Goal: Task Accomplishment & Management: Complete application form

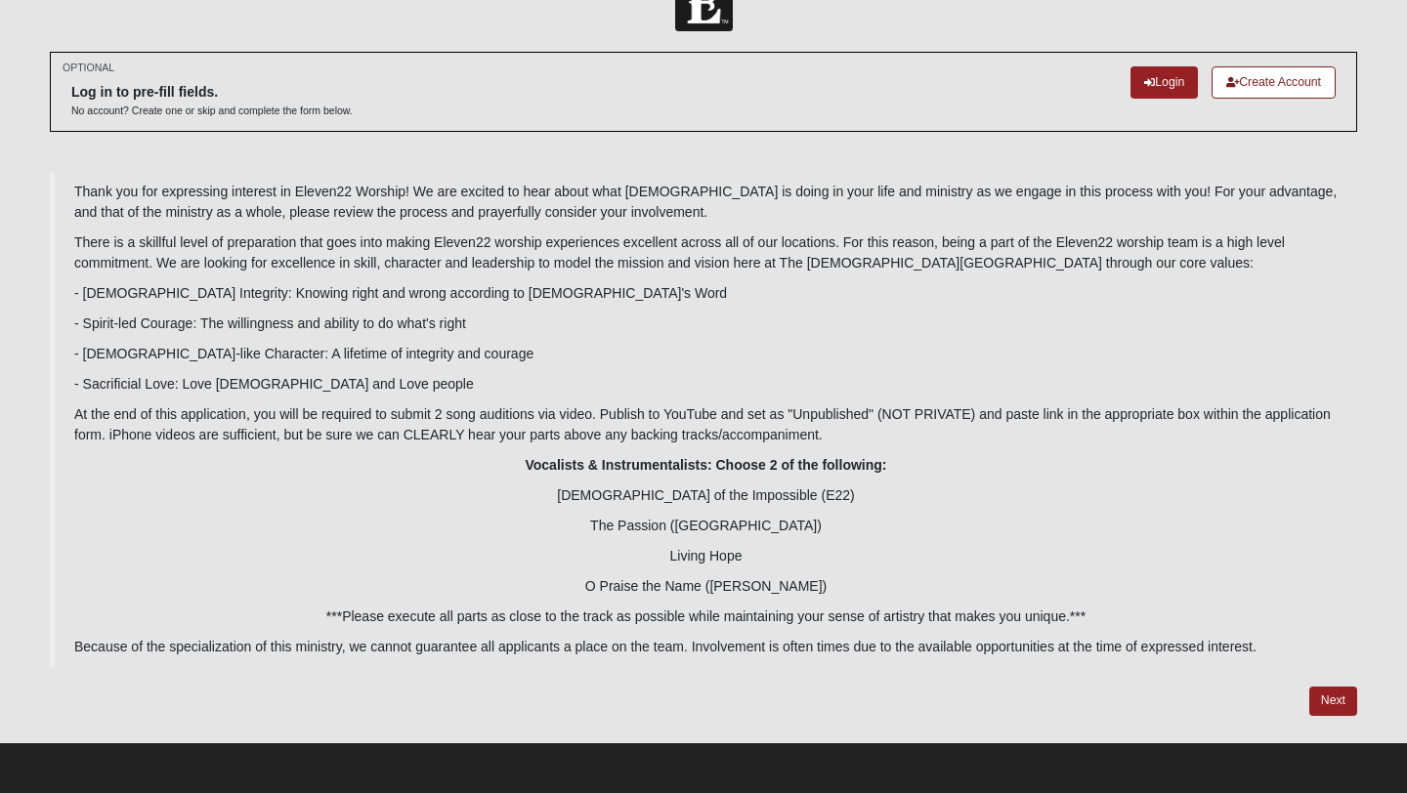
scroll to position [10, 0]
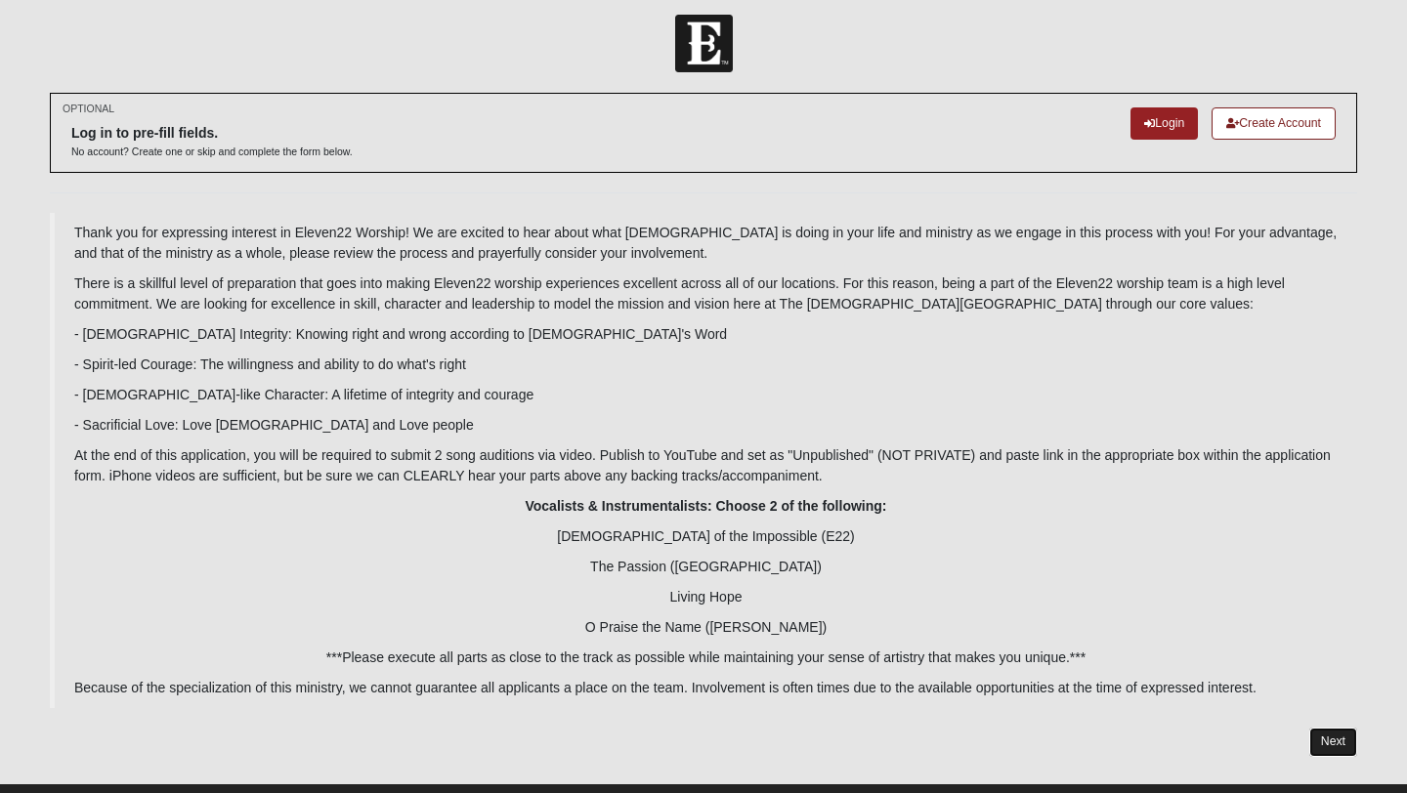
click at [1342, 746] on link "Next" at bounding box center [1333, 742] width 48 height 28
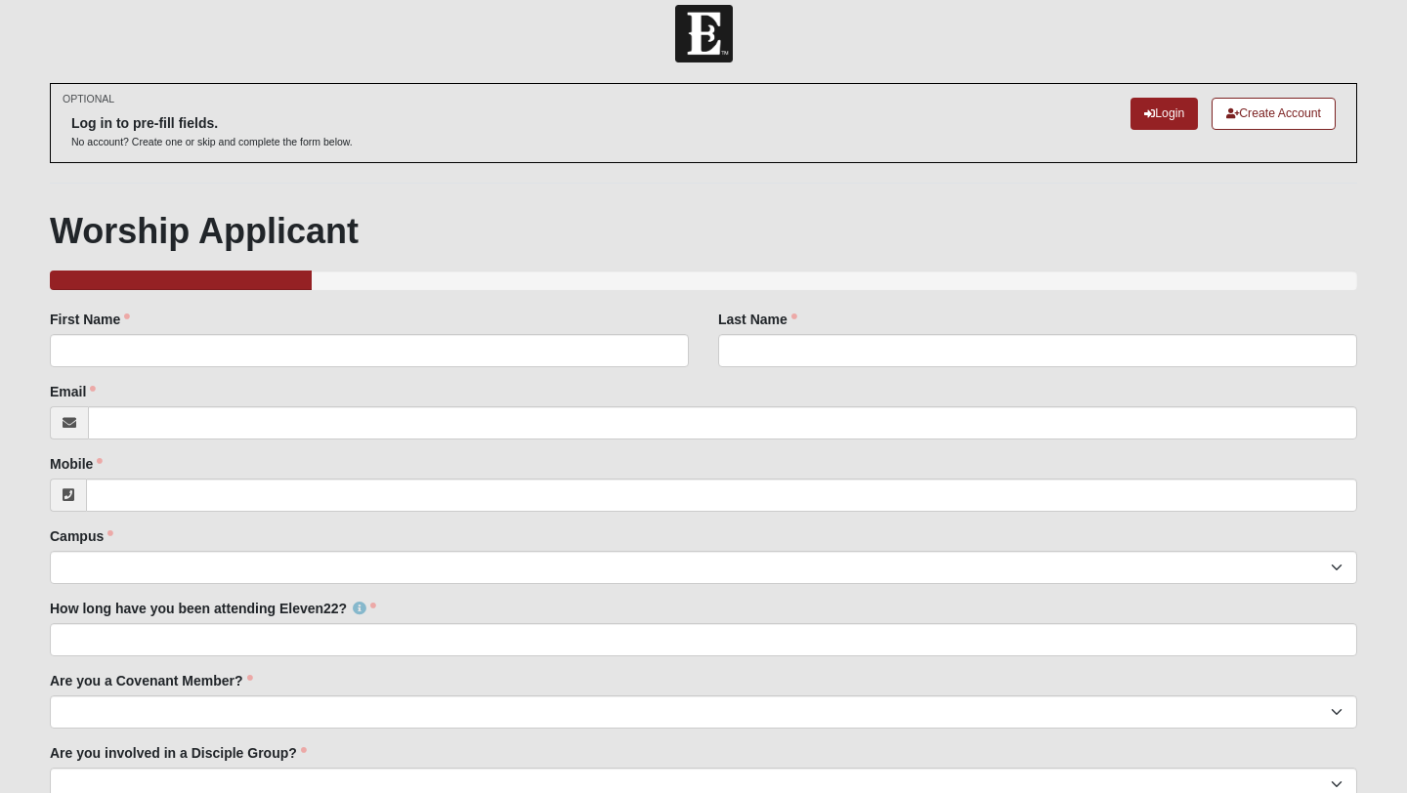
scroll to position [119, 0]
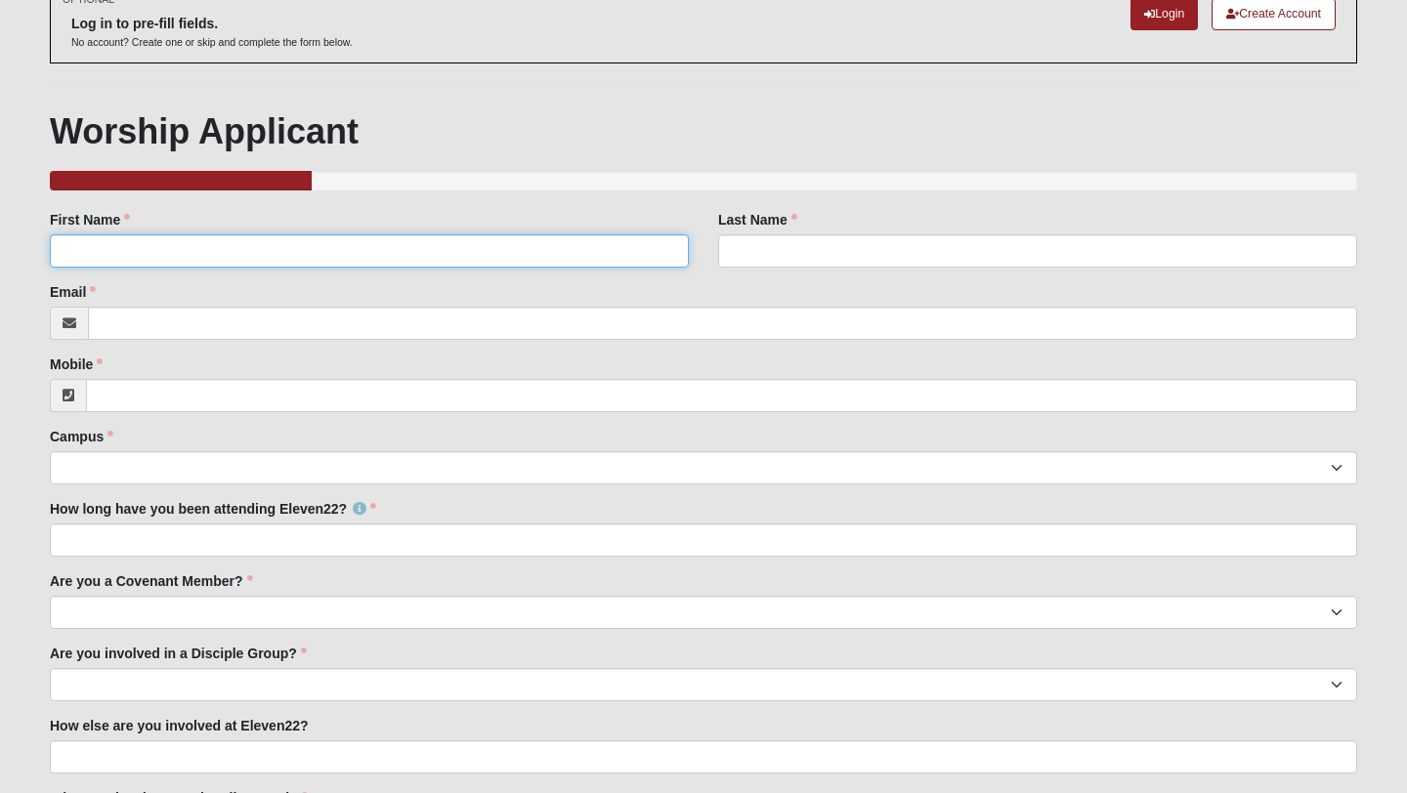
click at [344, 250] on input "First Name" at bounding box center [369, 250] width 639 height 33
type input "[PERSON_NAME]"
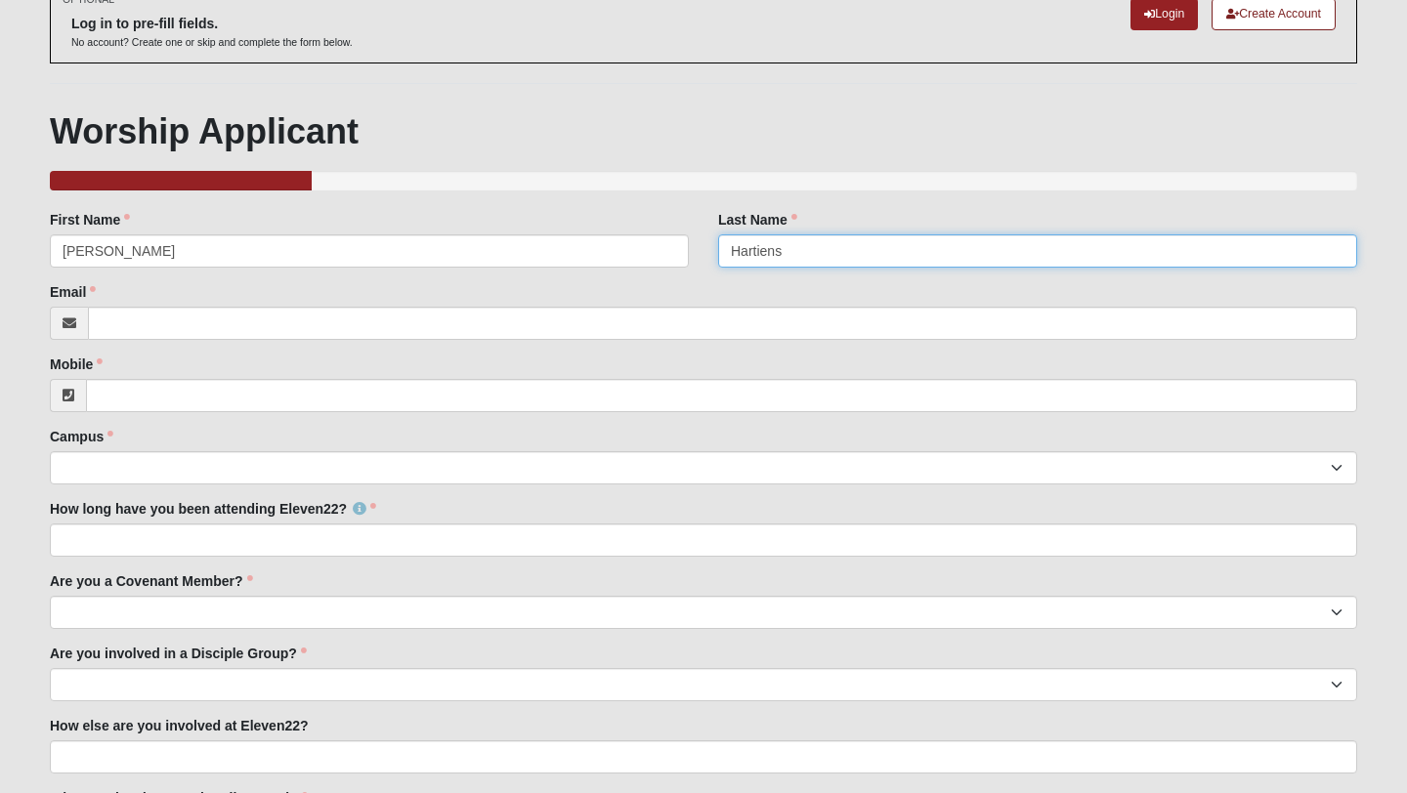
type input "Hartiens"
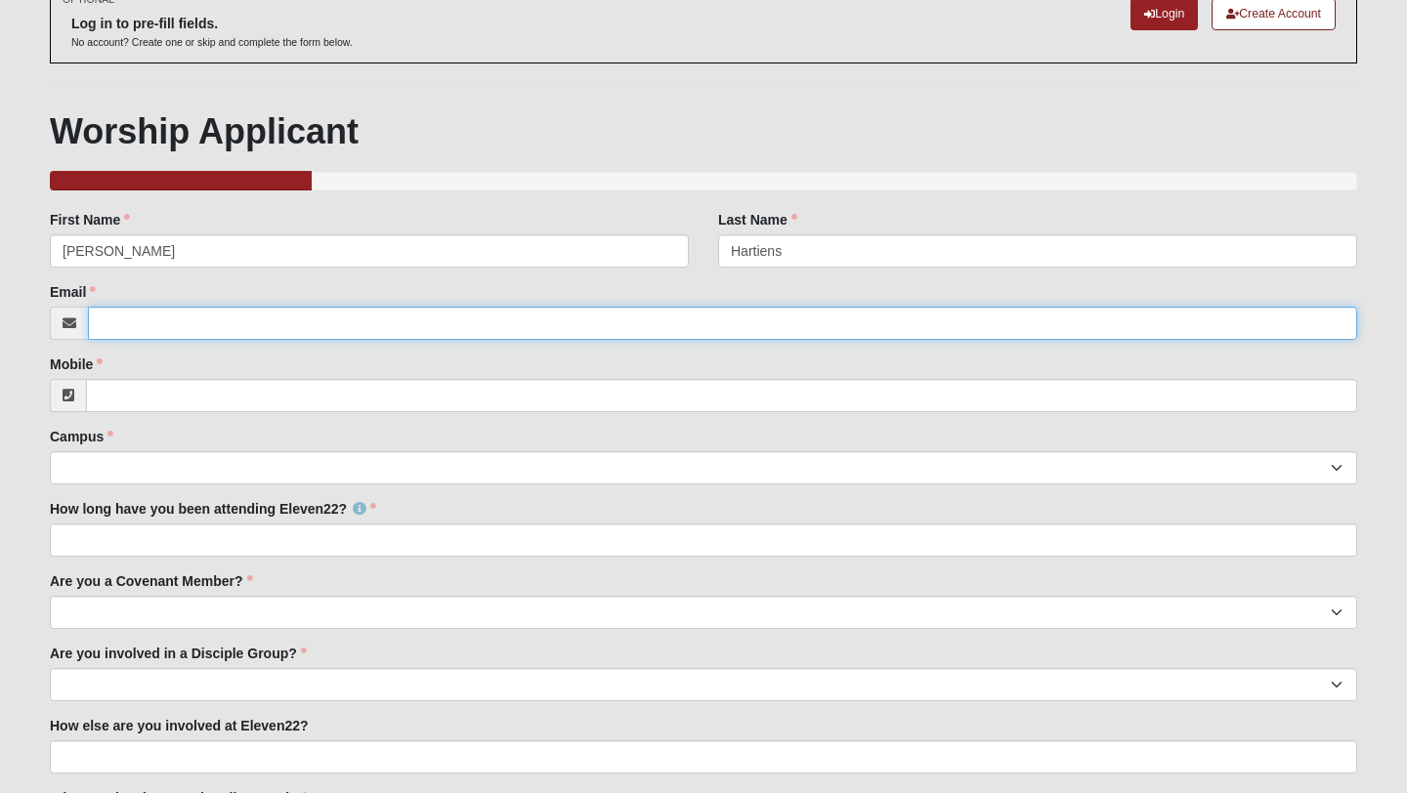
click at [387, 315] on input "Email" at bounding box center [722, 323] width 1269 height 33
type input "[EMAIL_ADDRESS][DOMAIN_NAME]"
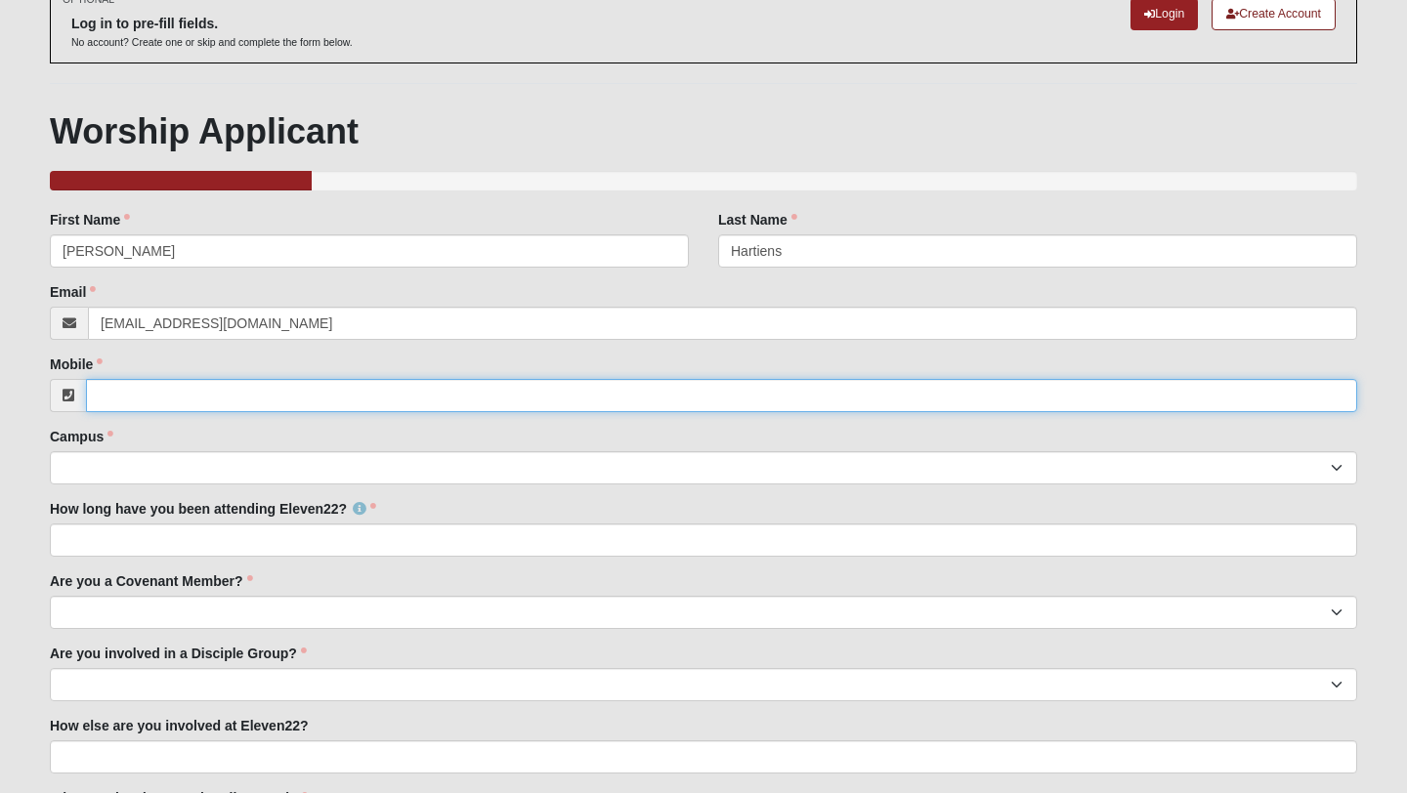
click at [463, 399] on input "Mobile" at bounding box center [721, 395] width 1271 height 33
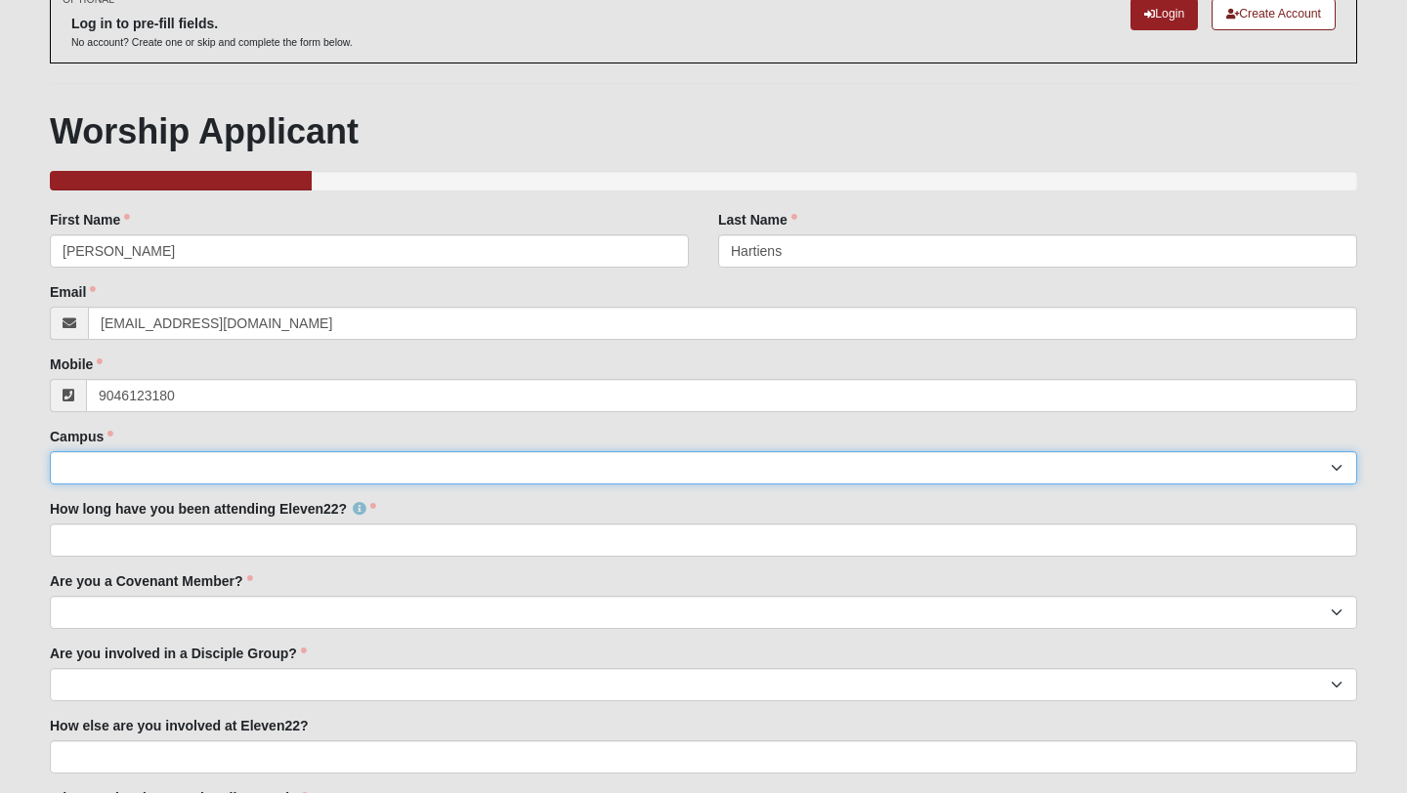
type input "[PHONE_NUMBER]"
click at [605, 466] on select "Arlington Baymeadows Eleven22 Online [PERSON_NAME][GEOGRAPHIC_DATA] Jesup [GEOG…" at bounding box center [703, 467] width 1307 height 33
select select "3"
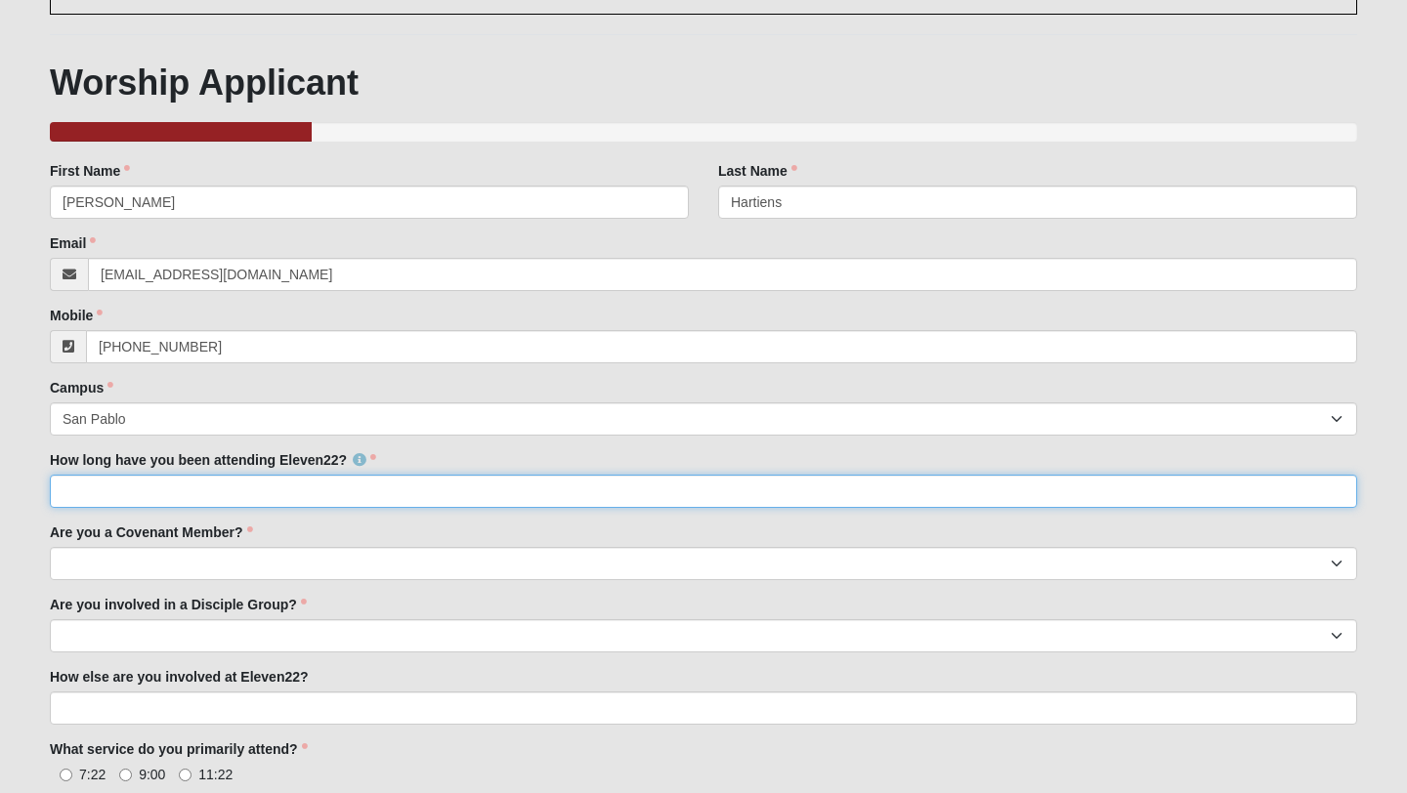
click at [473, 482] on input "How long have you been attending Eleven22?" at bounding box center [703, 491] width 1307 height 33
type input "2 years"
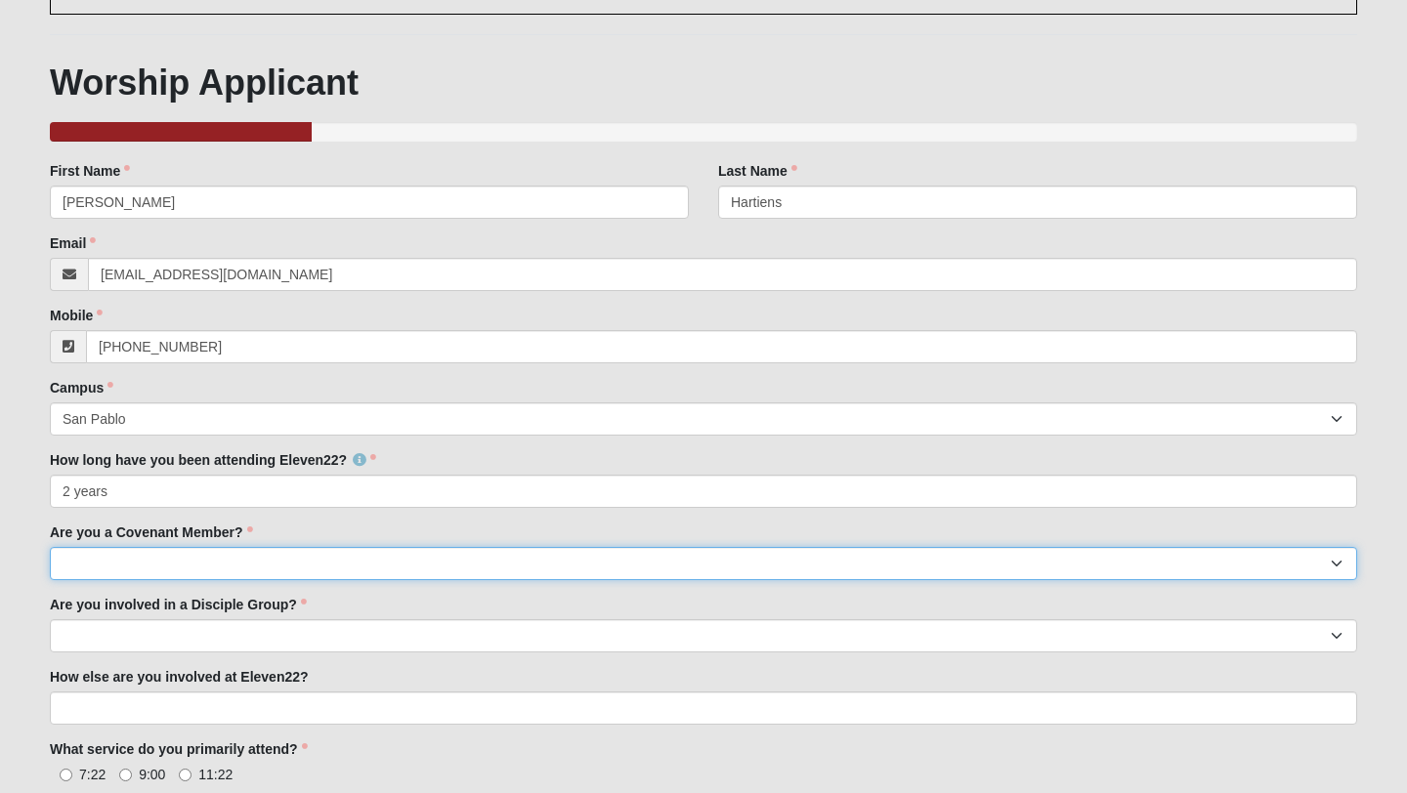
click at [391, 555] on select "Yes No I'm signed up for a class" at bounding box center [703, 563] width 1307 height 33
select select "No"
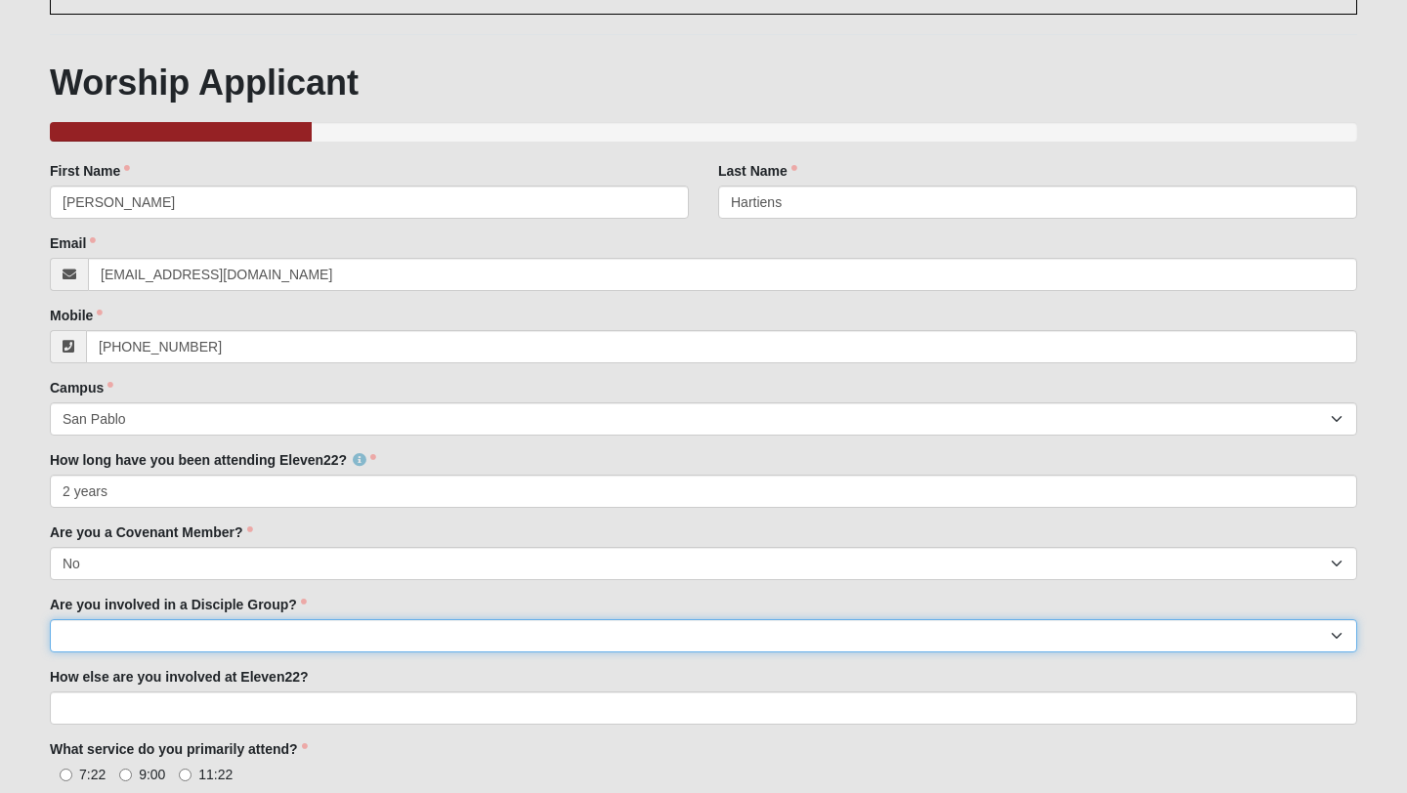
click at [379, 638] on select "Yes No" at bounding box center [703, 635] width 1307 height 33
click at [314, 640] on select "Yes No" at bounding box center [703, 635] width 1307 height 33
select select "No"
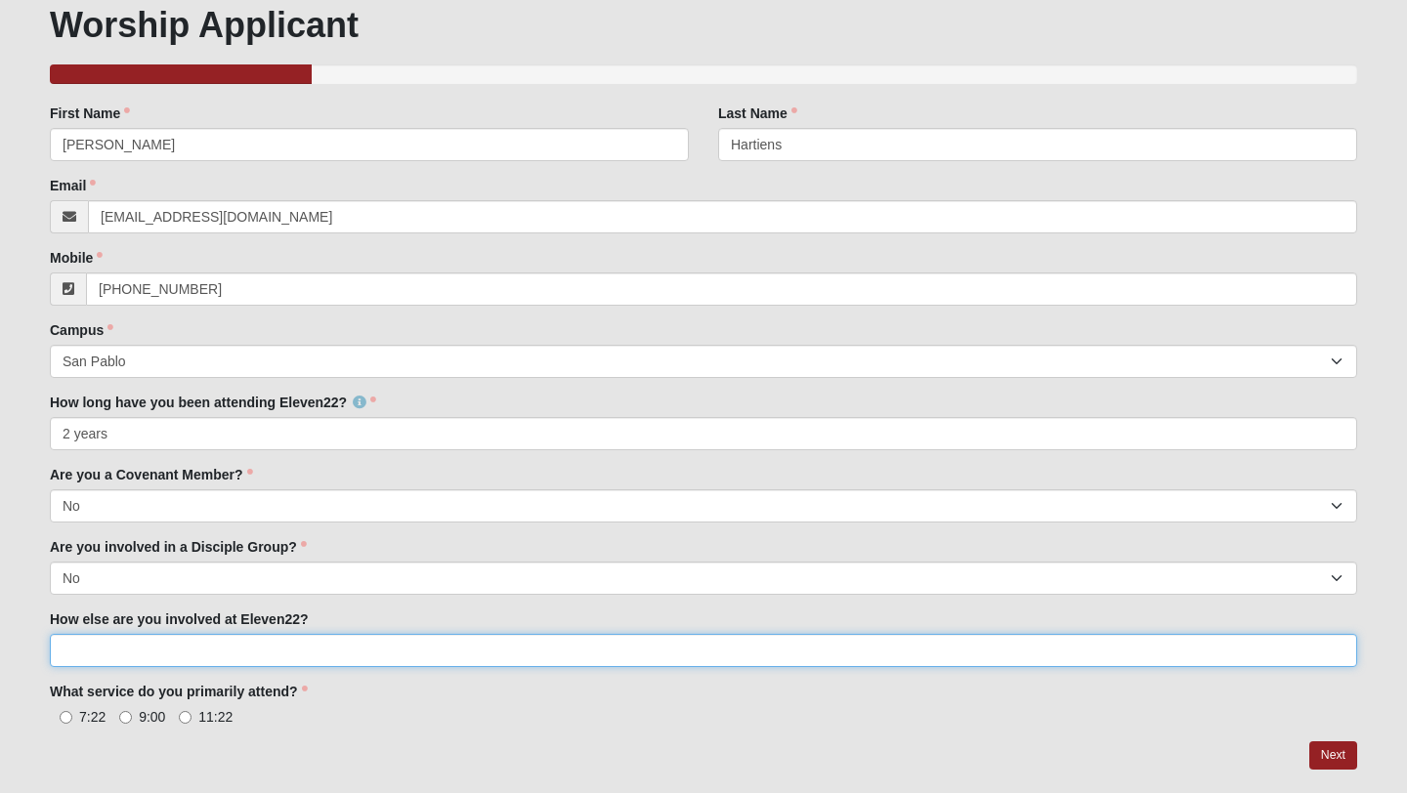
click at [305, 655] on input "How else are you involved at Eleven22?" at bounding box center [703, 650] width 1307 height 33
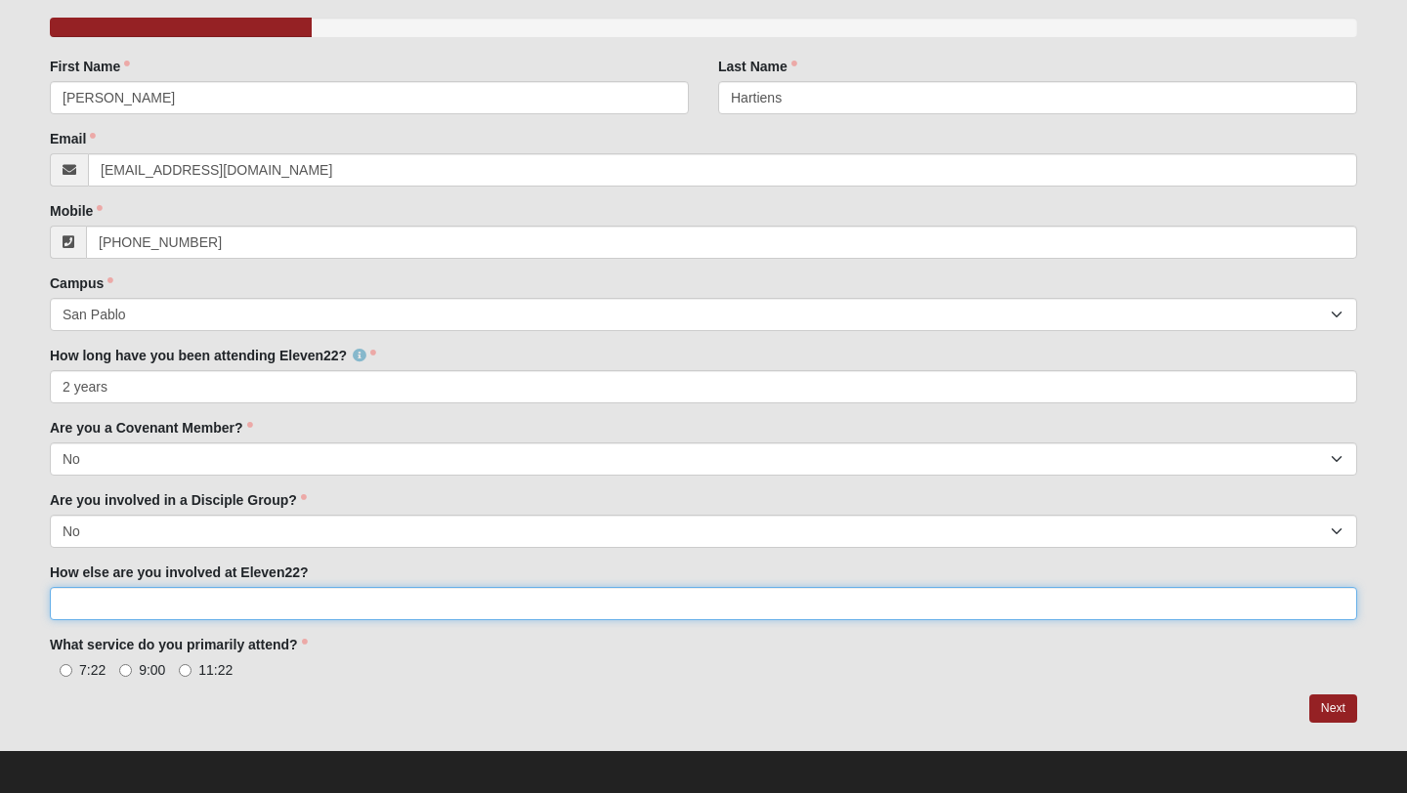
scroll to position [280, 0]
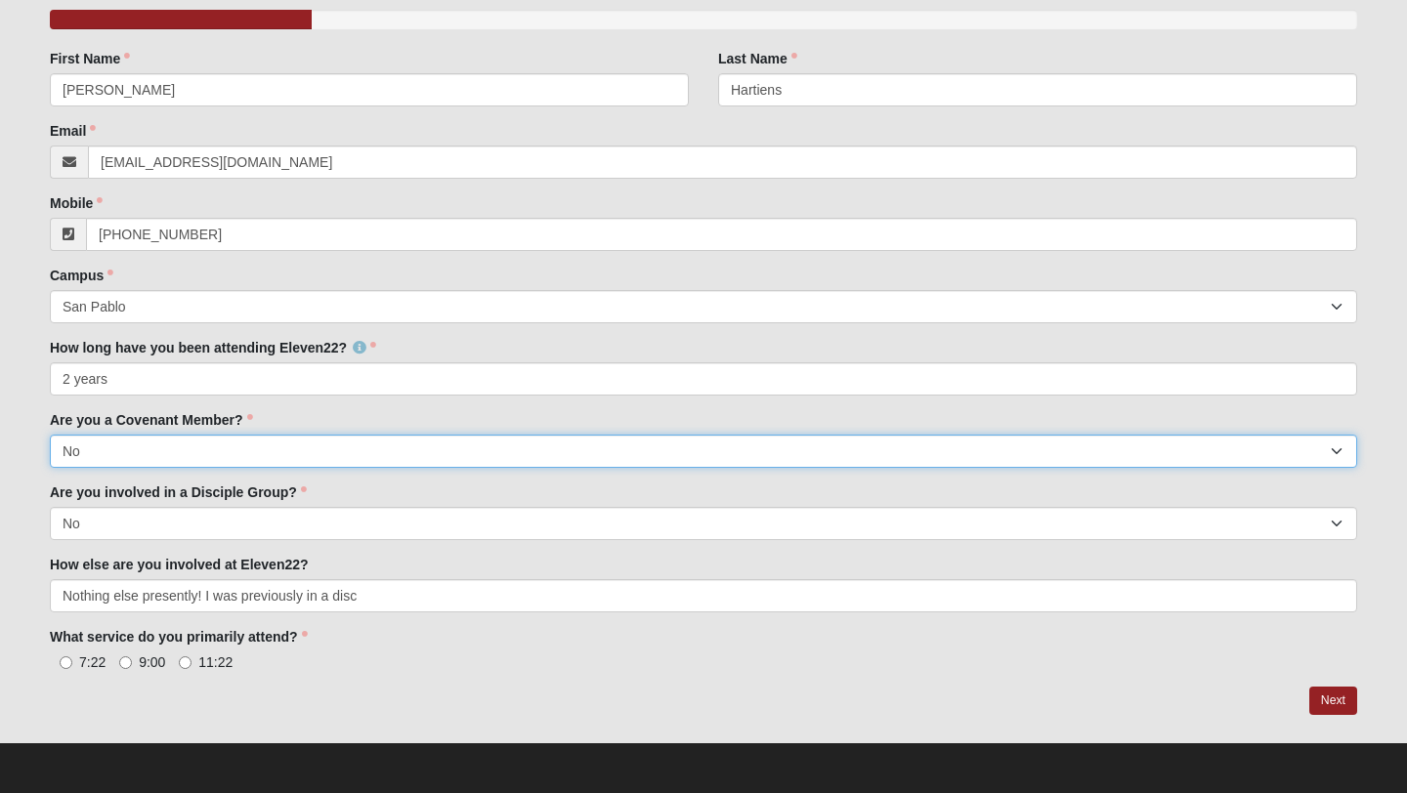
click at [316, 439] on select "Yes No I'm signed up for a class" at bounding box center [703, 451] width 1307 height 33
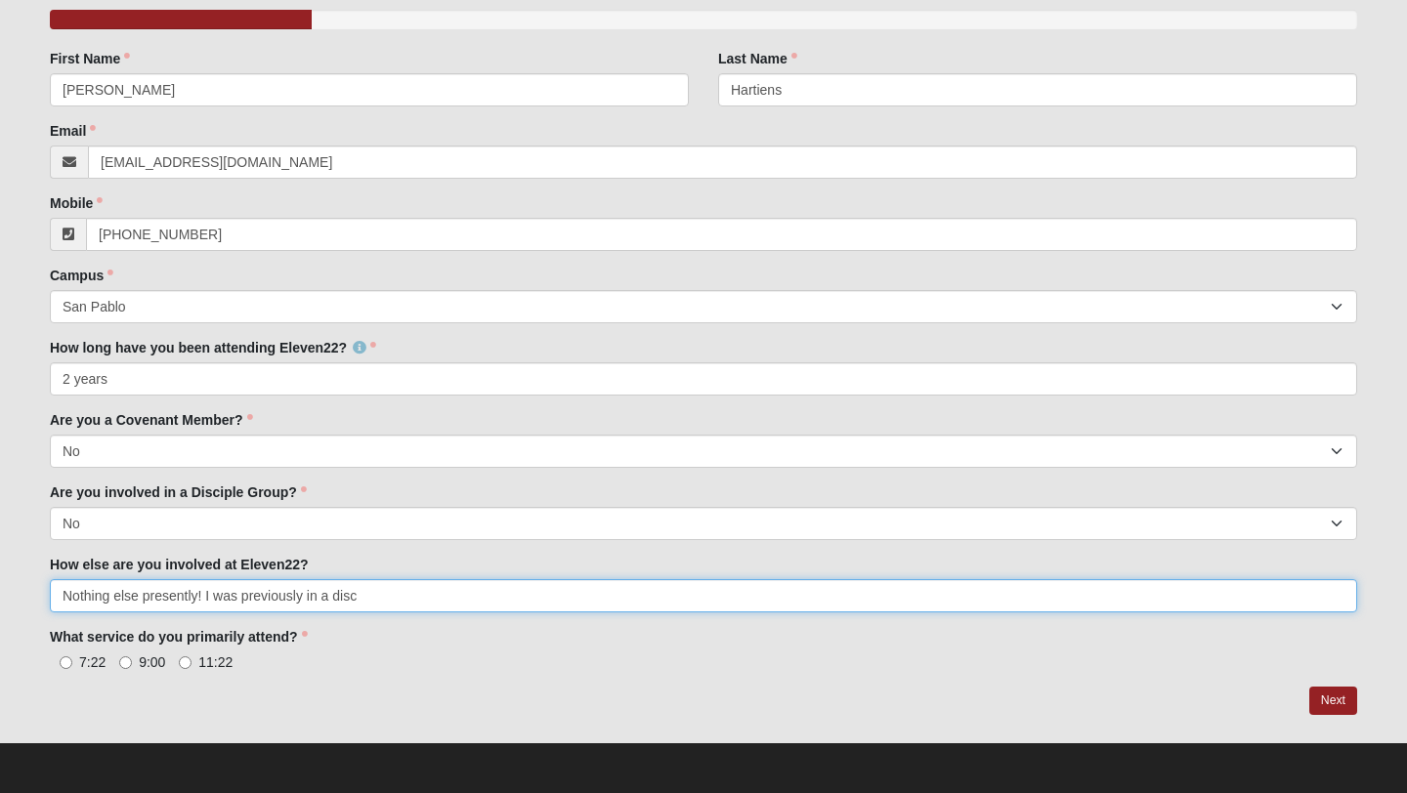
click at [457, 594] on input "Nothing else presently! I was previously in a disc" at bounding box center [703, 595] width 1307 height 33
type input "Nothing else presently! I was previously in a disciple group but it was primari…"
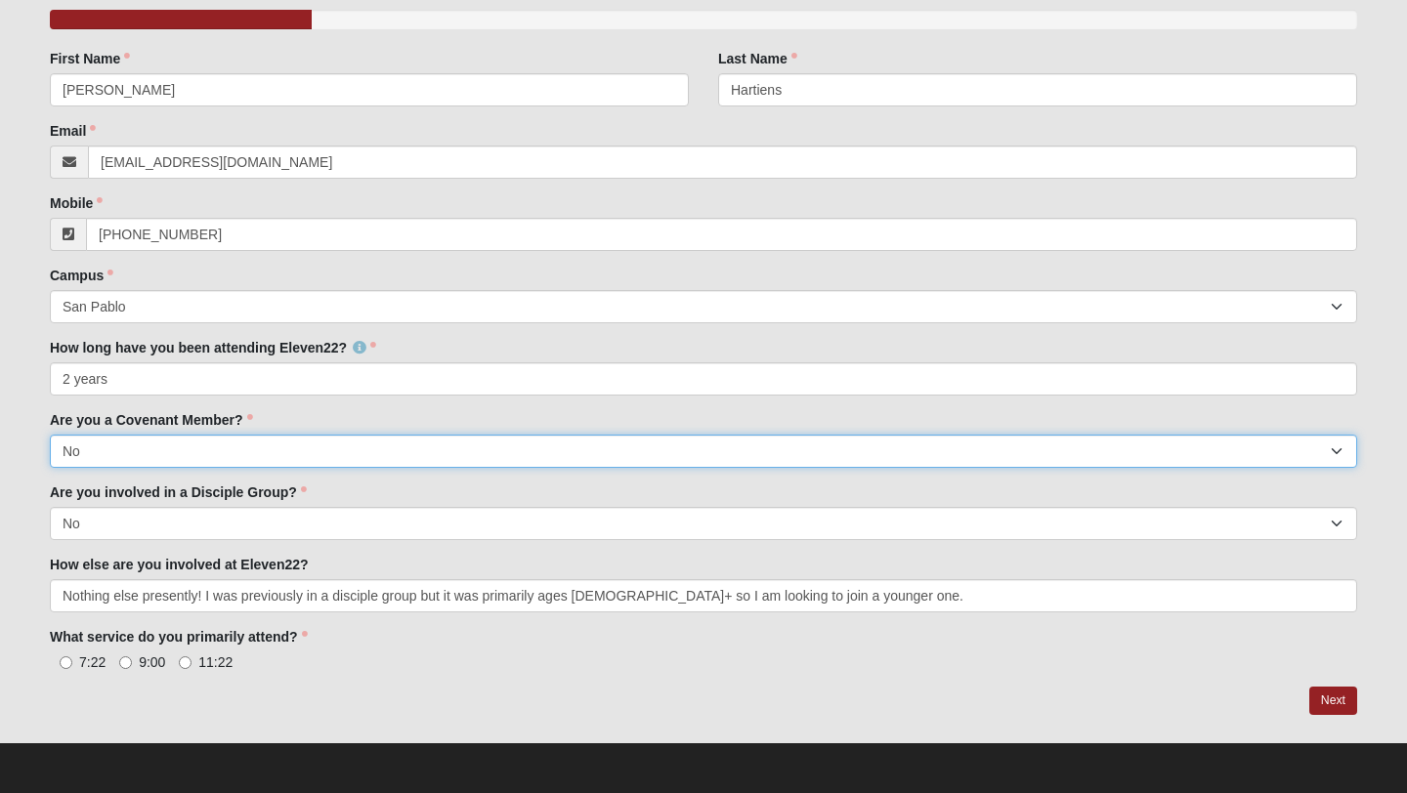
click at [441, 448] on select "Yes No I'm signed up for a class" at bounding box center [703, 451] width 1307 height 33
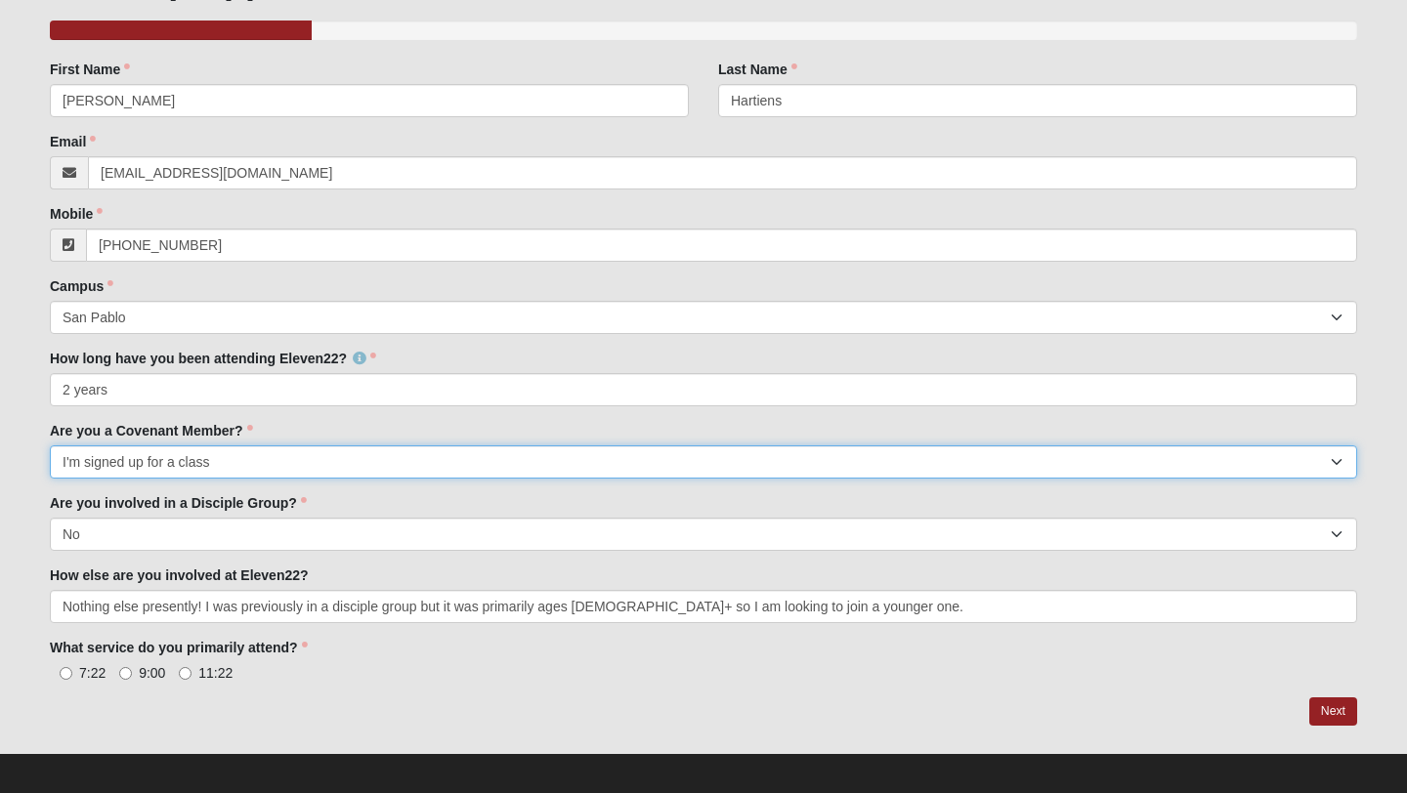
scroll to position [268, 0]
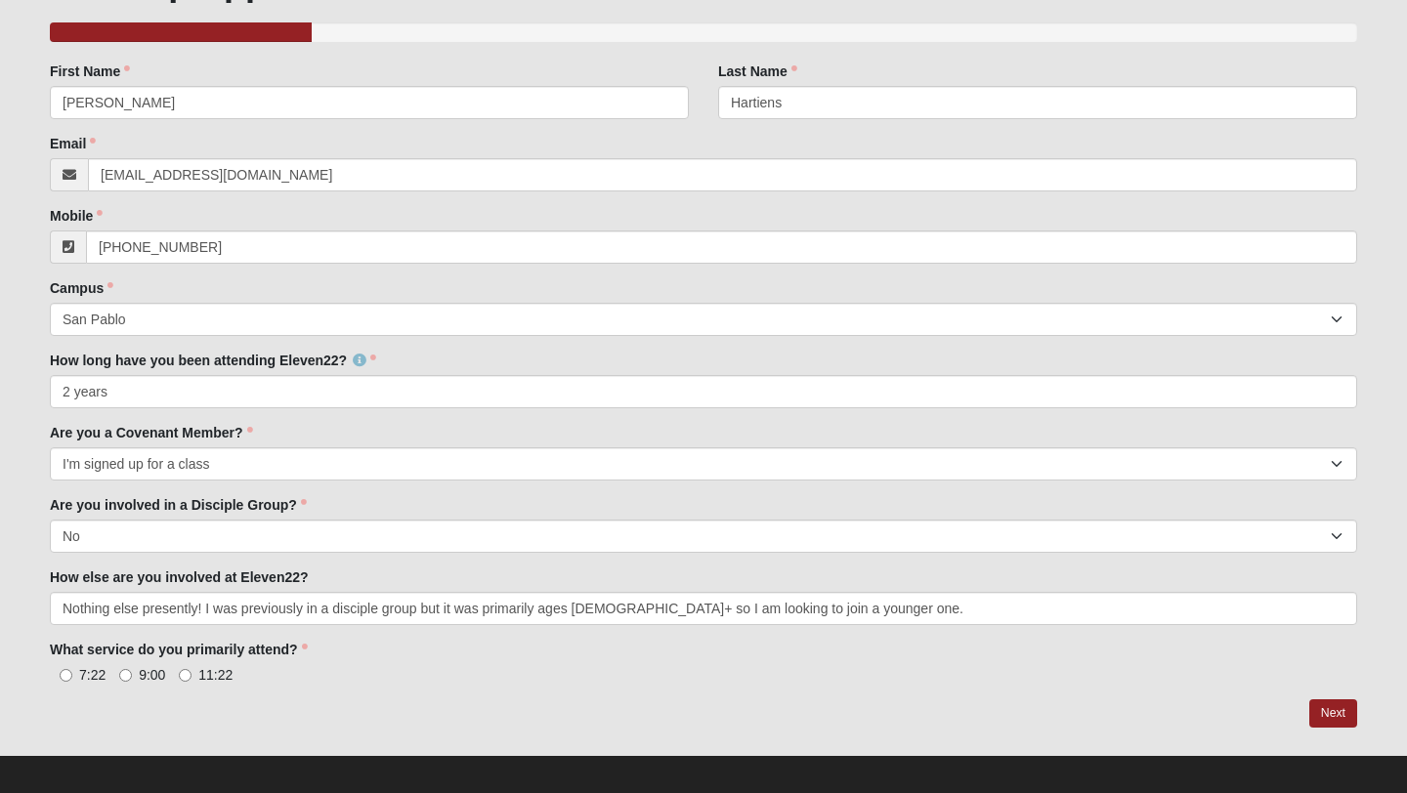
click at [248, 431] on label "Are you a Covenant Member?" at bounding box center [151, 433] width 203 height 20
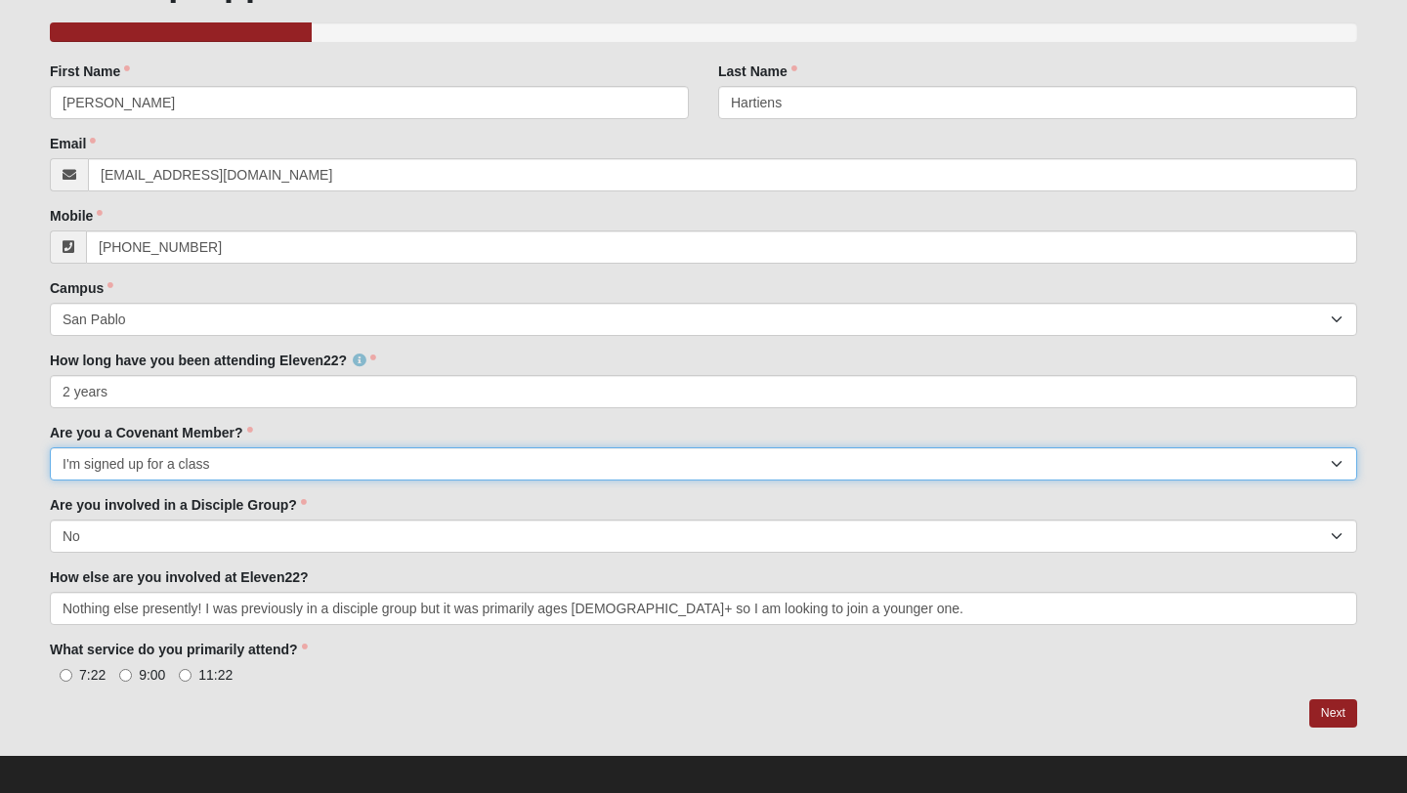
click at [248, 447] on select "Yes No I'm signed up for a class" at bounding box center [703, 463] width 1307 height 33
click at [326, 462] on select "Yes No I'm signed up for a class" at bounding box center [703, 463] width 1307 height 33
select select "No"
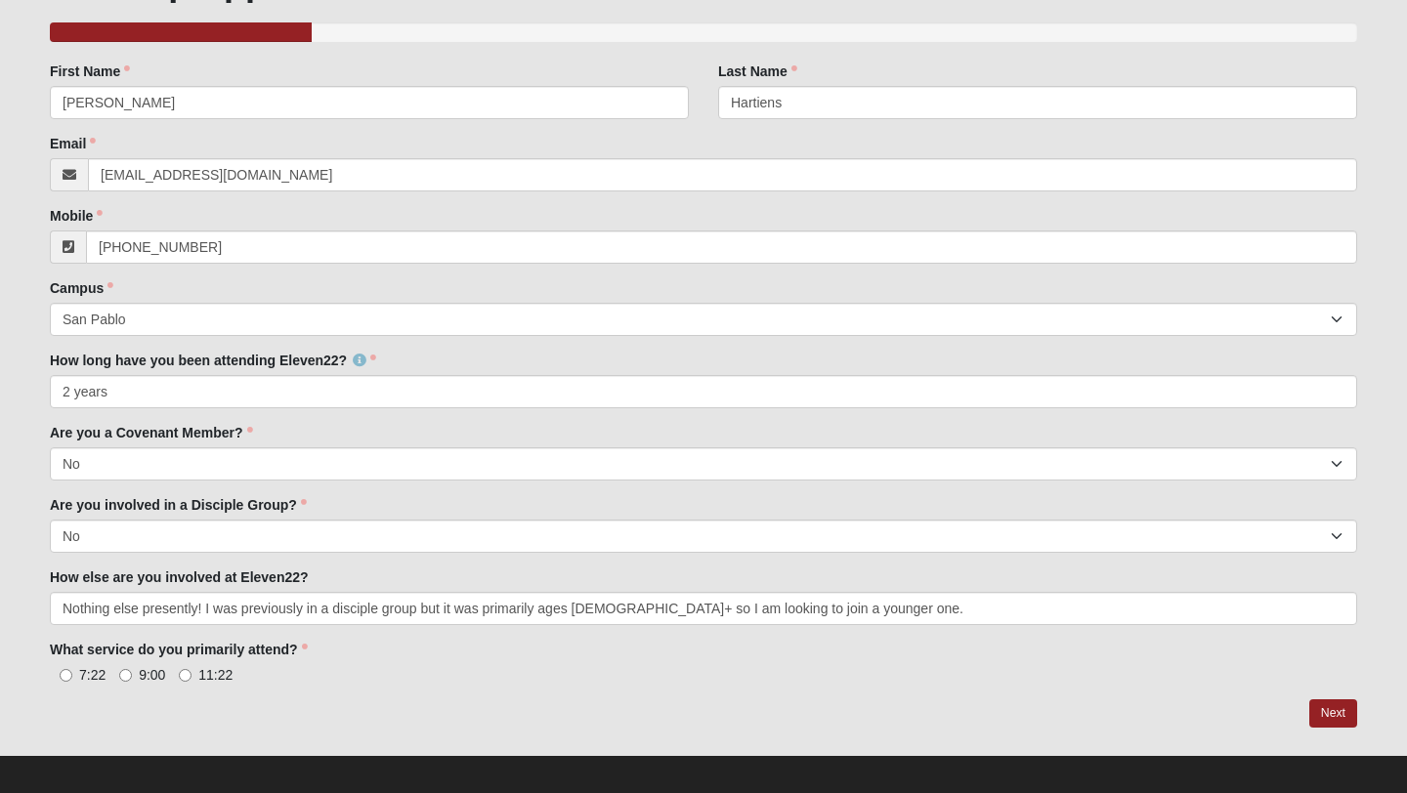
click at [396, 512] on div "Are you involved in a Disciple Group? Yes No Are you involved in a Disciple Gro…" at bounding box center [703, 524] width 1307 height 58
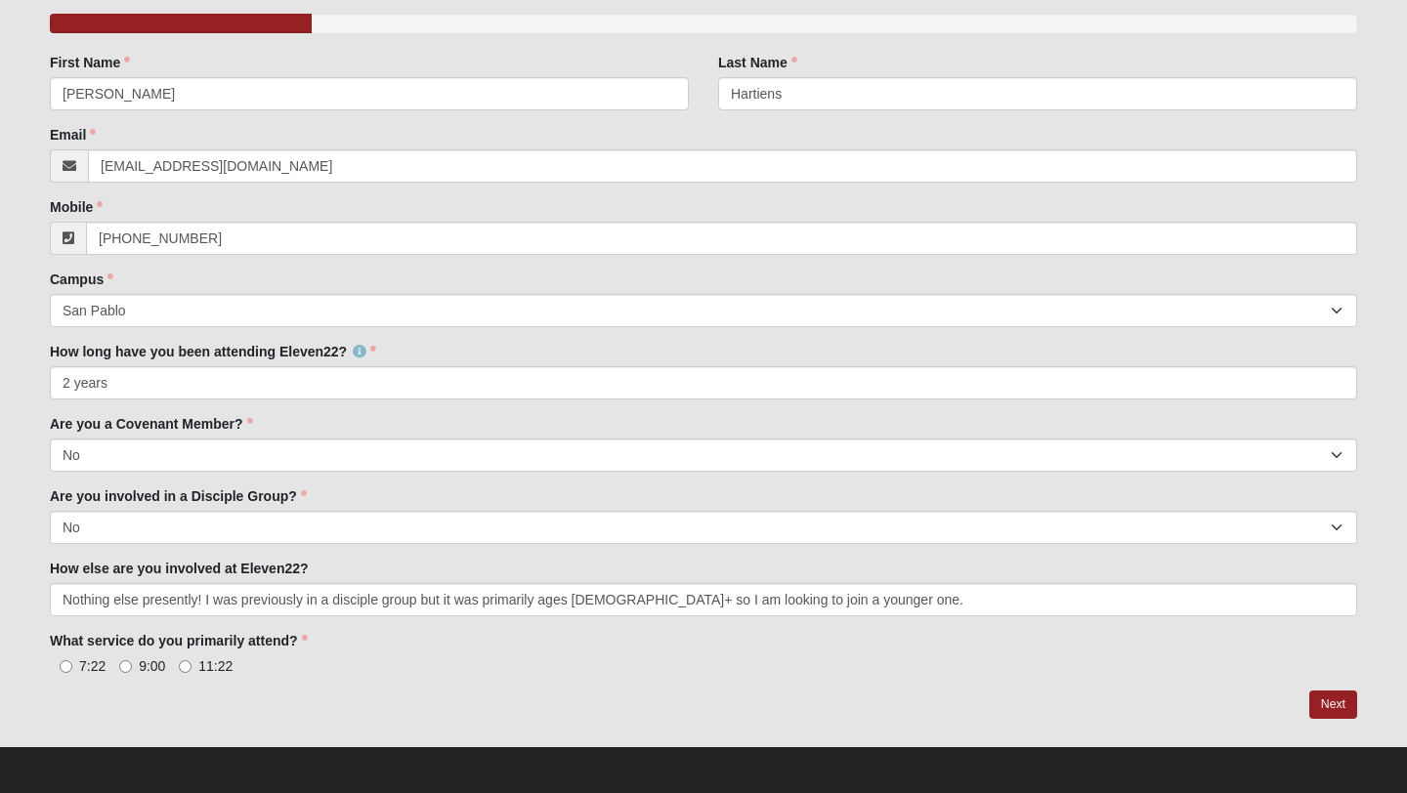
scroll to position [280, 0]
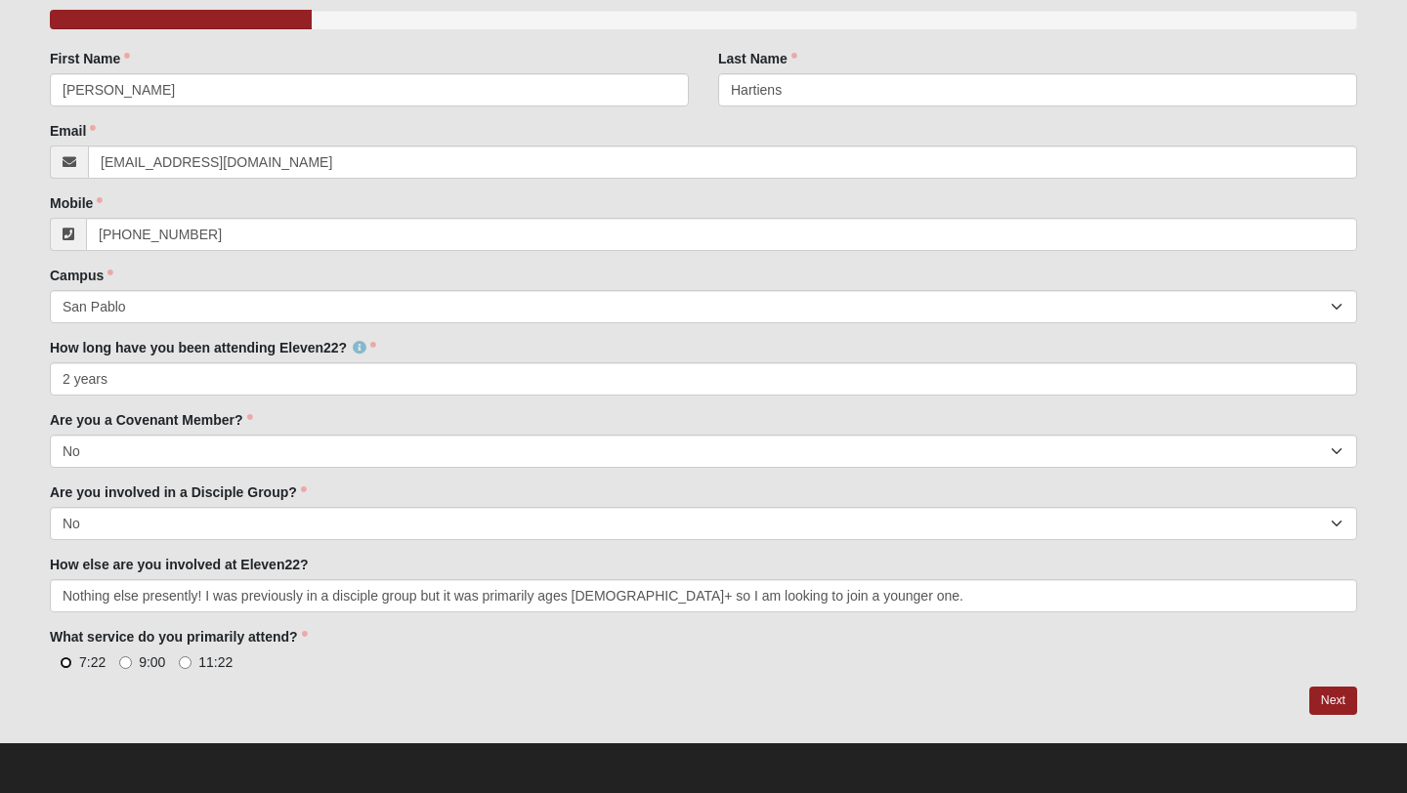
click at [63, 659] on input "7:22" at bounding box center [66, 663] width 13 height 13
radio input "true"
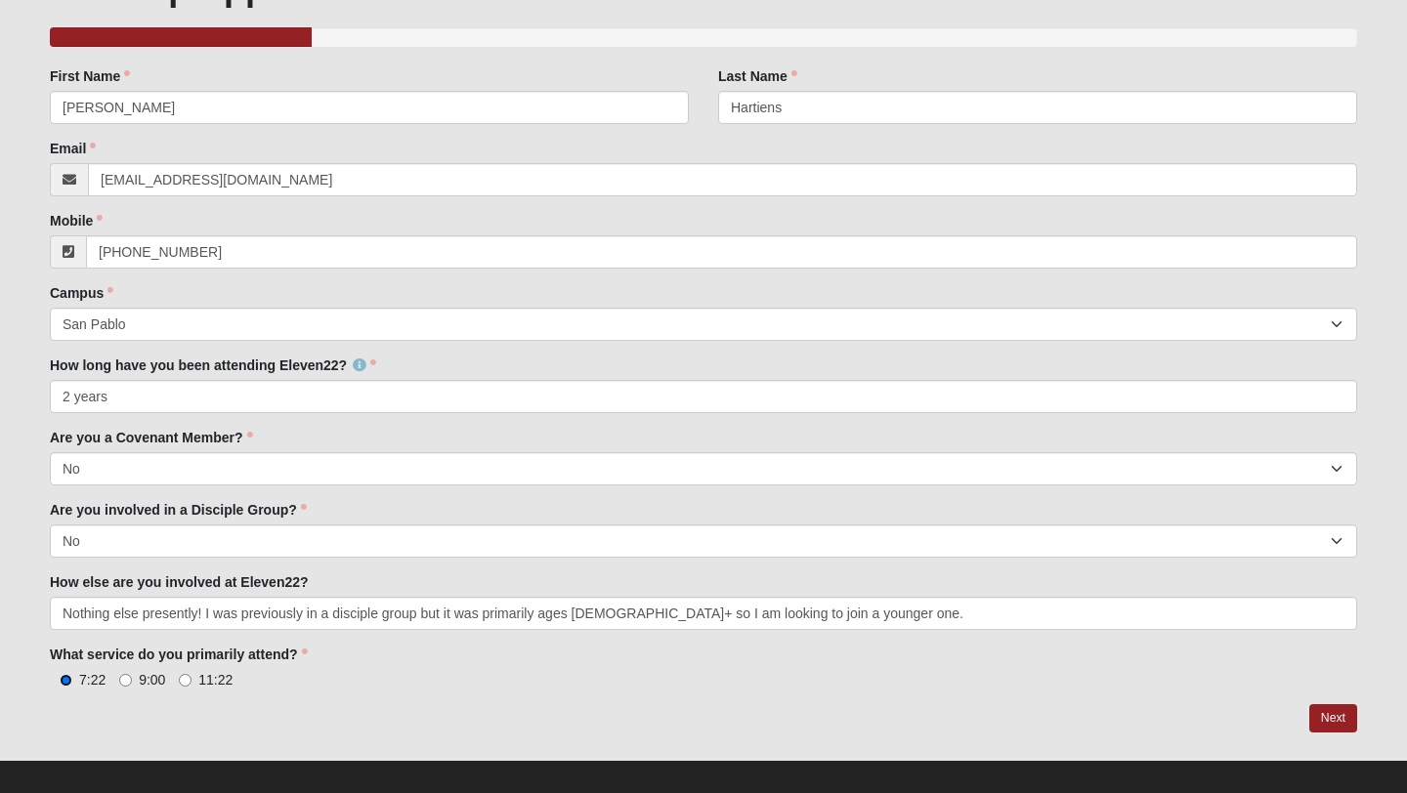
scroll to position [253, 0]
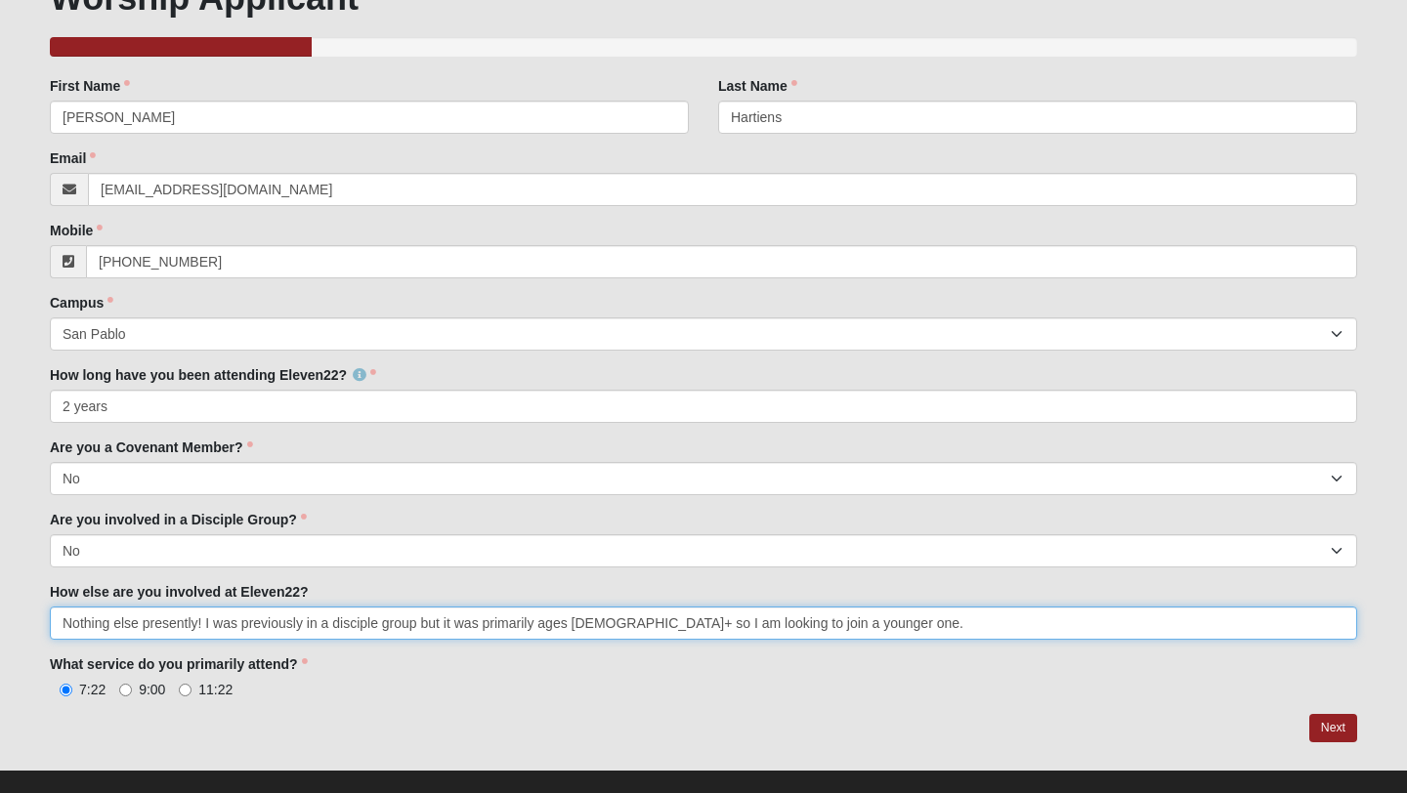
click at [847, 623] on input "Nothing else presently! I was previously in a disciple group but it was primari…" at bounding box center [703, 623] width 1307 height 33
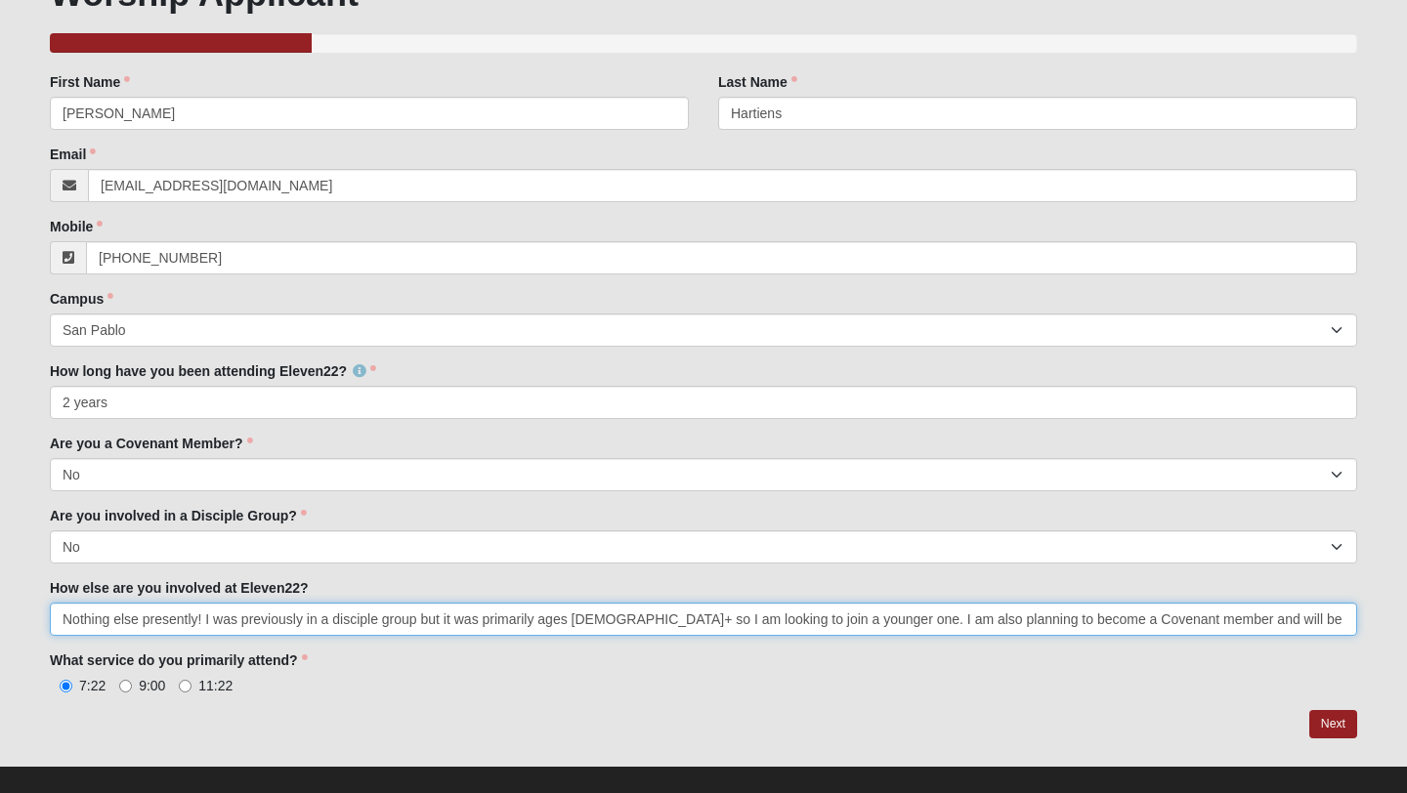
scroll to position [280, 0]
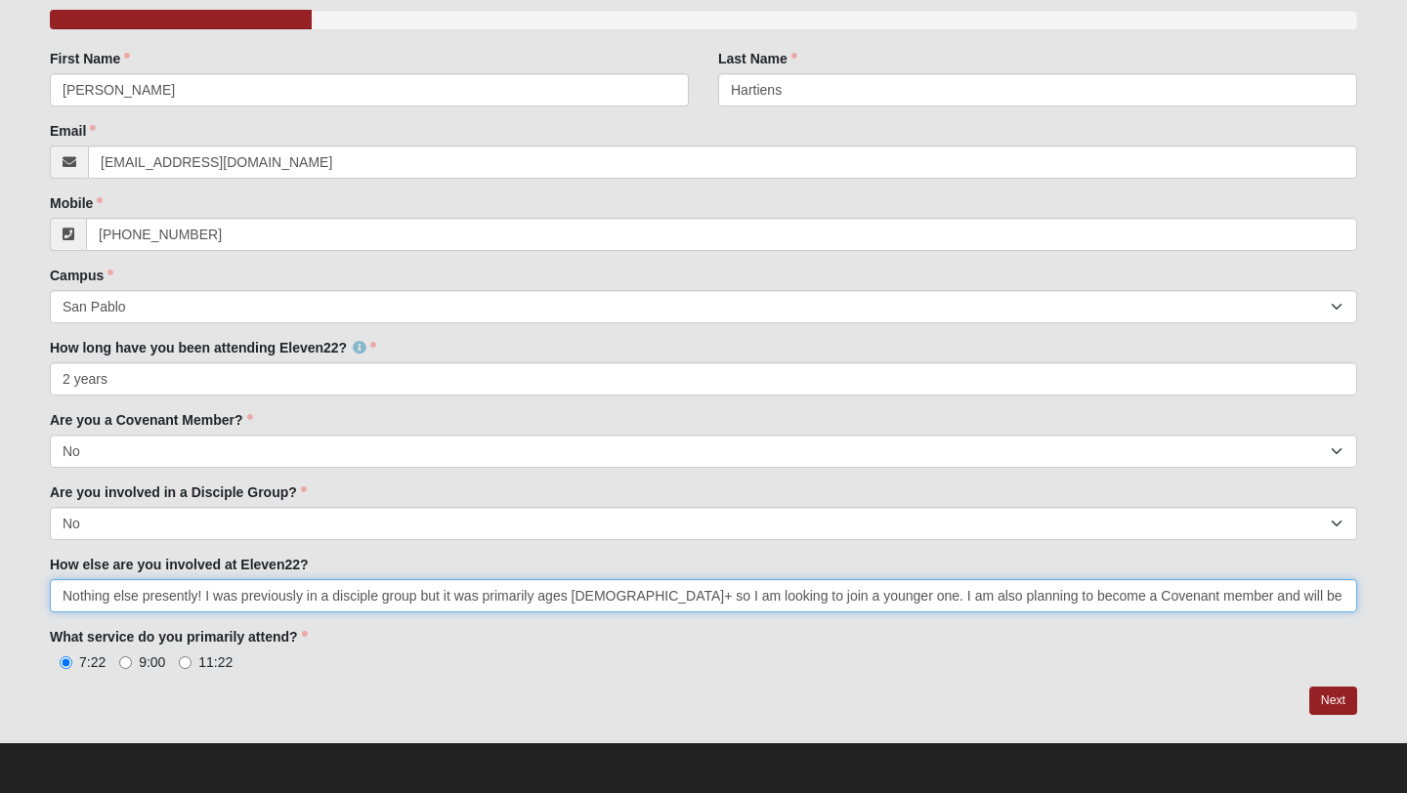
click at [420, 600] on input "Nothing else presently! I was previously in a disciple group but it was primari…" at bounding box center [703, 595] width 1307 height 33
click at [760, 597] on input "Nothing else presently! I was previously in a disciple group that met in [GEOGR…" at bounding box center [703, 595] width 1307 height 33
click at [1023, 601] on input "Nothing else presently! I was previously in a disciple group that met in [GEOGR…" at bounding box center [703, 595] width 1307 height 33
click at [941, 596] on input "Nothing else presently! I was previously in a disciple group that met in [GEOGR…" at bounding box center [703, 595] width 1307 height 33
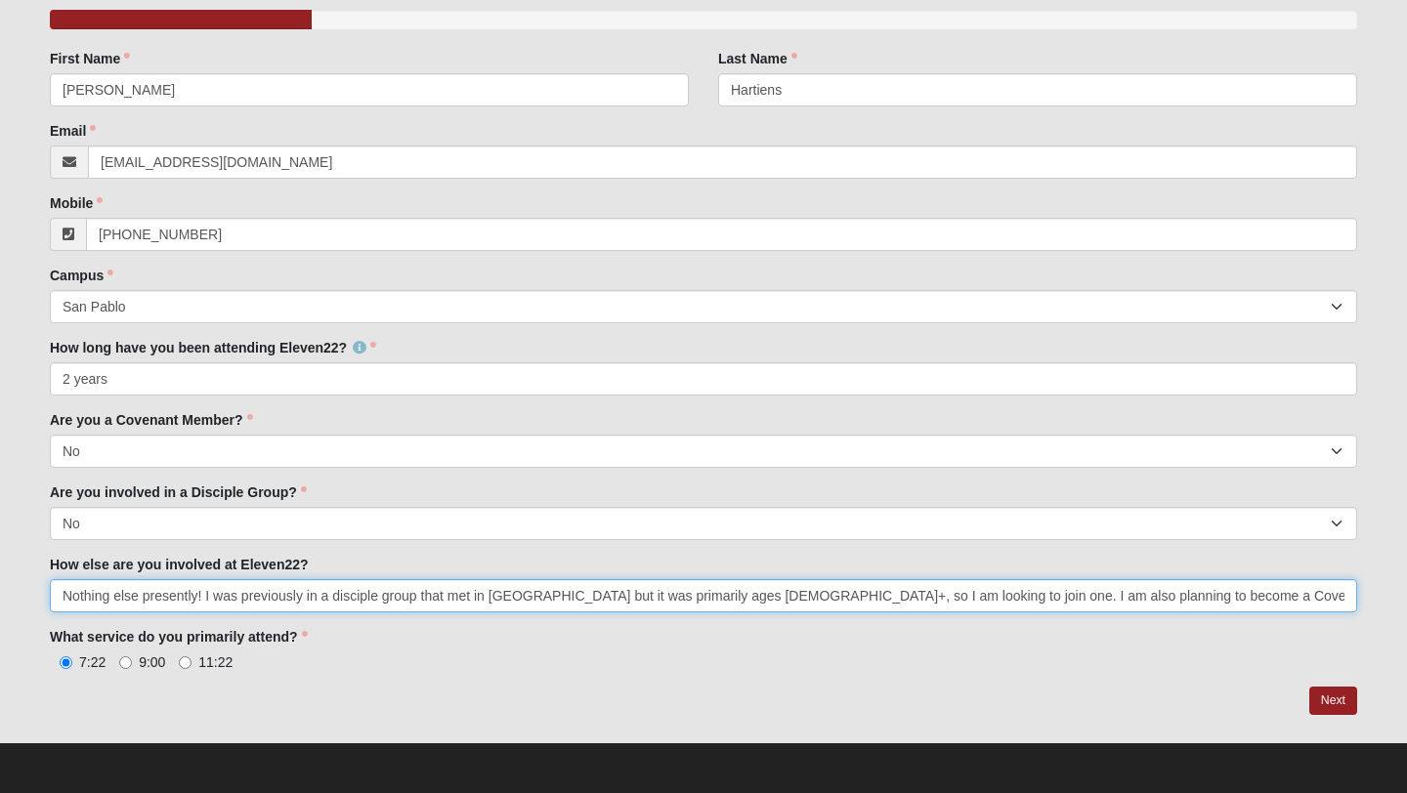
click at [926, 595] on input "Nothing else presently! I was previously in a disciple group that met in [GEOGR…" at bounding box center [703, 595] width 1307 height 33
type input "Nothing else presently! I was previously in a disciple group that met in [GEOGR…"
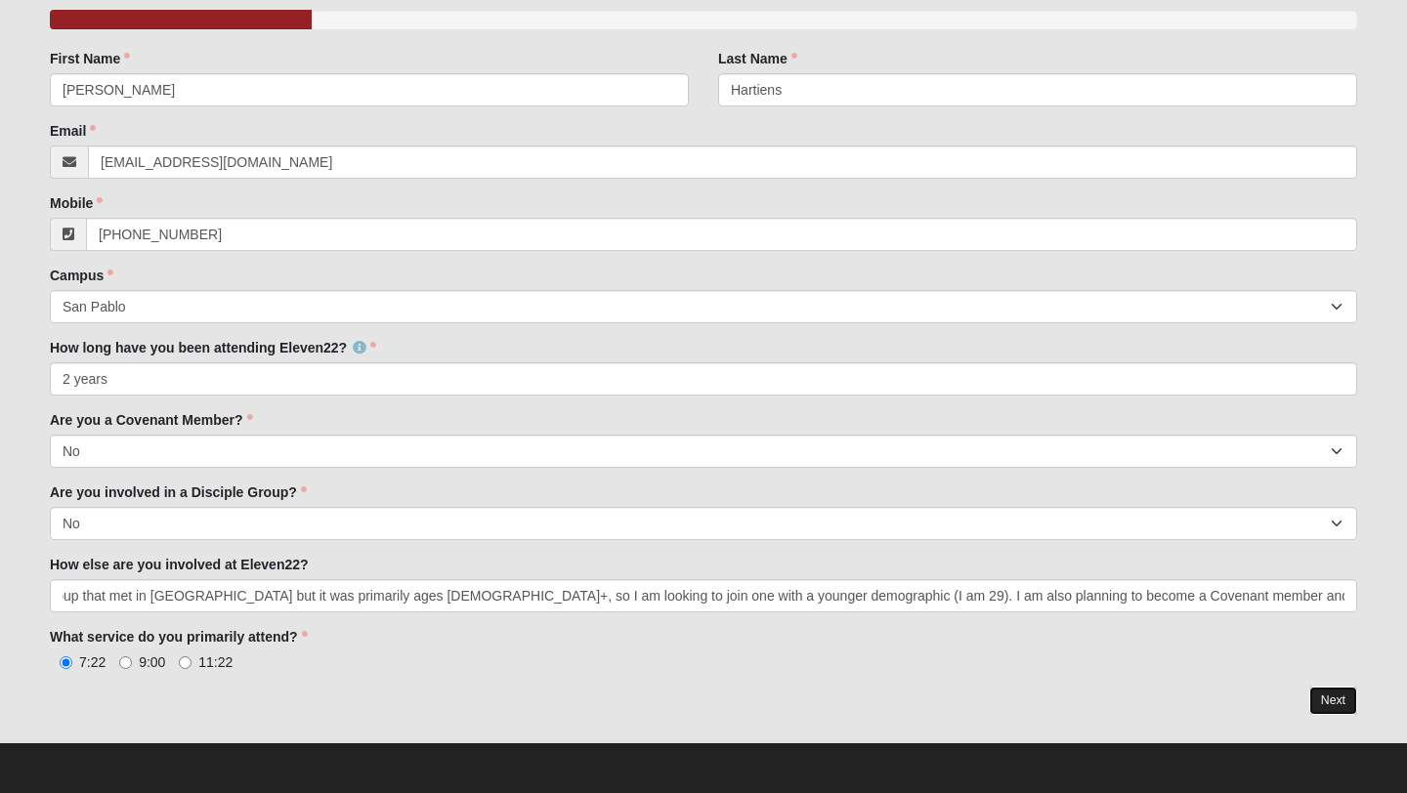
scroll to position [0, 0]
click at [1332, 707] on link "Next" at bounding box center [1333, 701] width 48 height 28
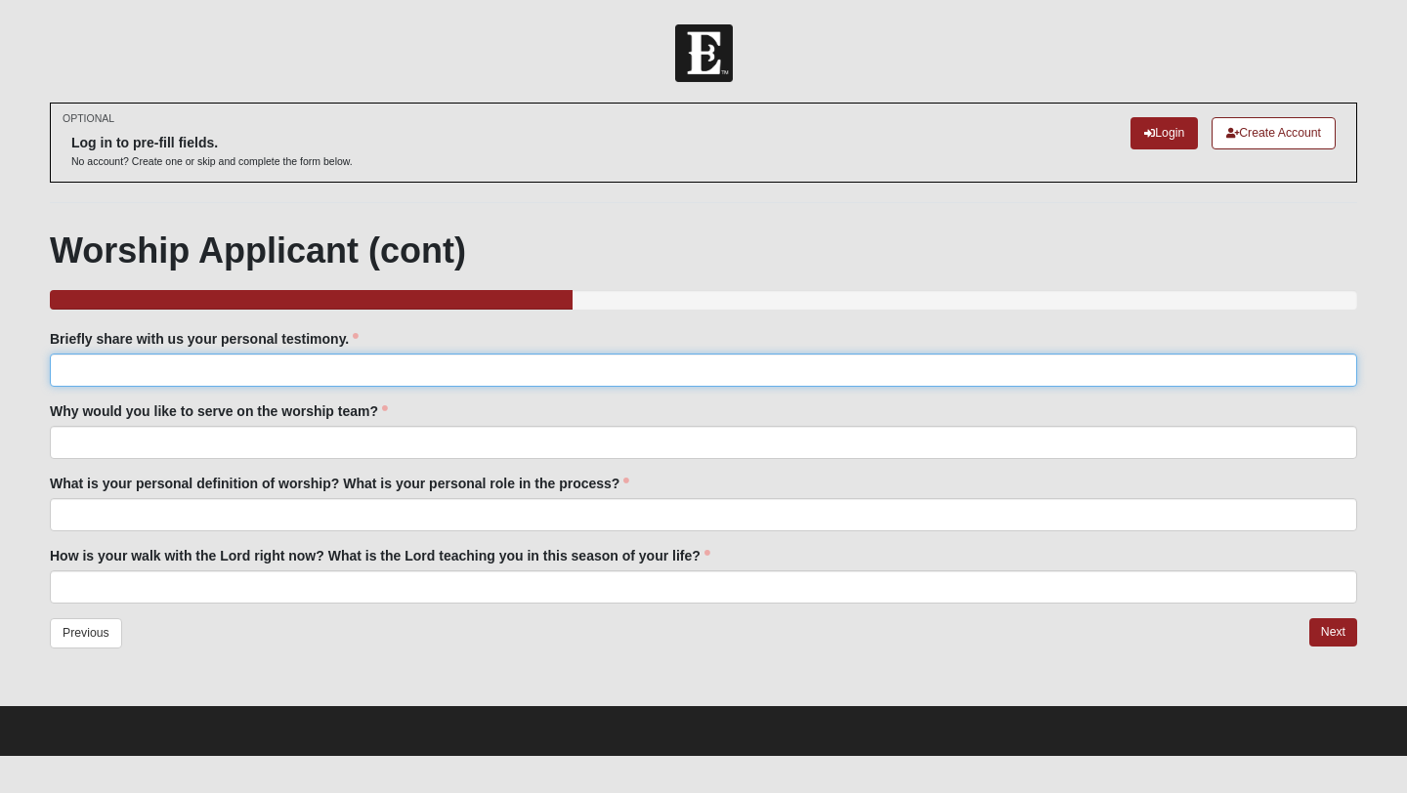
click at [523, 371] on input "Briefly share with us your personal testimony." at bounding box center [703, 370] width 1307 height 33
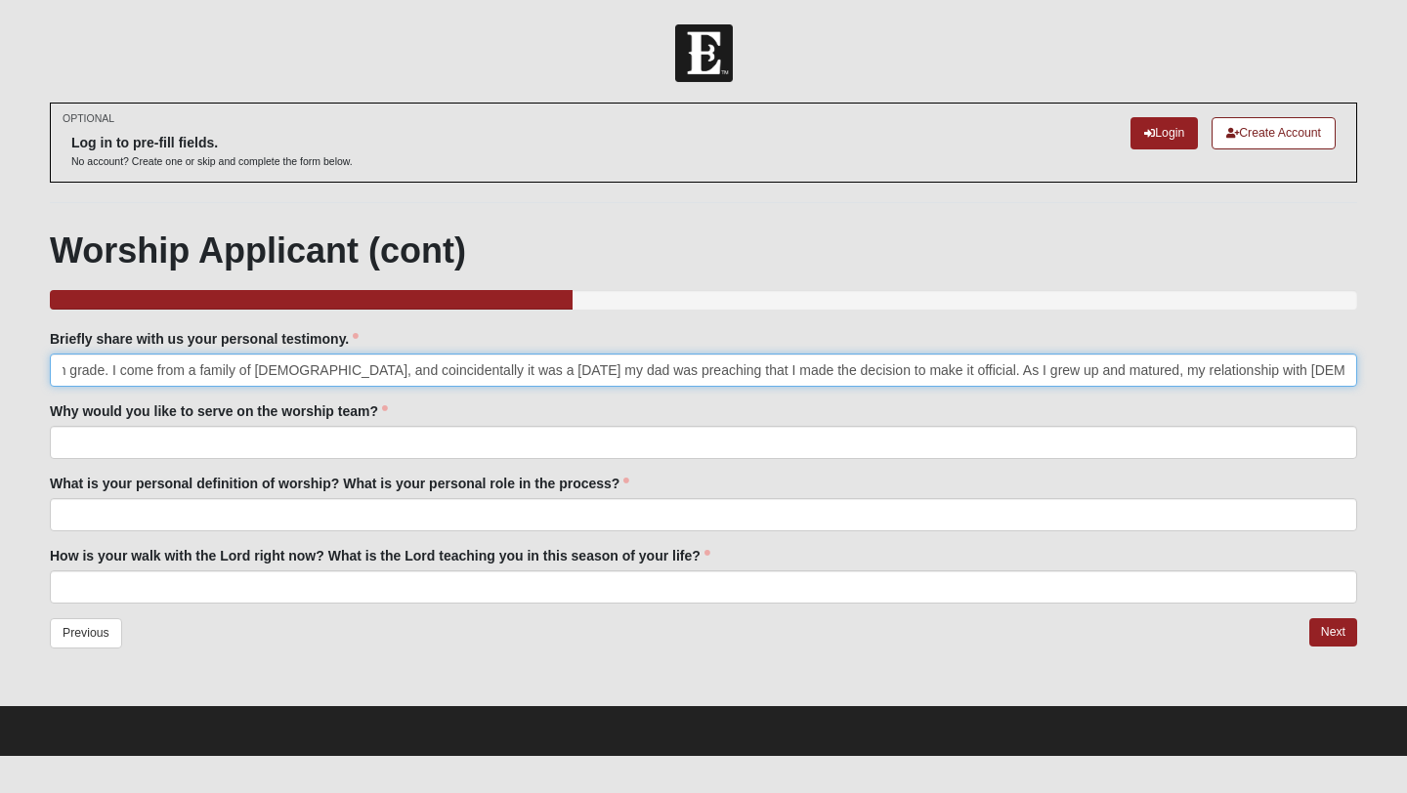
scroll to position [0, 493]
click at [460, 383] on input "I accepted [DEMOGRAPHIC_DATA] as my Lord and Savior when I was in the 5th grade…" at bounding box center [703, 370] width 1307 height 33
type input "I accepted [DEMOGRAPHIC_DATA] as my Lord and Savior when I was in the 5th grade…"
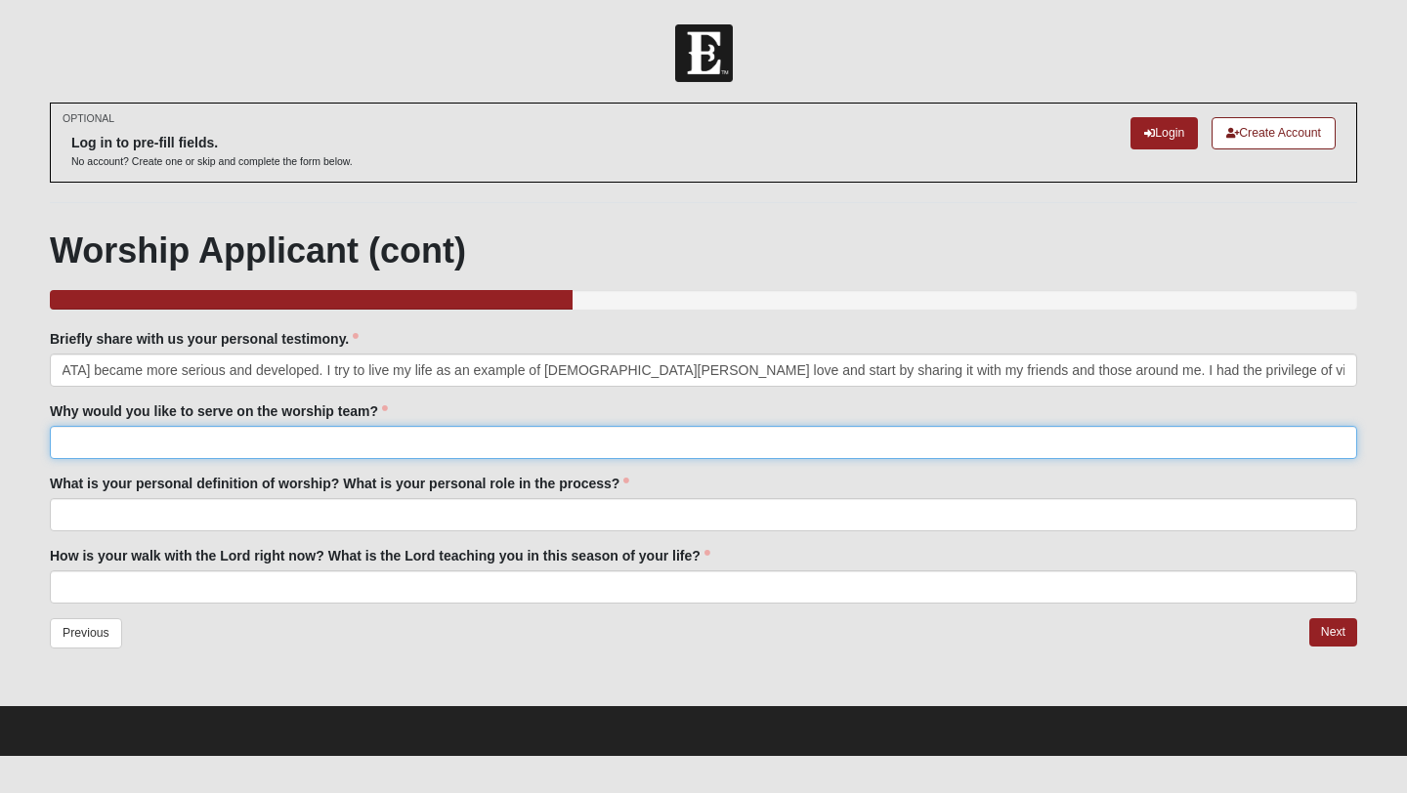
scroll to position [0, 0]
click at [417, 439] on input "Why would you like to serve on the worship team?" at bounding box center [703, 442] width 1307 height 33
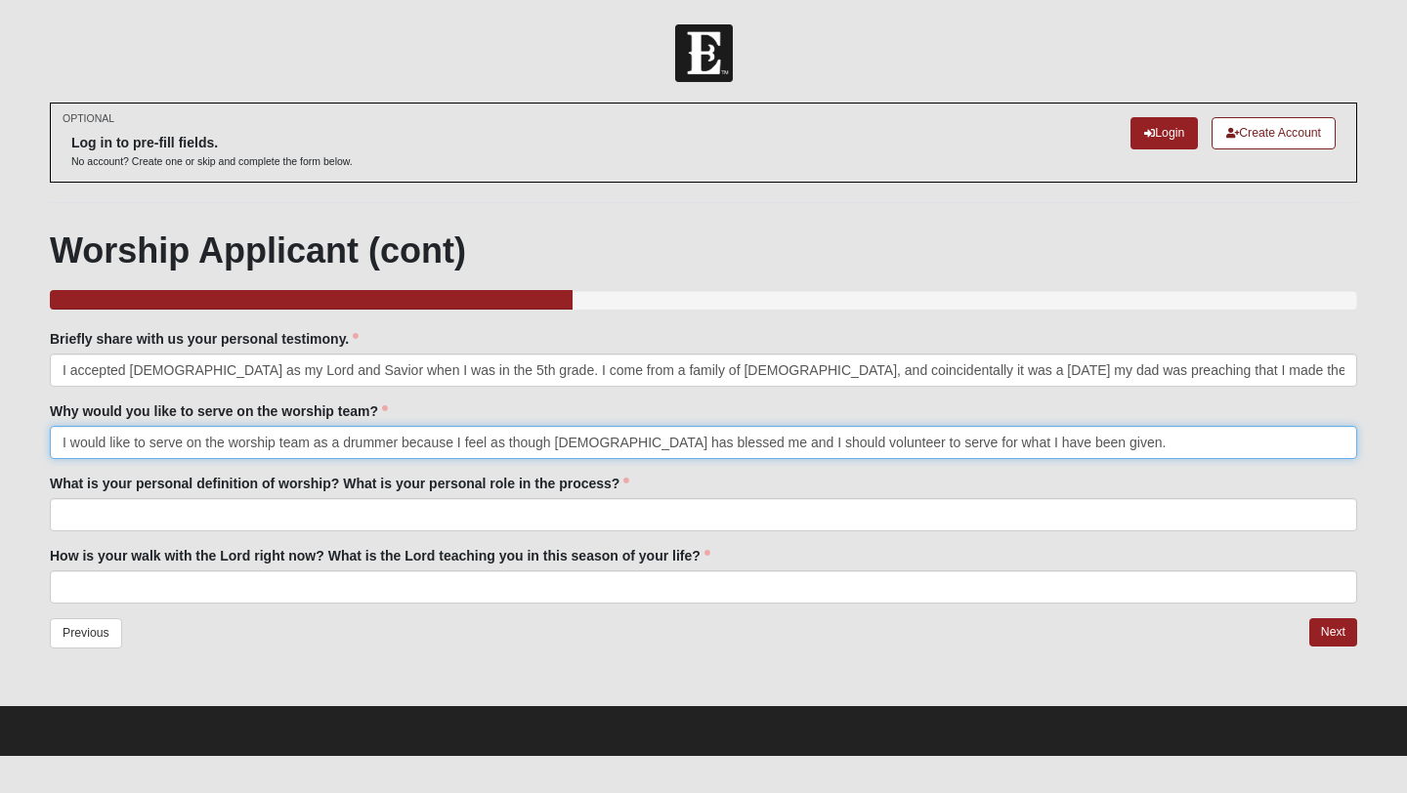
type input "I would like to serve on the worship team as a drummer because I feel as though…"
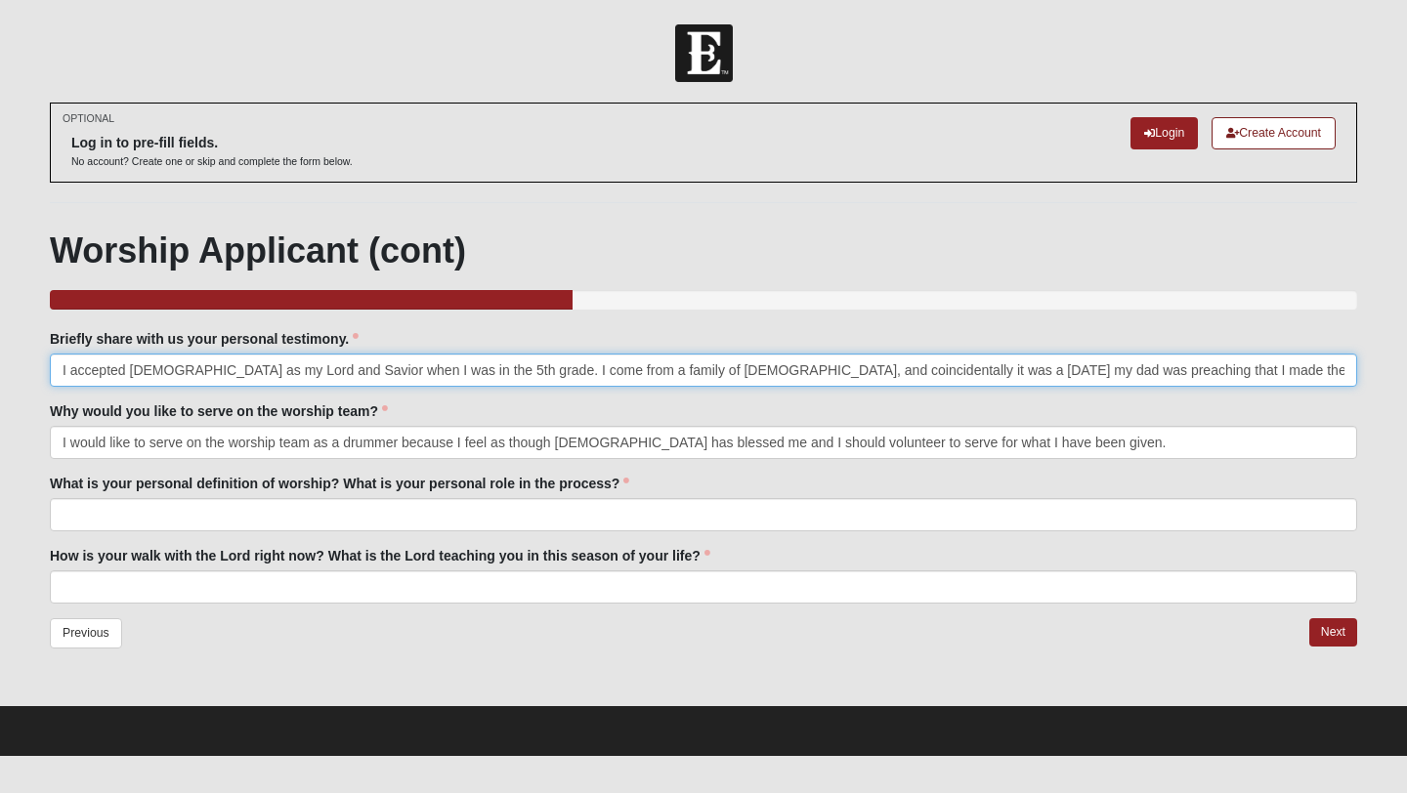
click at [386, 371] on input "I accepted [DEMOGRAPHIC_DATA] as my Lord and Savior when I was in the 5th grade…" at bounding box center [703, 370] width 1307 height 33
click at [313, 372] on input "I accepted [DEMOGRAPHIC_DATA] as my Lord and Savior when I was in the 5th grade…" at bounding box center [703, 370] width 1307 height 33
click at [953, 372] on input "I accepted [DEMOGRAPHIC_DATA] as my Lord and Savior at a young age when I was i…" at bounding box center [703, 370] width 1307 height 33
click at [941, 373] on input "I accepted [DEMOGRAPHIC_DATA] as my Lord and Savior at a young age when I was i…" at bounding box center [703, 370] width 1307 height 33
click at [1068, 382] on input "I accepted [DEMOGRAPHIC_DATA] as my Lord and Savior at a young age when I was i…" at bounding box center [703, 370] width 1307 height 33
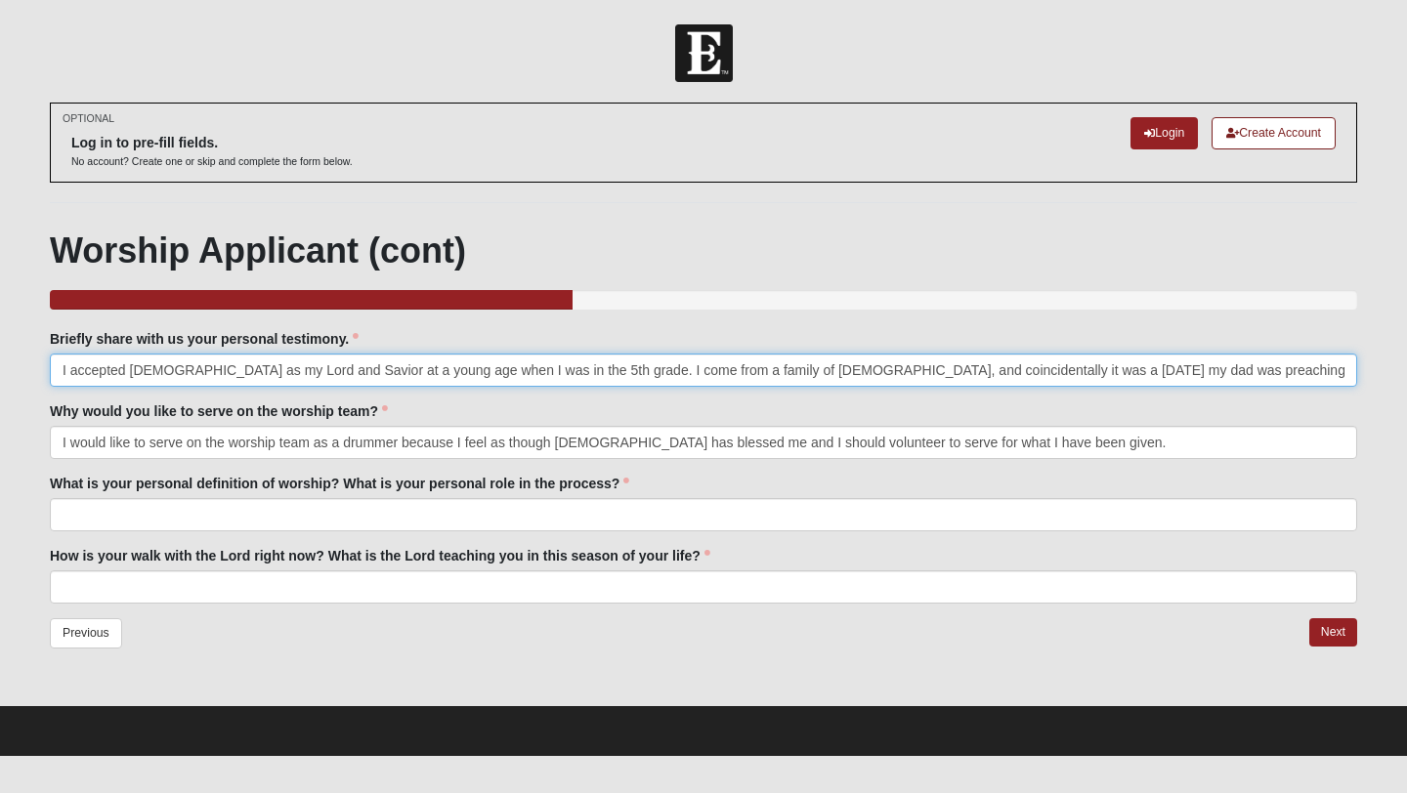
click at [1149, 377] on input "I accepted [DEMOGRAPHIC_DATA] as my Lord and Savior at a young age when I was i…" at bounding box center [703, 370] width 1307 height 33
click at [1270, 372] on input "I accepted [DEMOGRAPHIC_DATA] as my Lord and Savior at a young age when I was i…" at bounding box center [703, 370] width 1307 height 33
type input "I accepted [DEMOGRAPHIC_DATA] as my Lord and Savior at a young age when I was i…"
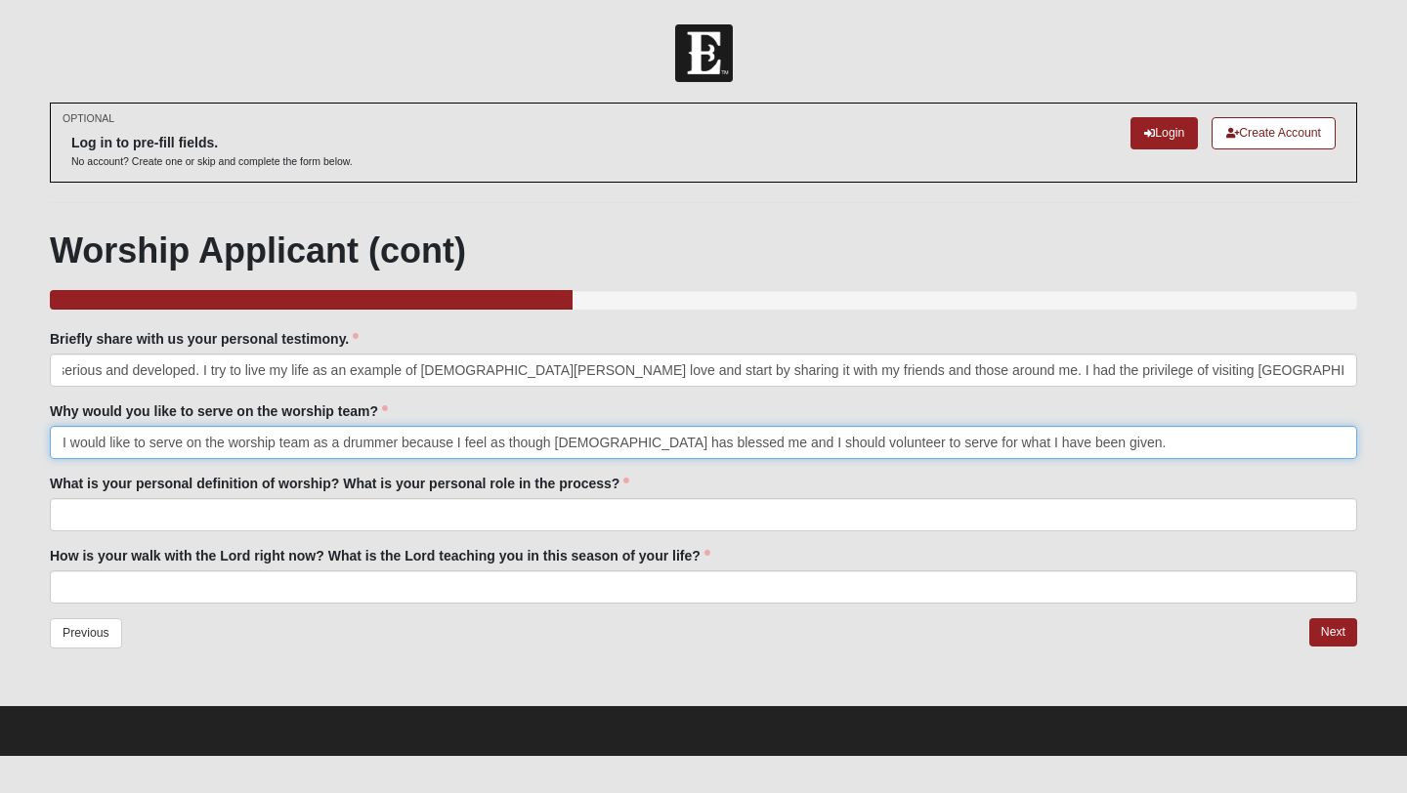
scroll to position [0, 0]
click at [1062, 449] on input "I would like to serve on the worship team as a drummer because I feel as though…" at bounding box center [703, 442] width 1307 height 33
click at [454, 436] on input "I would like to serve on the worship team as a drummer because I feel as though…" at bounding box center [703, 442] width 1307 height 33
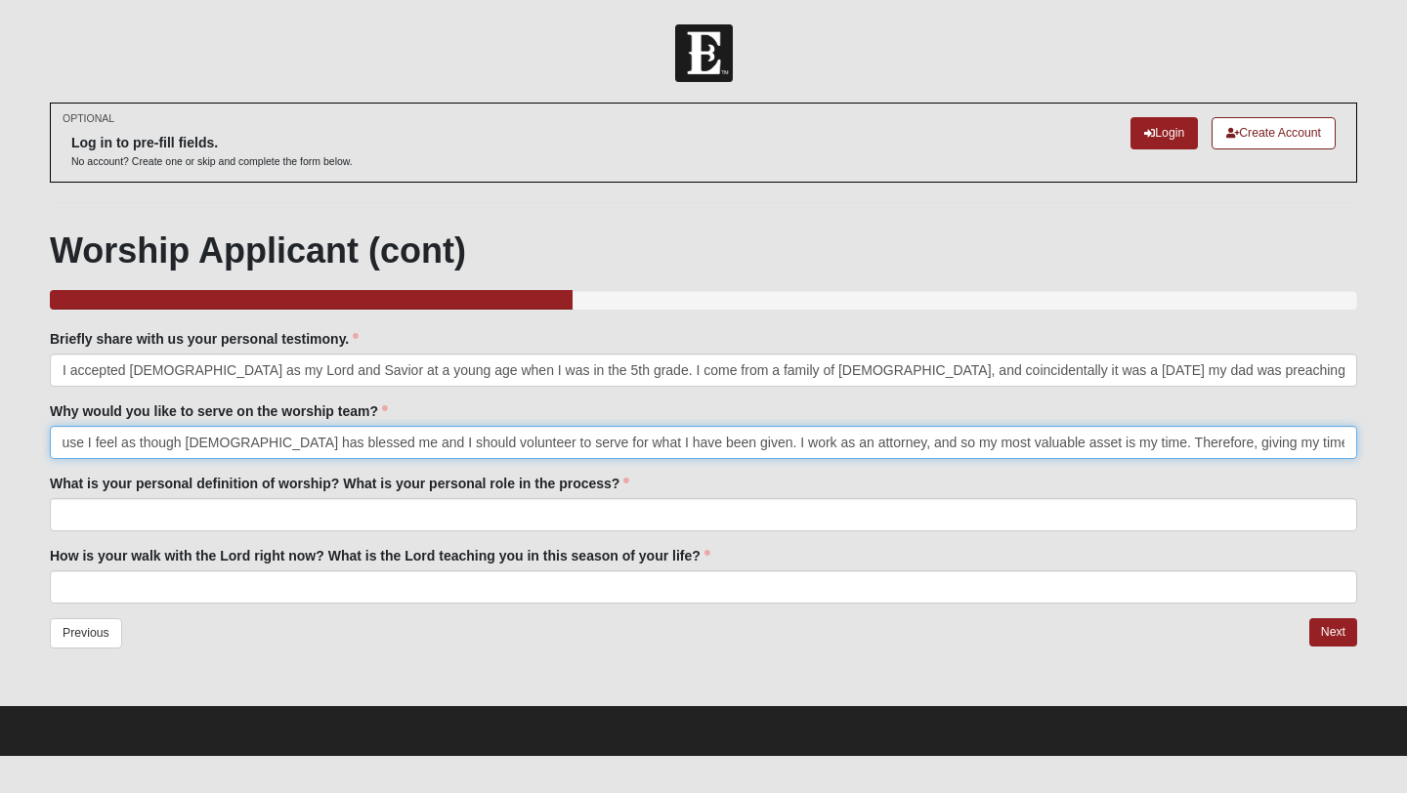
type input "I would like to serve on the worship team as a drummer because I feel as though…"
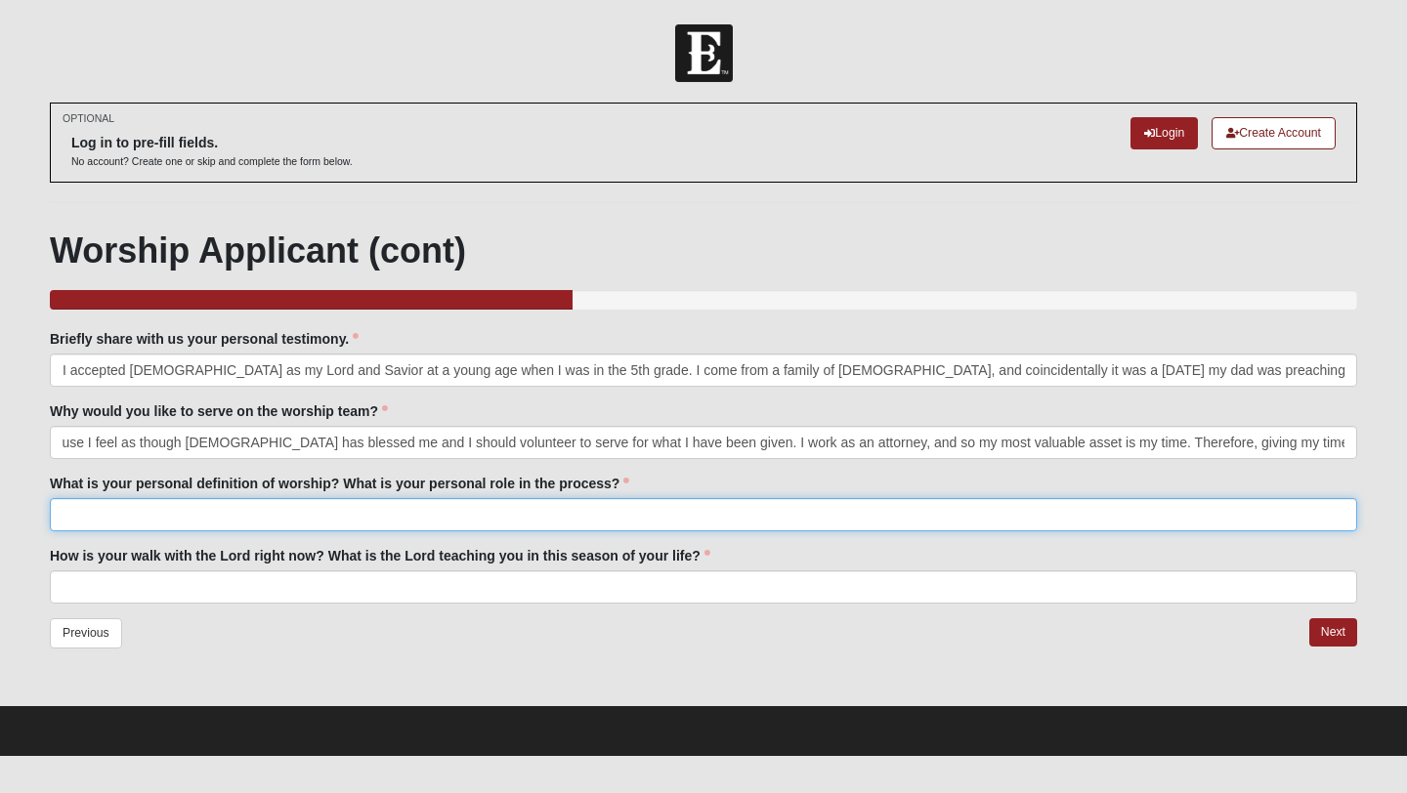
scroll to position [0, 0]
click at [404, 512] on input "What is your personal definition of worship? What is your personal role in the …" at bounding box center [703, 514] width 1307 height 33
click at [171, 513] on input "My definition of Worship is to be glorifying and praising [DEMOGRAPHIC_DATA]" at bounding box center [703, 514] width 1307 height 33
click at [495, 522] on input "My definition of worship is to be glorifying and praising [DEMOGRAPHIC_DATA]" at bounding box center [703, 514] width 1307 height 33
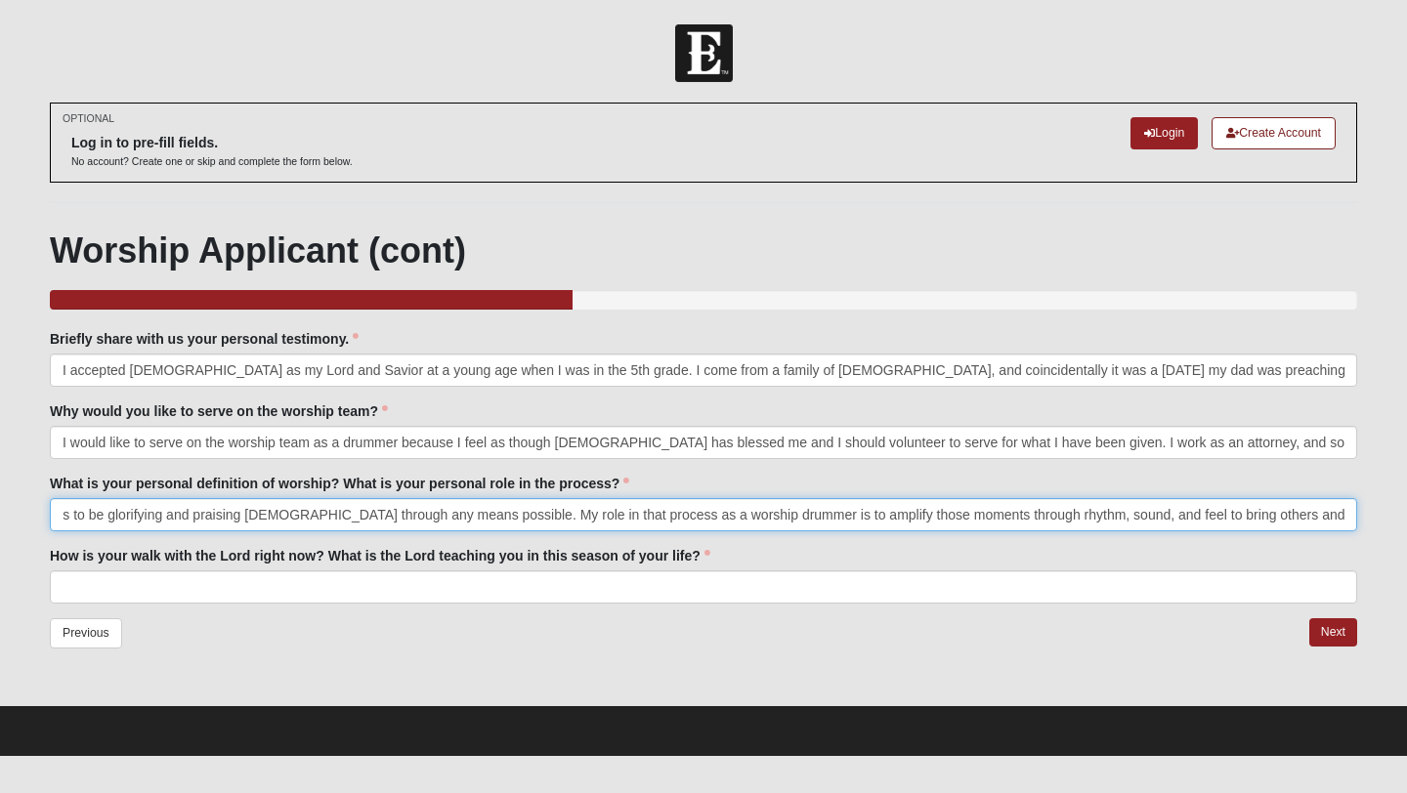
scroll to position [0, 153]
click at [213, 520] on input "My definition of worship is to be glorifying and praising [DEMOGRAPHIC_DATA] th…" at bounding box center [703, 514] width 1307 height 33
click at [505, 517] on input "My definition of worship is to be glorifying and praising [DEMOGRAPHIC_DATA] th…" at bounding box center [703, 514] width 1307 height 33
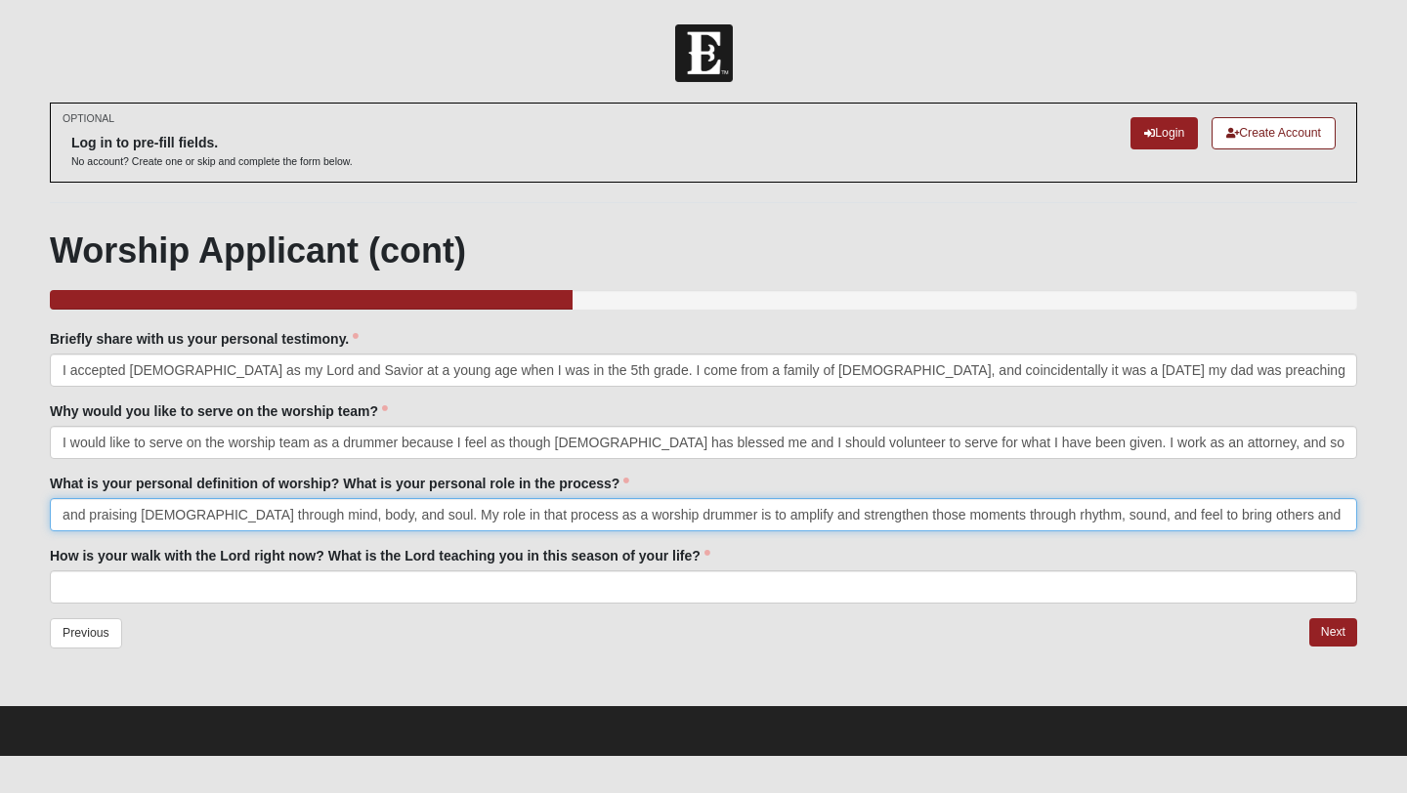
click at [644, 520] on input "My definition of worship is to be glorifying and praising [DEMOGRAPHIC_DATA] th…" at bounding box center [703, 514] width 1307 height 33
type input "My definition of worship is to be glorifying and praising [DEMOGRAPHIC_DATA] th…"
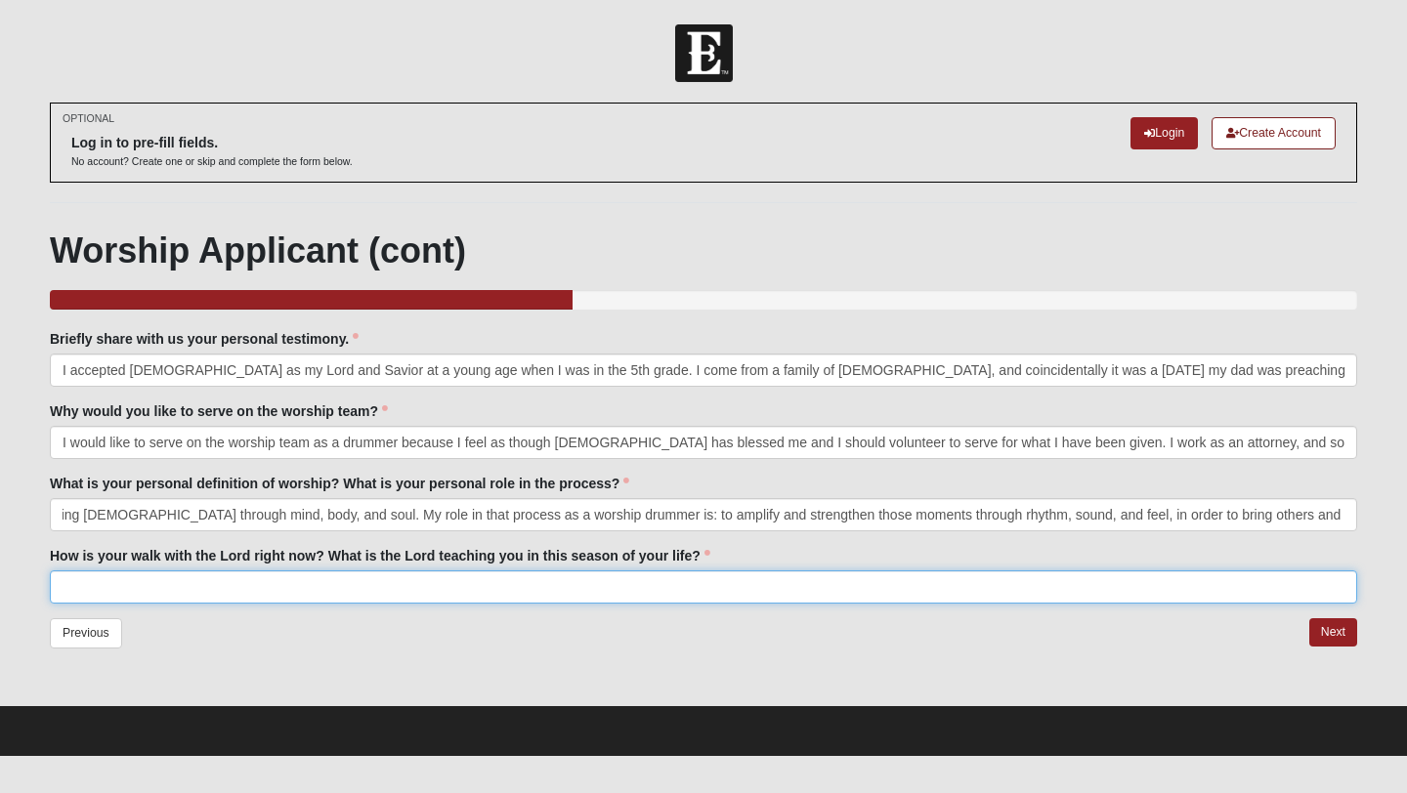
scroll to position [0, 0]
click at [171, 591] on input "How is your walk with the Lord right now? What is the Lord teaching you in this…" at bounding box center [703, 587] width 1307 height 33
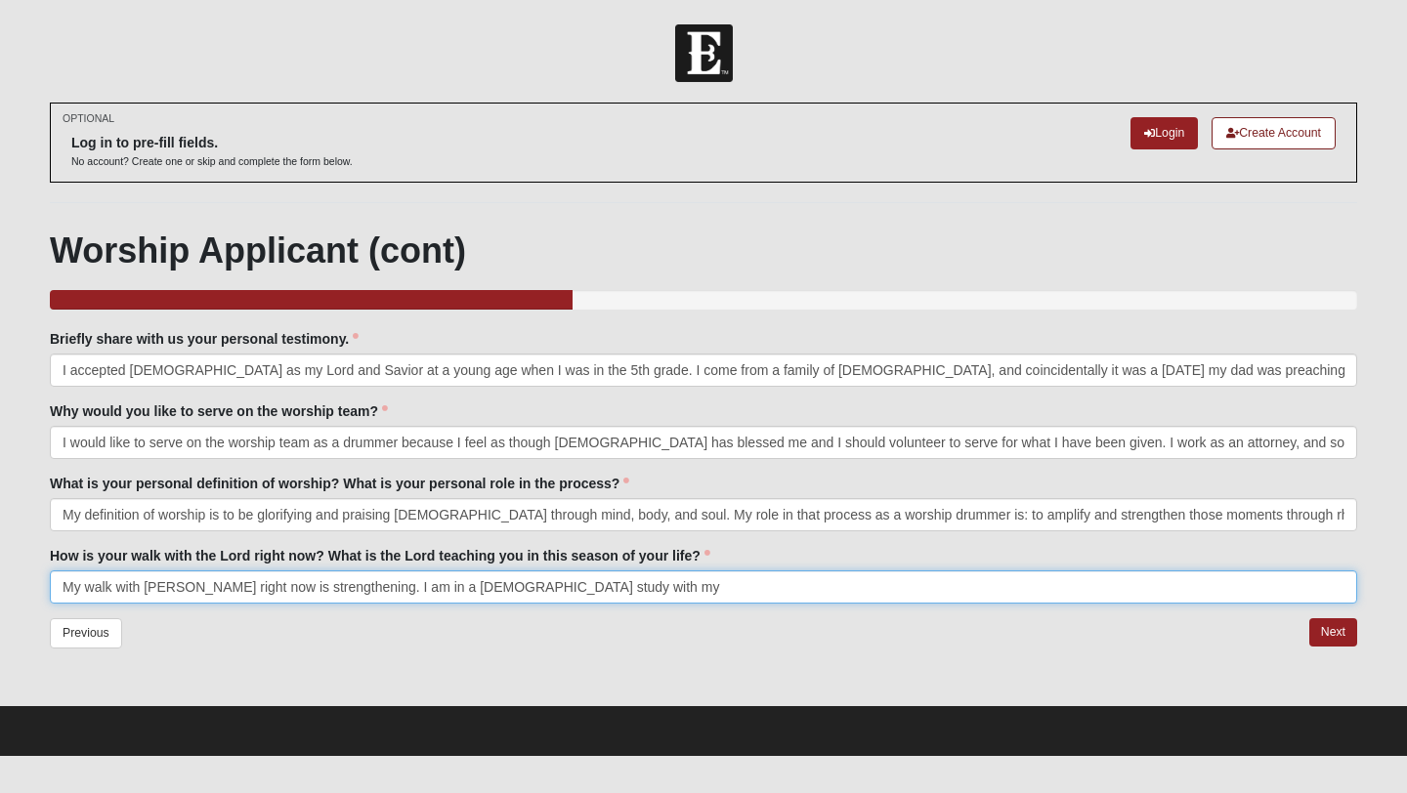
click at [404, 595] on input "My walk with [PERSON_NAME] right now is strengthening. I am in a [DEMOGRAPHIC_D…" at bounding box center [703, 587] width 1307 height 33
click at [405, 590] on input "My walk with [PERSON_NAME] right now is strengthening. I am in a [DEMOGRAPHIC_D…" at bounding box center [703, 587] width 1307 height 33
click at [597, 589] on input "My walk with [PERSON_NAME] right now is strengthening. I am in a personal [DEMO…" at bounding box center [703, 587] width 1307 height 33
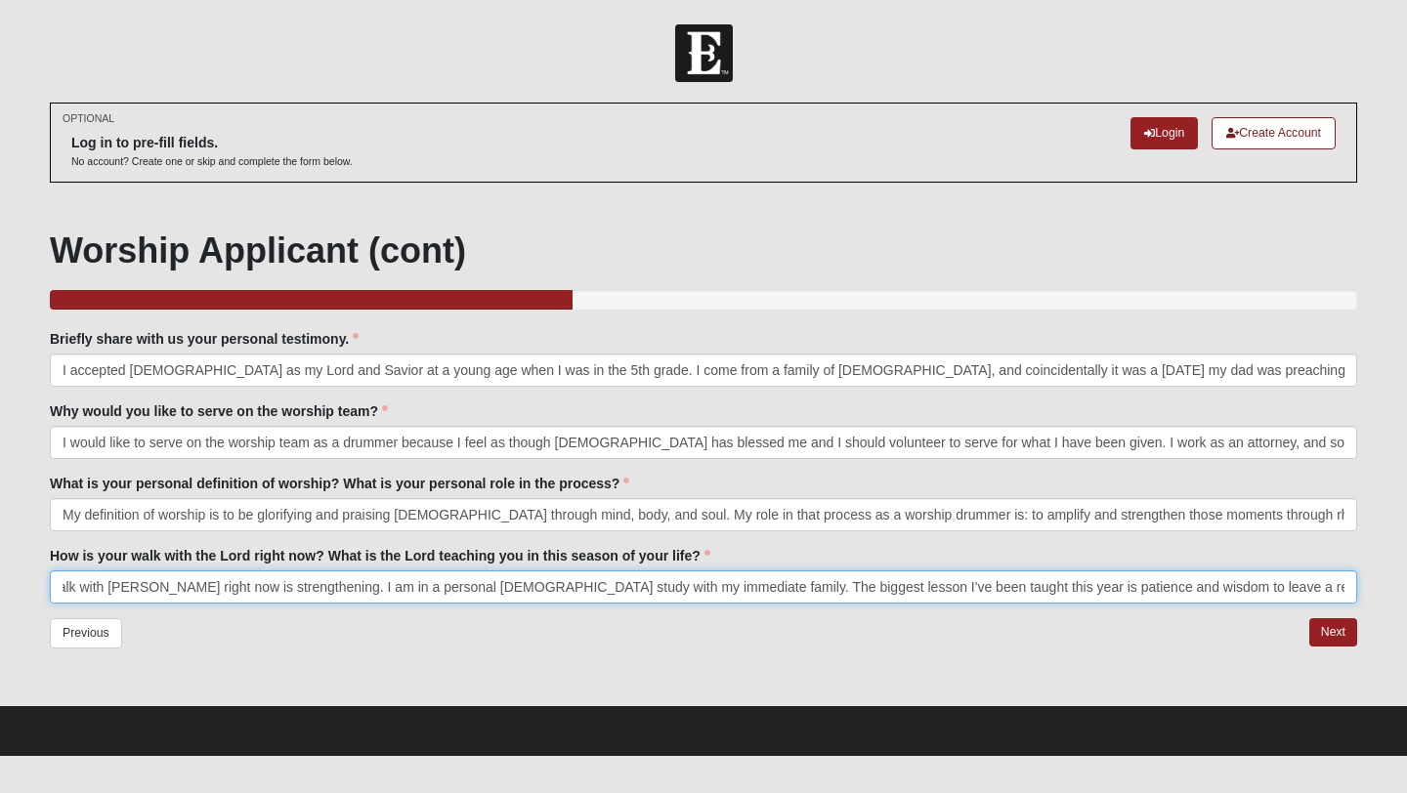
scroll to position [0, 40]
click at [265, 586] on input "My walk with [PERSON_NAME] right now is strengthening. I am in a personal [DEMO…" at bounding box center [703, 587] width 1307 height 33
click at [79, 581] on input "My walk with [PERSON_NAME] right now is strengthening. I am in a personal [DEMO…" at bounding box center [703, 587] width 1307 height 33
drag, startPoint x: 580, startPoint y: 589, endPoint x: 681, endPoint y: 585, distance: 100.7
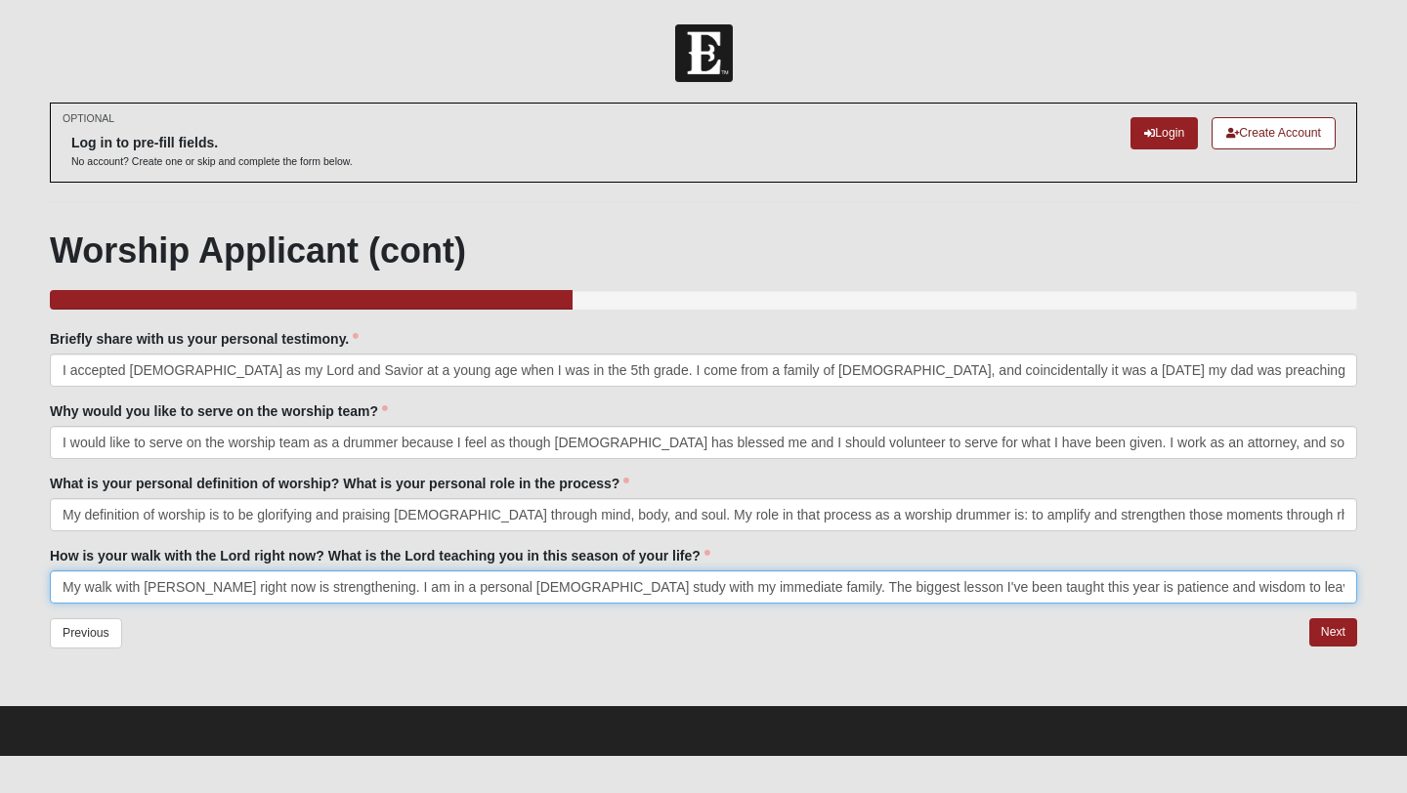
click at [681, 585] on input "My walk with [PERSON_NAME] right now is strengthening. I am in a personal [DEMO…" at bounding box center [703, 587] width 1307 height 33
type input "My walk with [PERSON_NAME] right now is strengthening. I am in a personal [DEMO…"
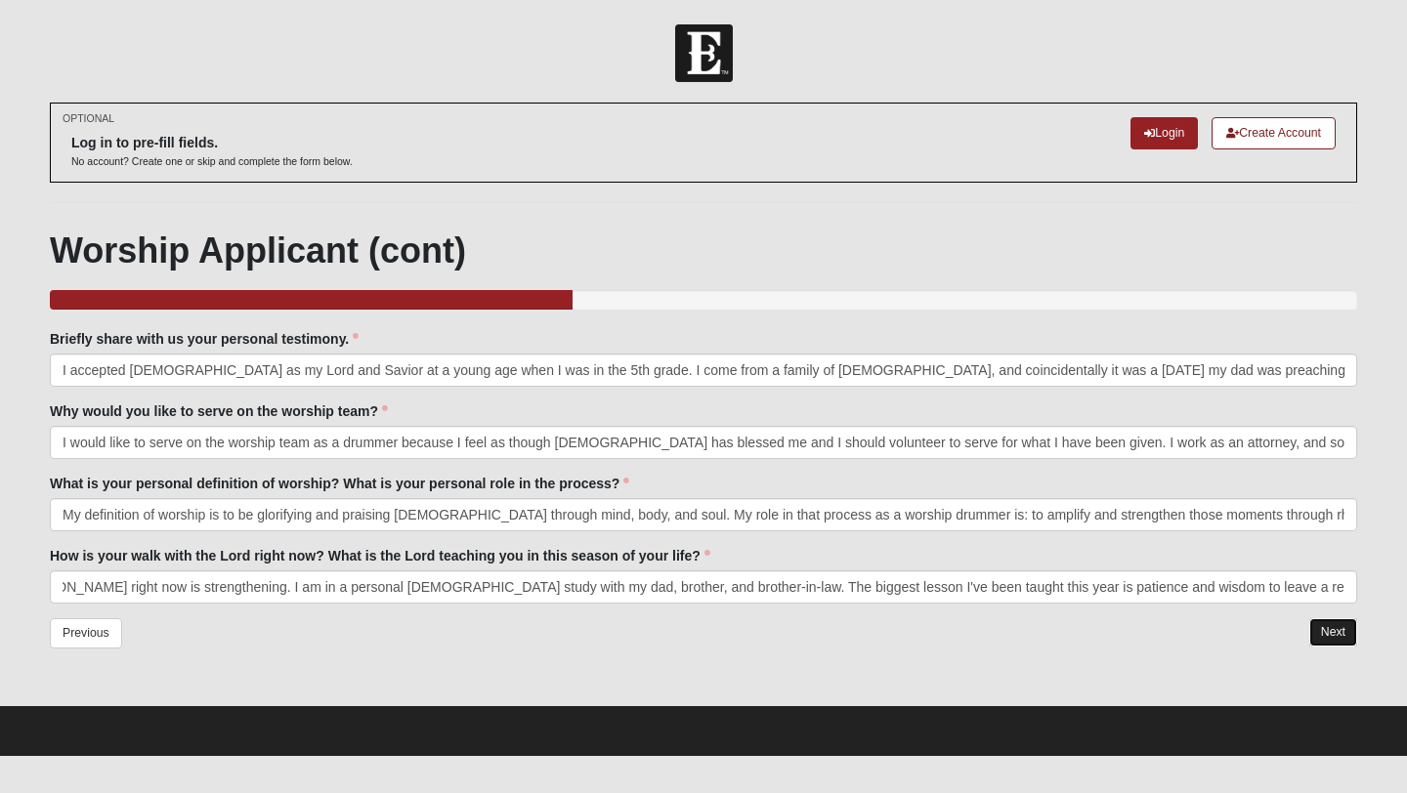
scroll to position [0, 0]
click at [1332, 639] on link "Next" at bounding box center [1333, 632] width 48 height 28
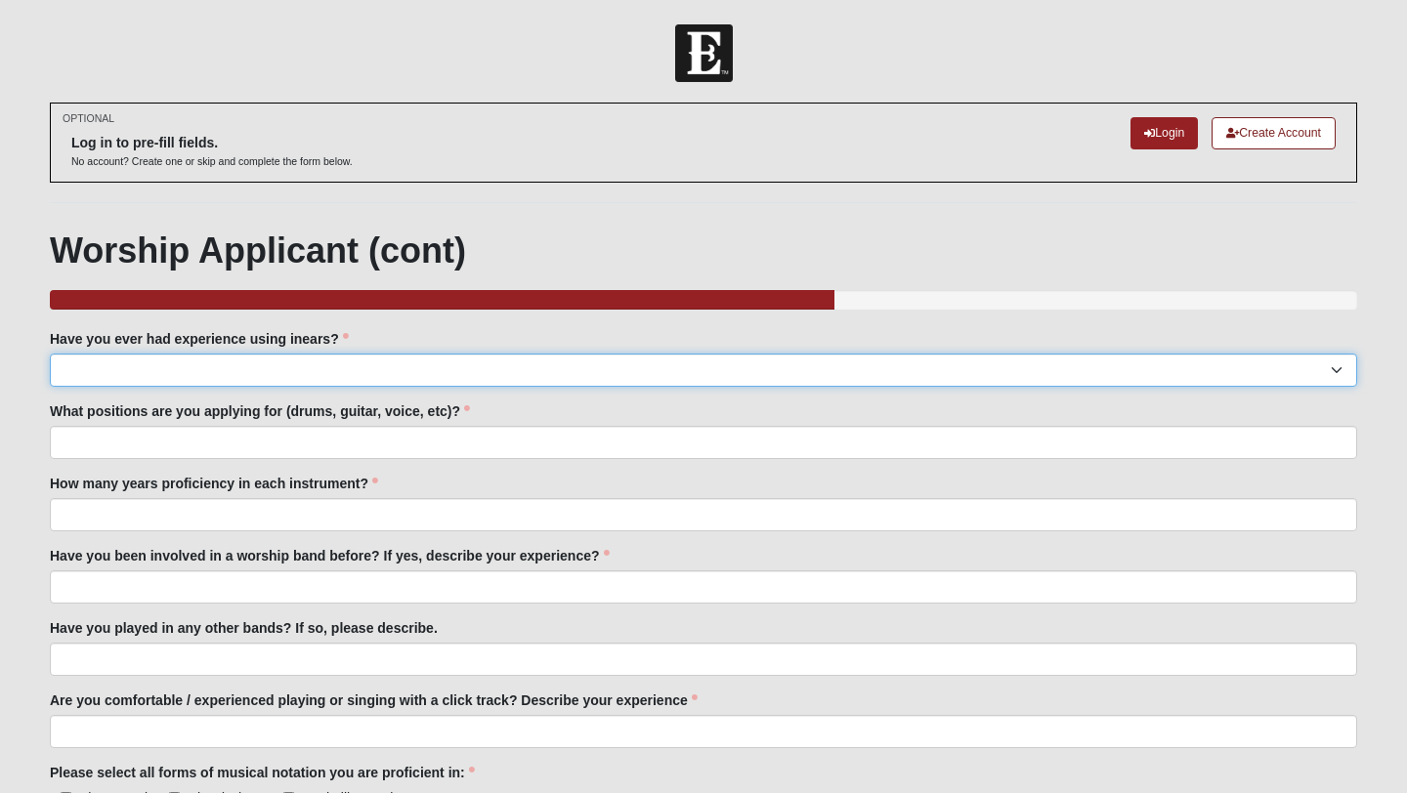
click at [557, 362] on select "Yes No" at bounding box center [703, 370] width 1307 height 33
select select "Yes"
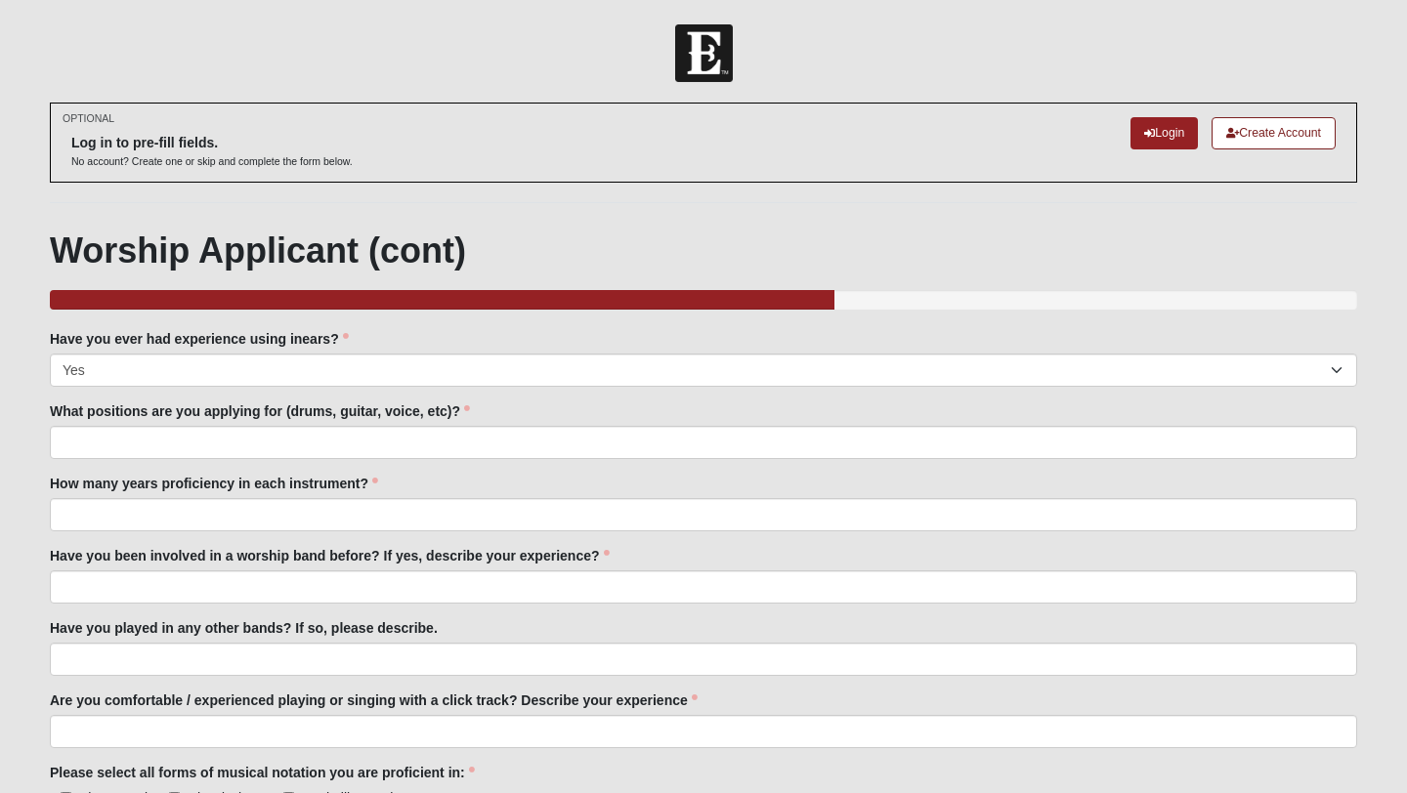
click at [407, 458] on div at bounding box center [703, 442] width 1307 height 33
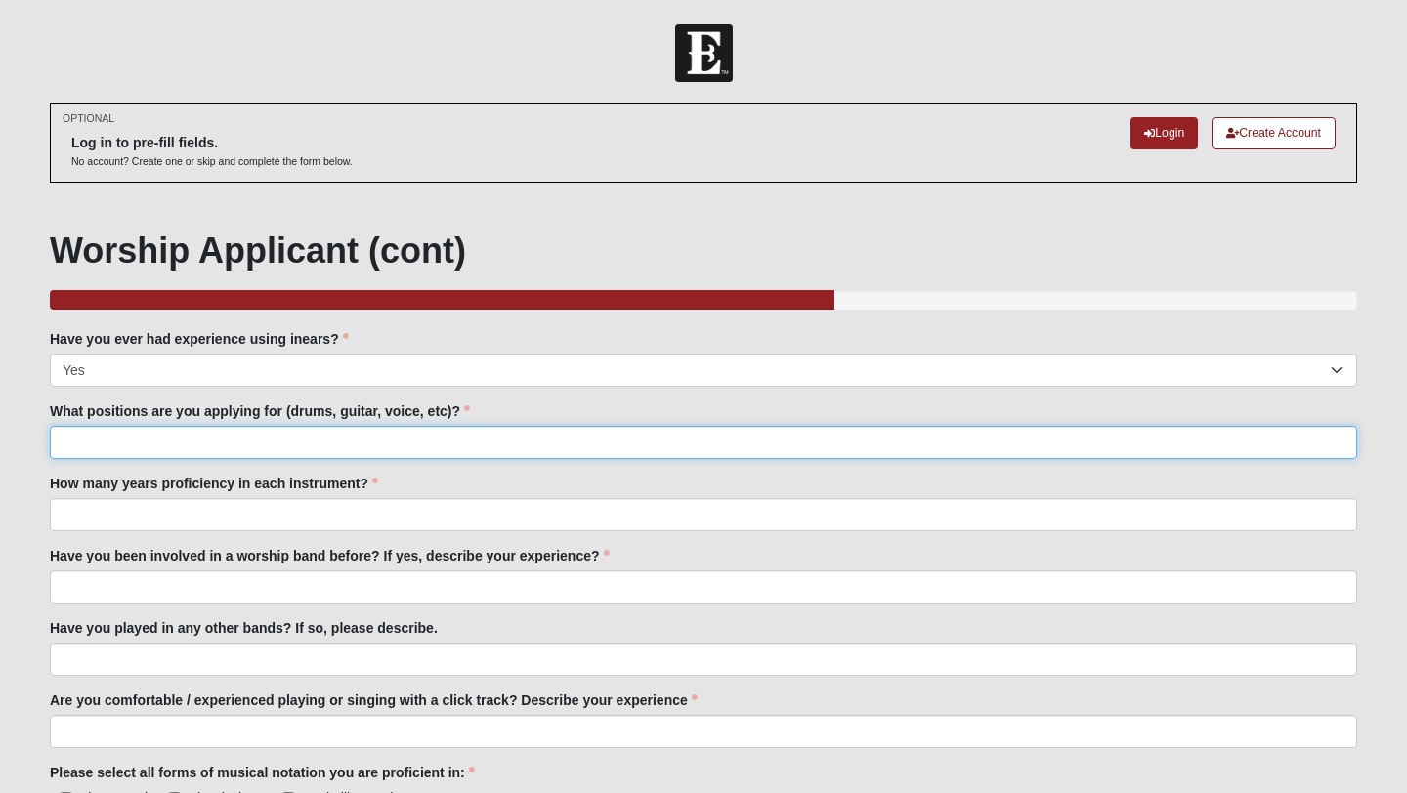
click at [413, 447] on input "What positions are you applying for (drums, guitar, voice, etc)?" at bounding box center [703, 442] width 1307 height 33
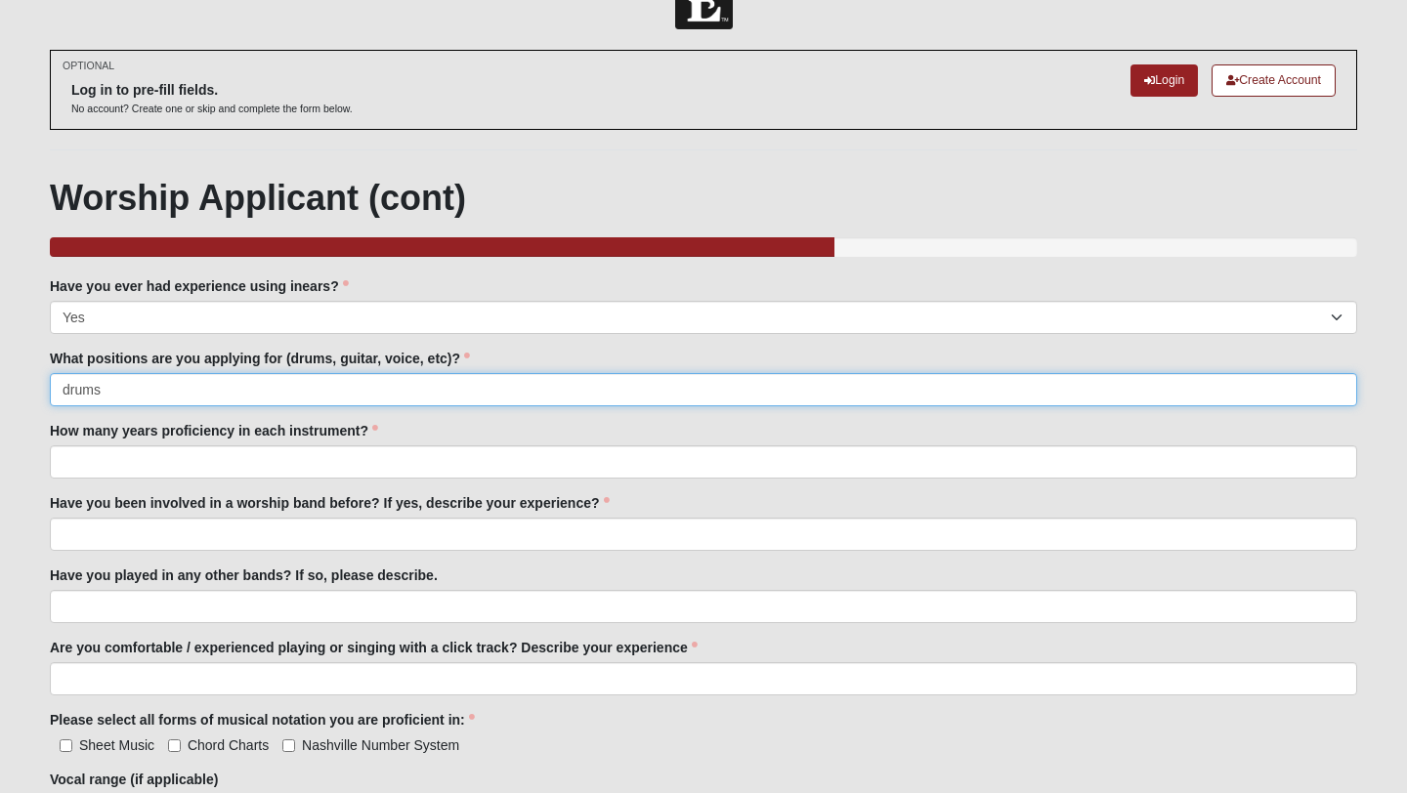
scroll to position [62, 0]
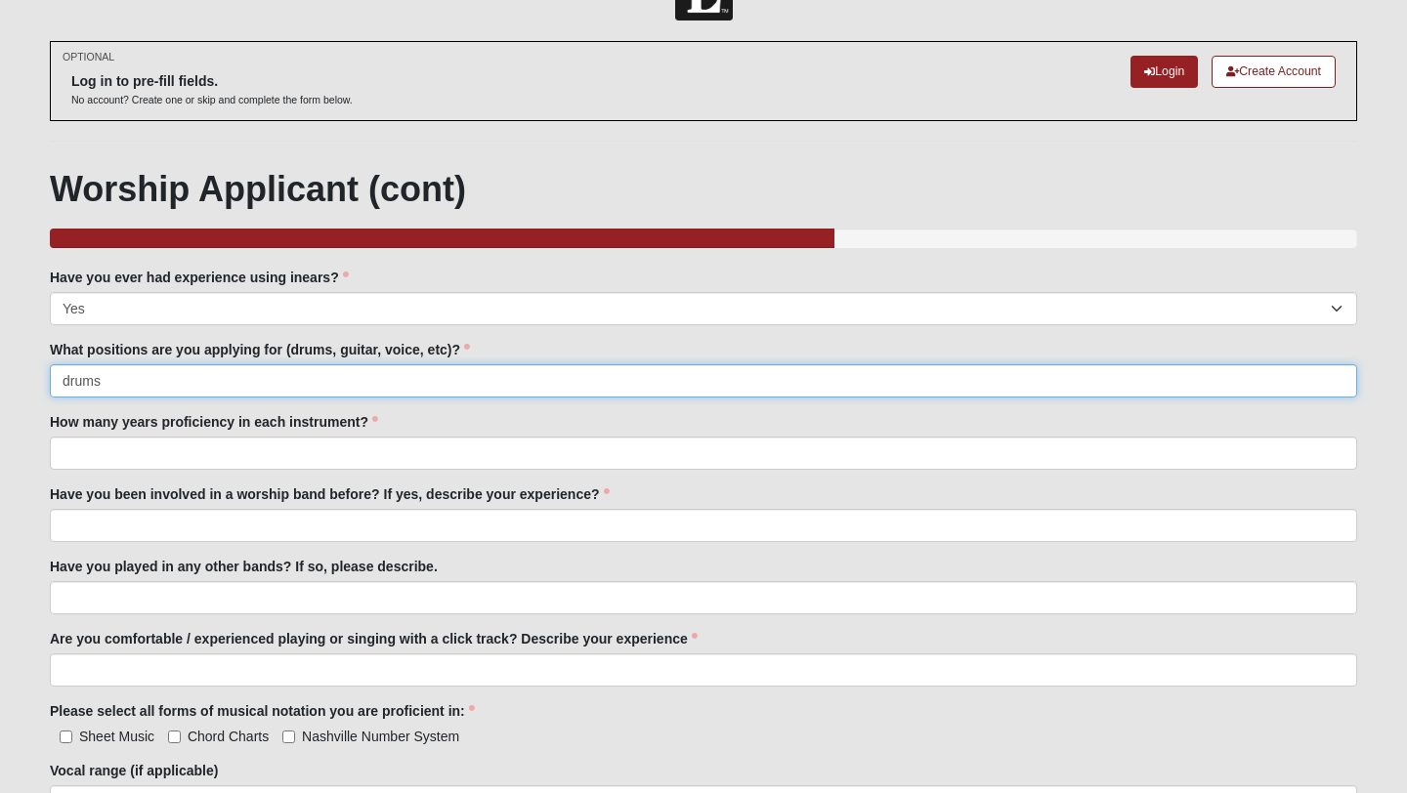
type input "drums"
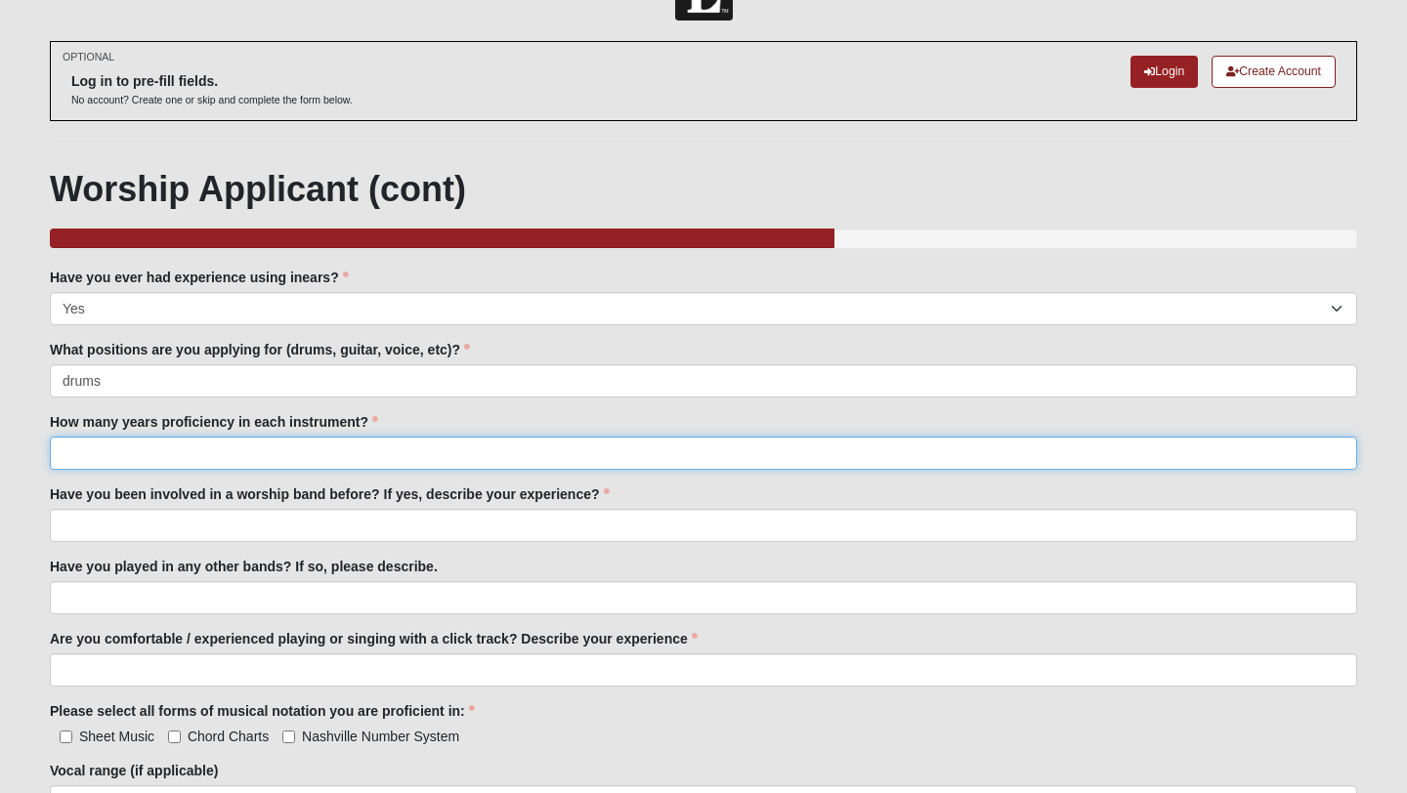
click at [332, 452] on input "How many years proficiency in each instrument?" at bounding box center [703, 453] width 1307 height 33
type input "15"
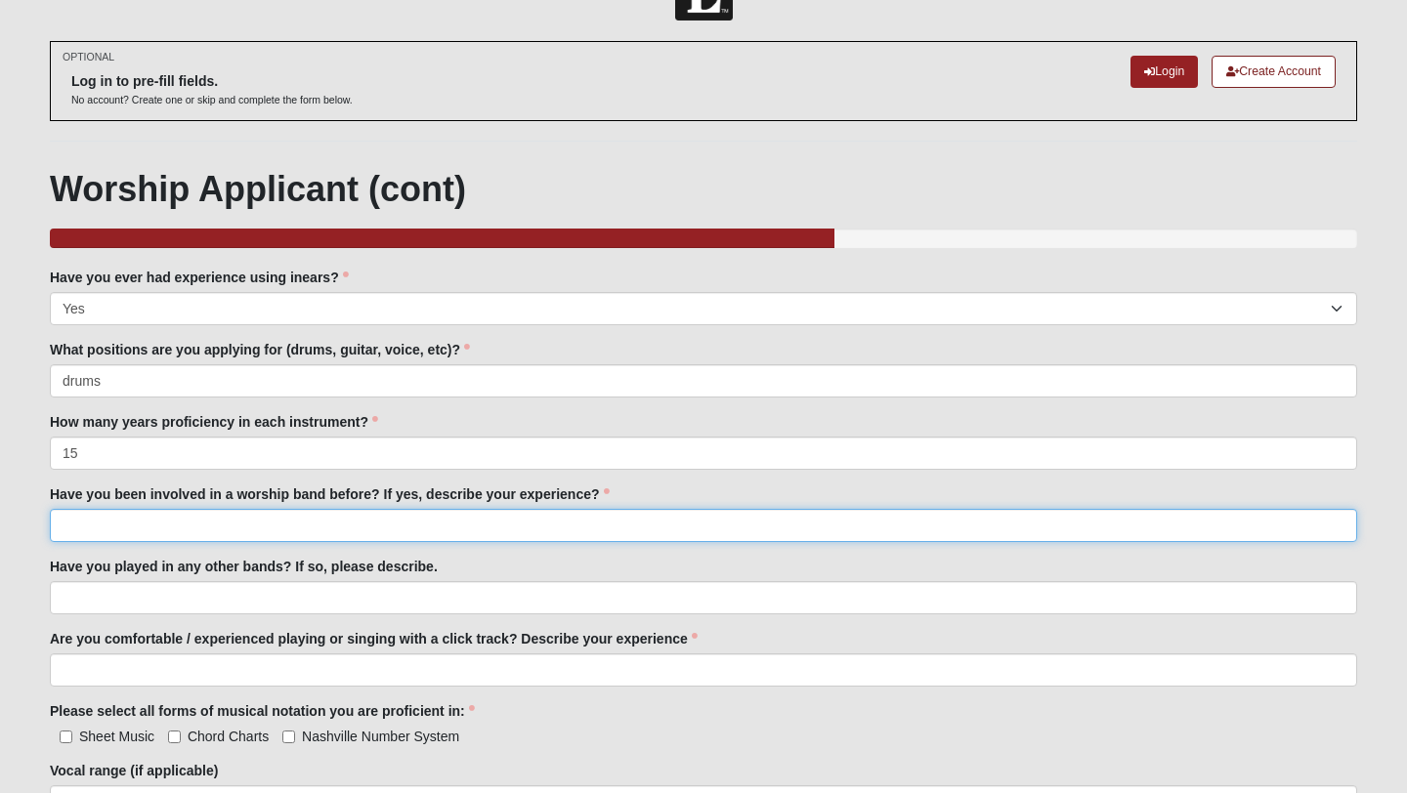
click at [284, 516] on input "Have you been involved in a worship band before? If yes, describe your experien…" at bounding box center [703, 525] width 1307 height 33
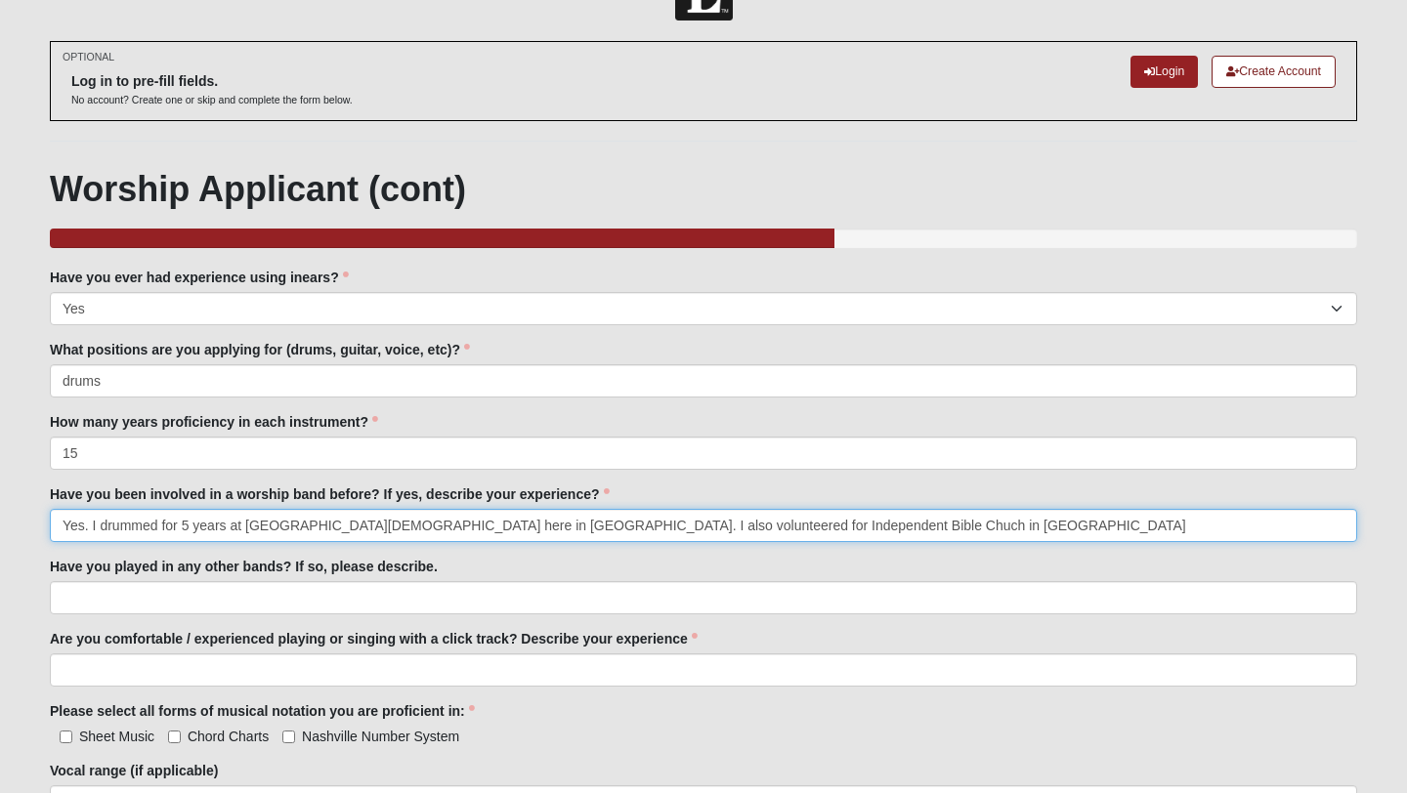
click at [557, 532] on input "Yes. I drummed for 5 years at [GEOGRAPHIC_DATA][DEMOGRAPHIC_DATA] here in [GEOG…" at bounding box center [703, 525] width 1307 height 33
click at [901, 524] on input "Yes. I drummed for 5 years at [GEOGRAPHIC_DATA][DEMOGRAPHIC_DATA] here in [GEOG…" at bounding box center [703, 525] width 1307 height 33
type input "Yes. I drummed for 5 years at [GEOGRAPHIC_DATA][DEMOGRAPHIC_DATA] here in [GEOG…"
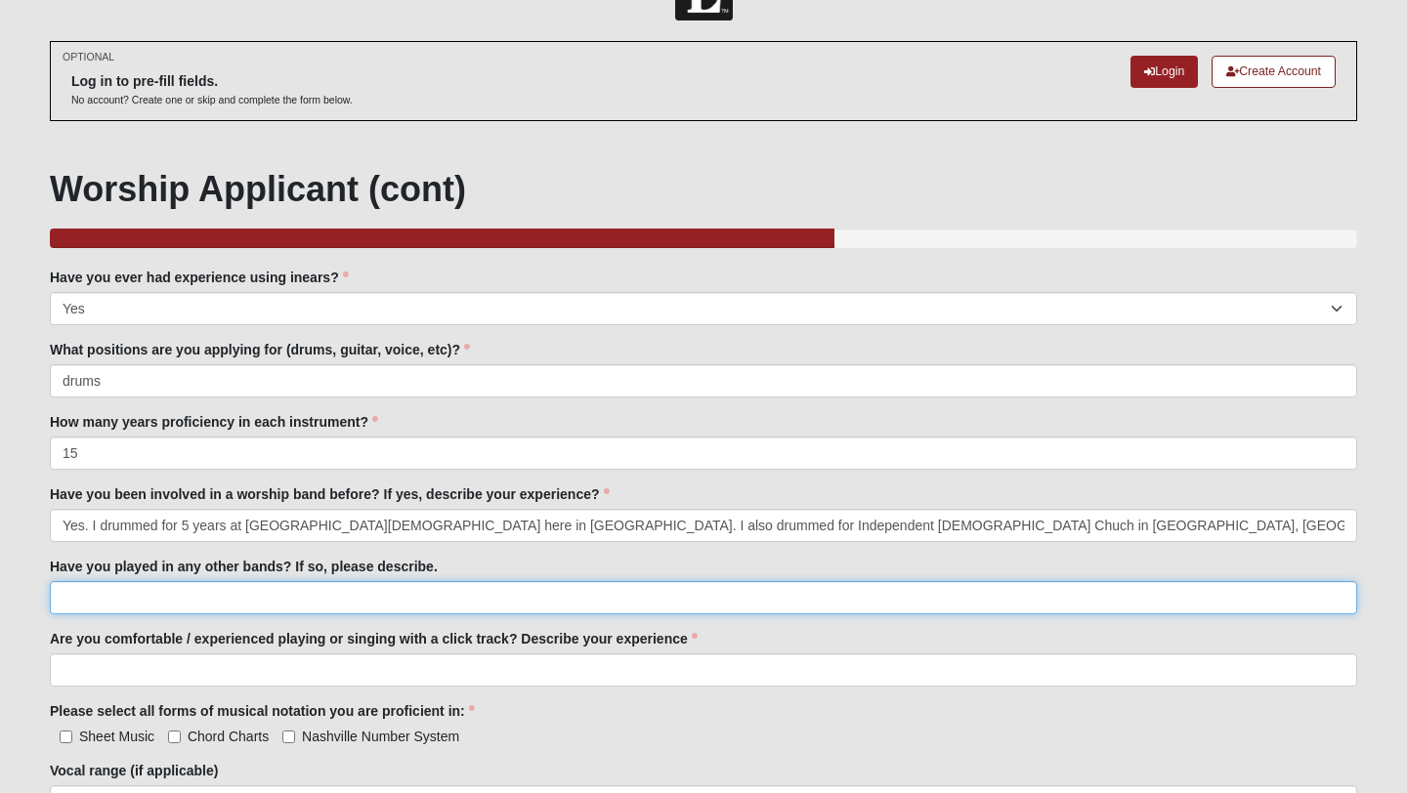
click at [607, 594] on input "Have you played in any other bands? If so, please describe." at bounding box center [703, 597] width 1307 height 33
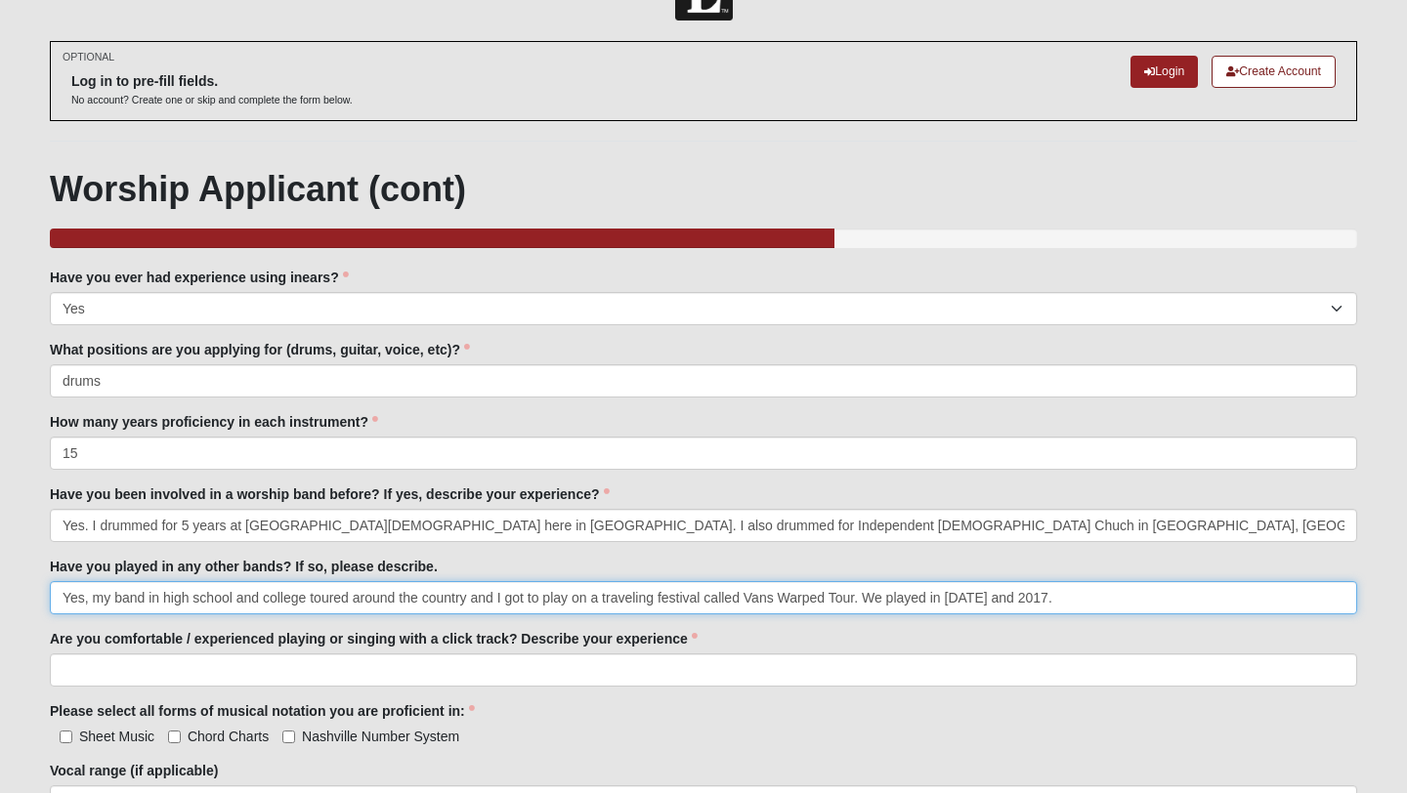
type input "Yes, my band in high school and college toured around the country and I got to …"
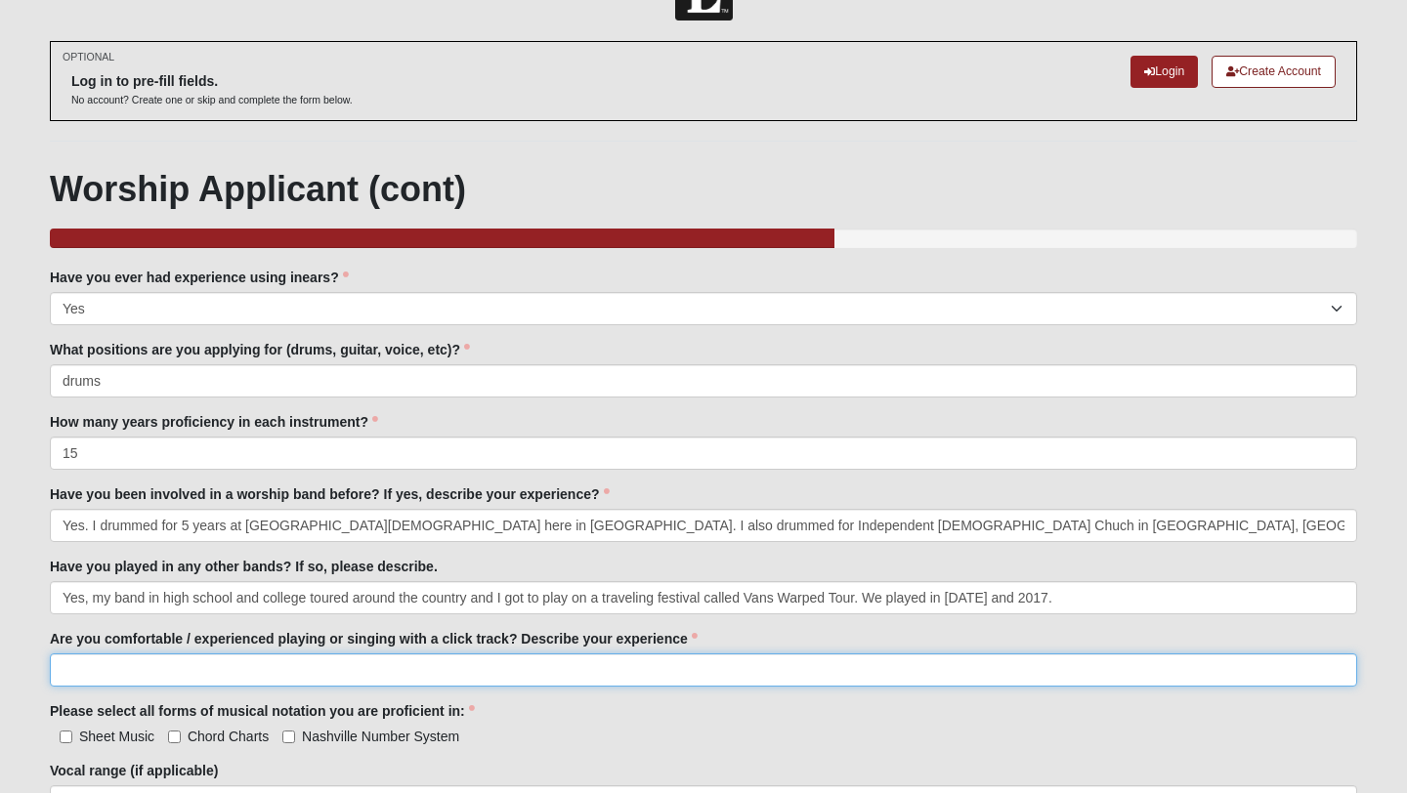
click at [731, 671] on input "Are you comfortable / experienced playing or singing with a click track? Descri…" at bounding box center [703, 670] width 1307 height 33
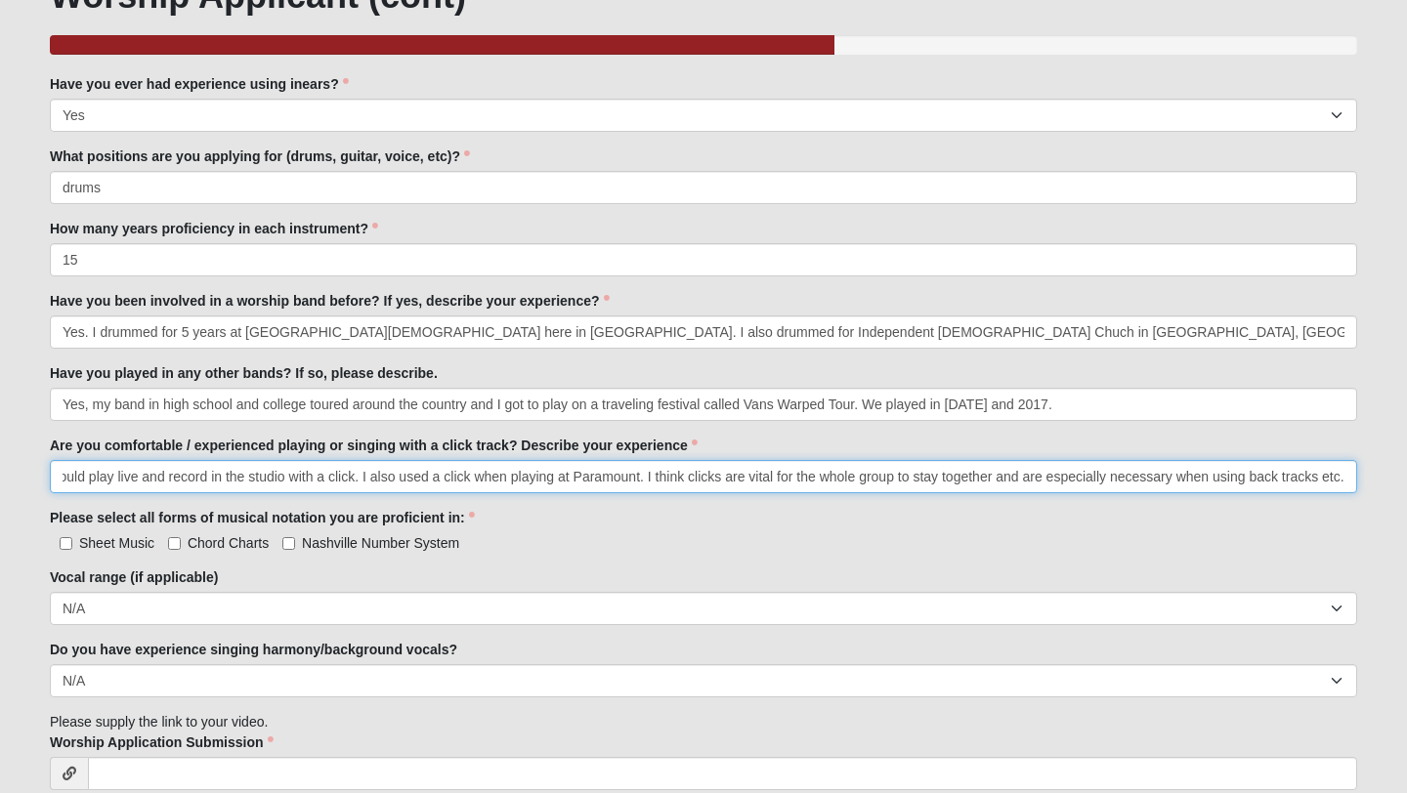
scroll to position [258, 0]
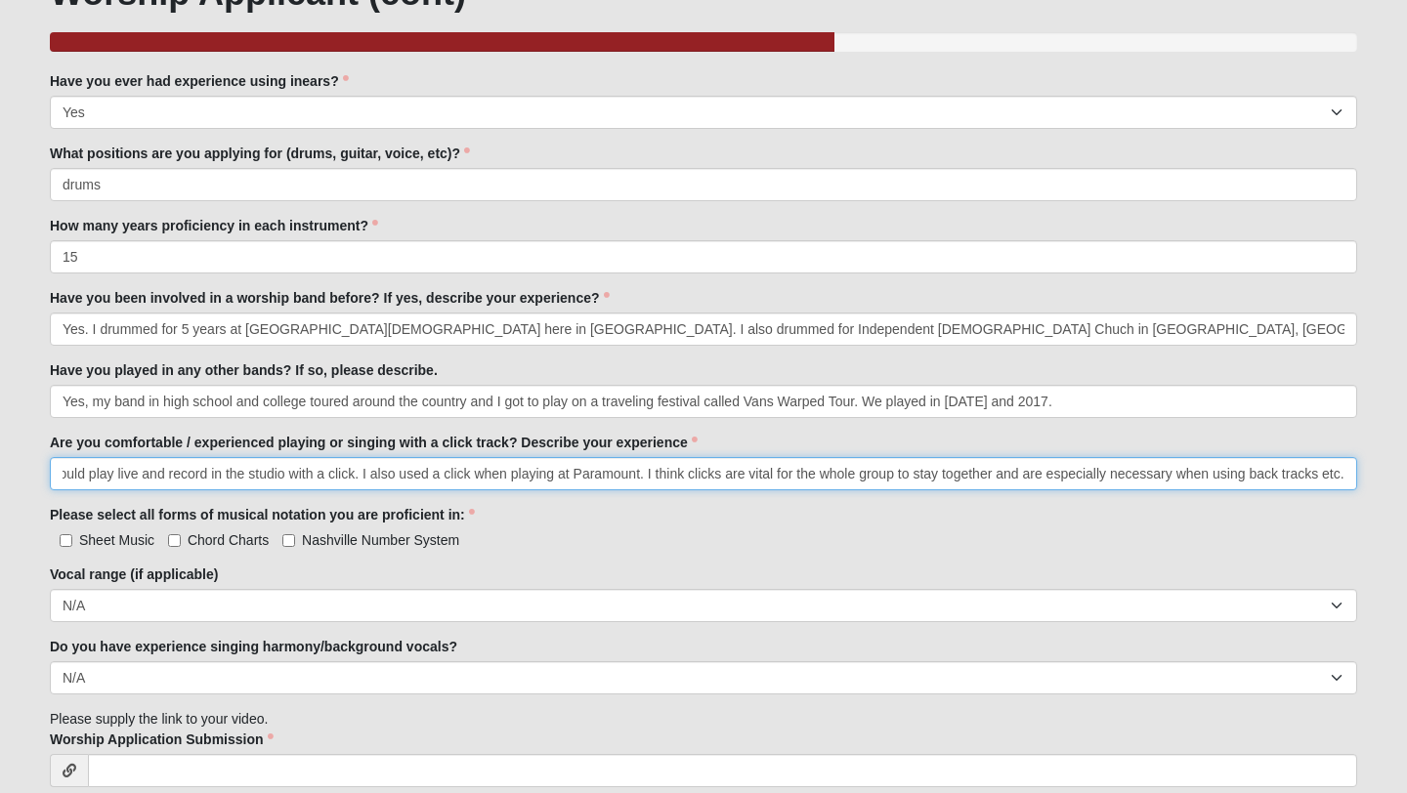
type input "Yes, I would play live and record in the studio with a click. I also used a cli…"
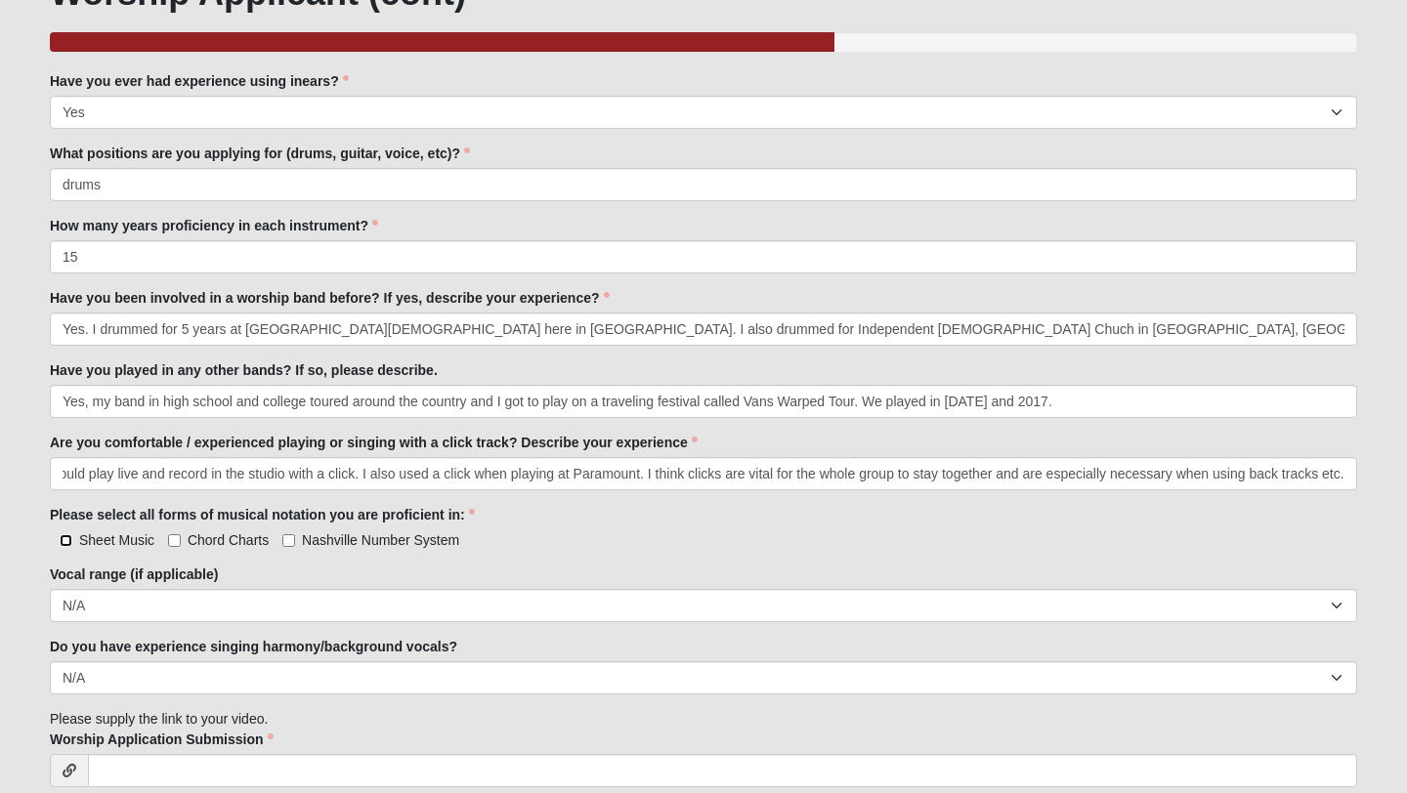
scroll to position [0, 0]
click at [70, 537] on input "Sheet Music" at bounding box center [66, 540] width 13 height 13
checkbox input "true"
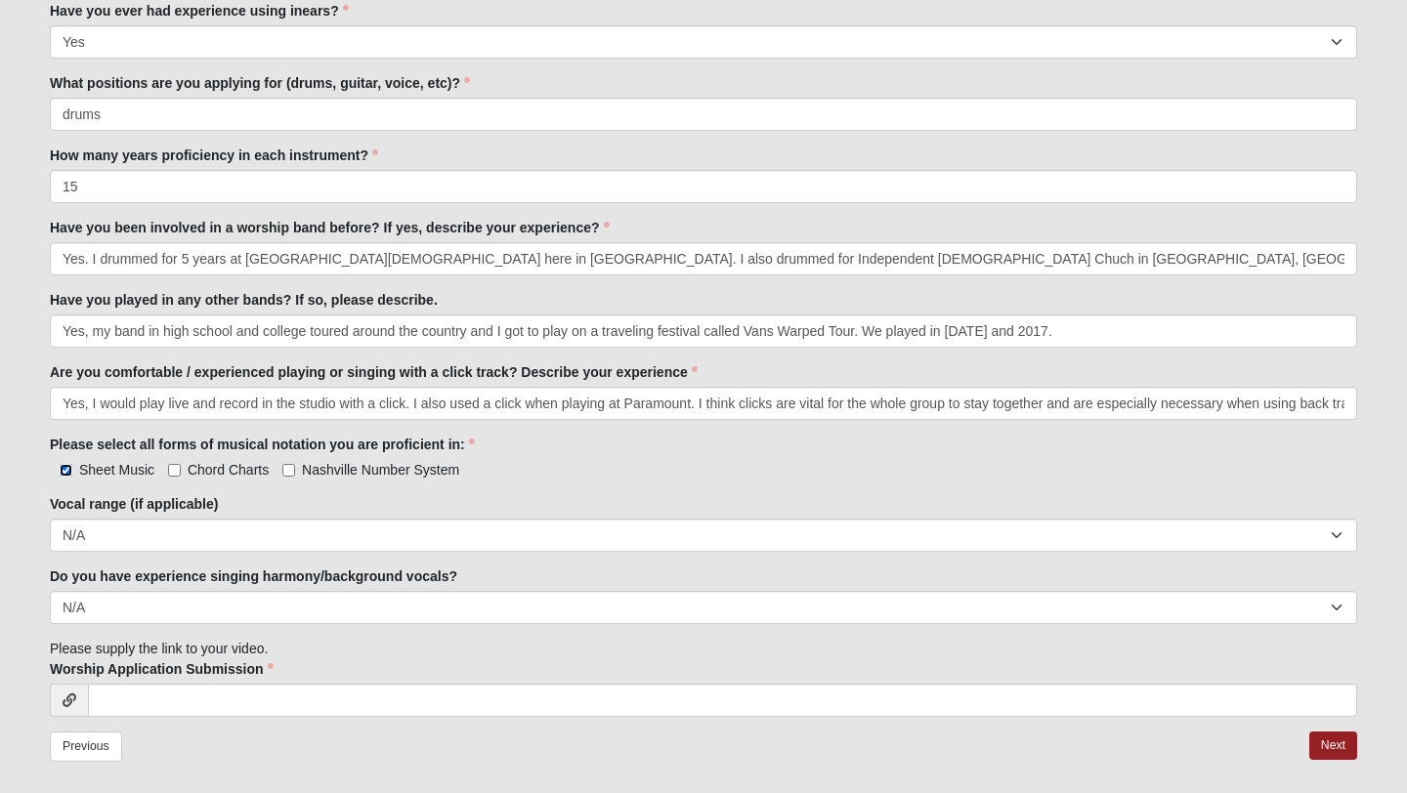
scroll to position [331, 0]
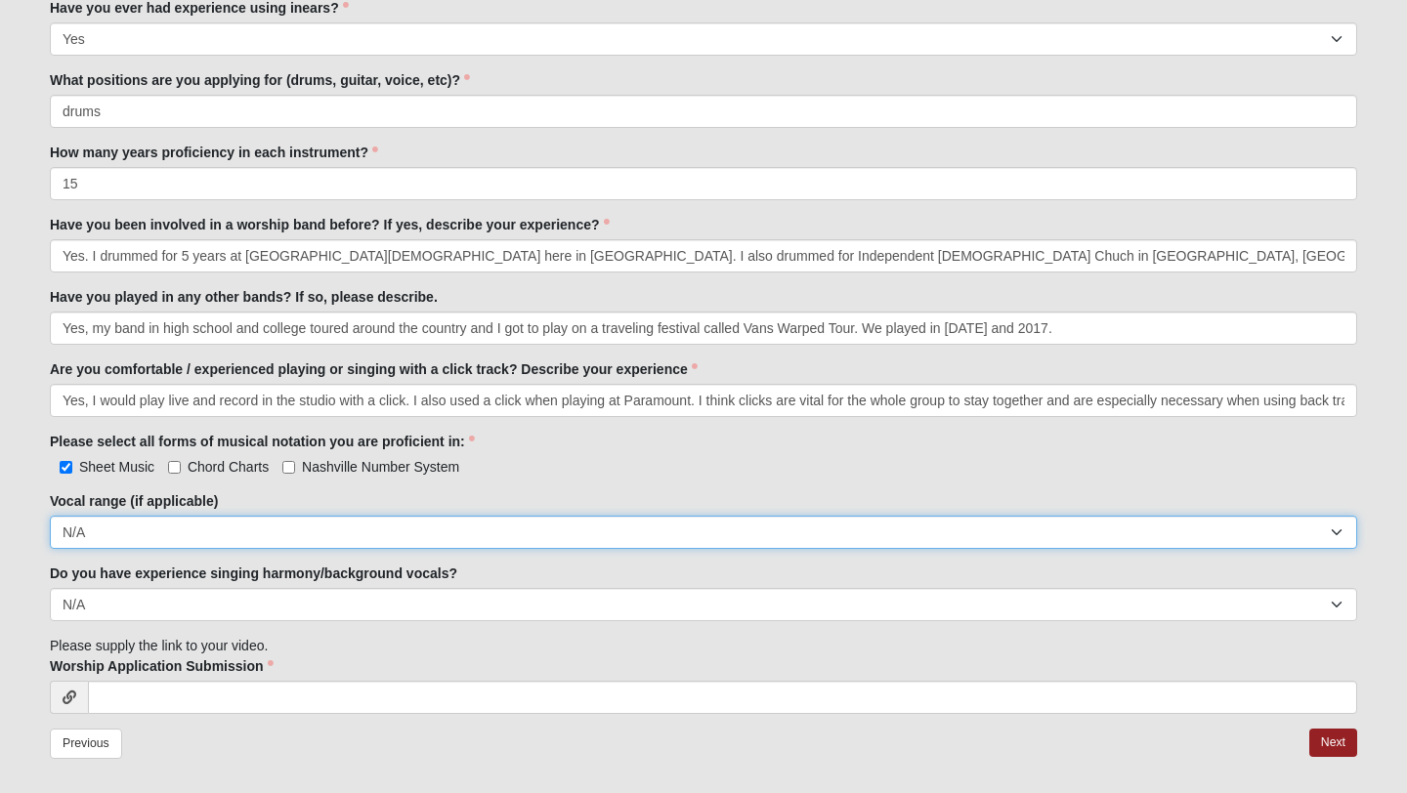
click at [374, 534] on select "Soprano Alto Tenor Bass Unsure N/A" at bounding box center [703, 532] width 1307 height 33
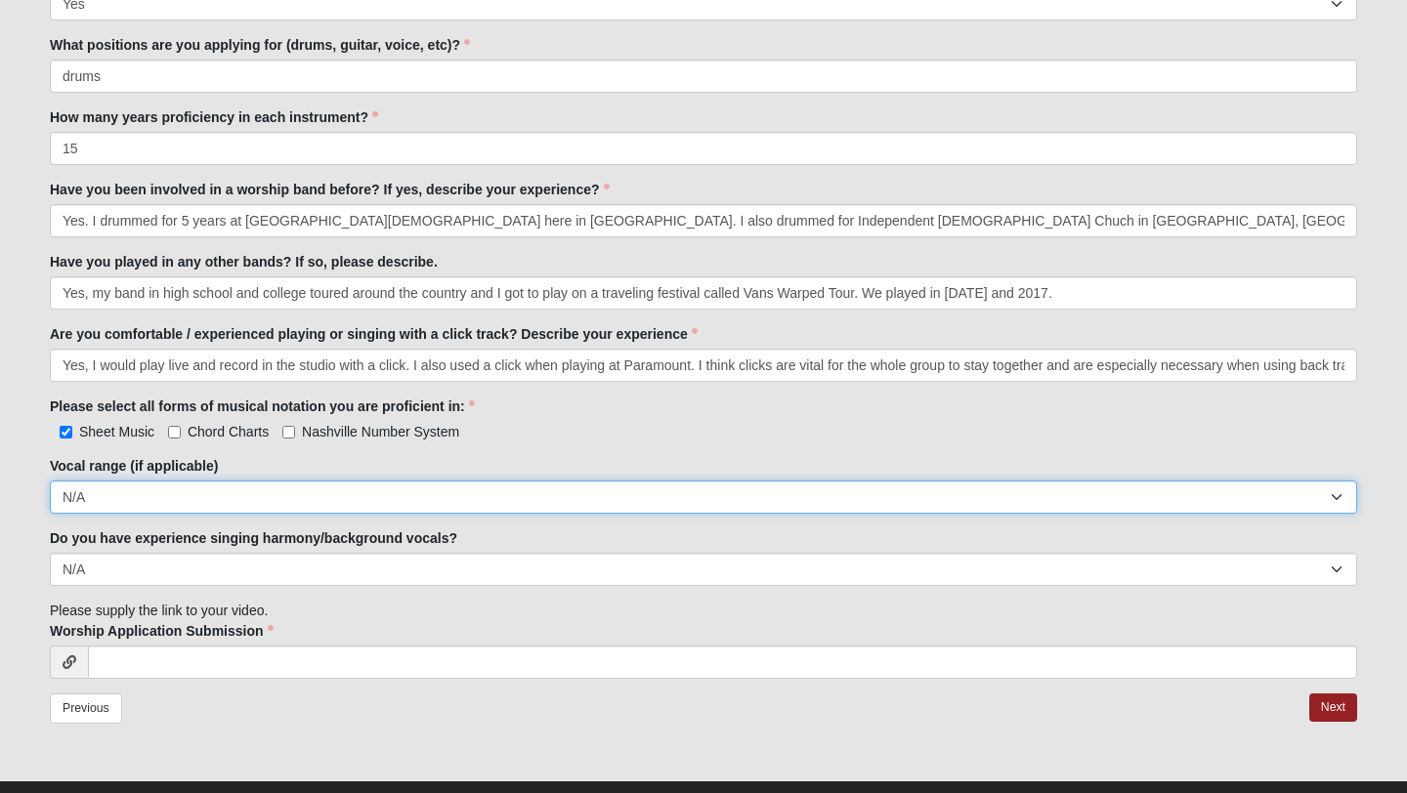
scroll to position [368, 0]
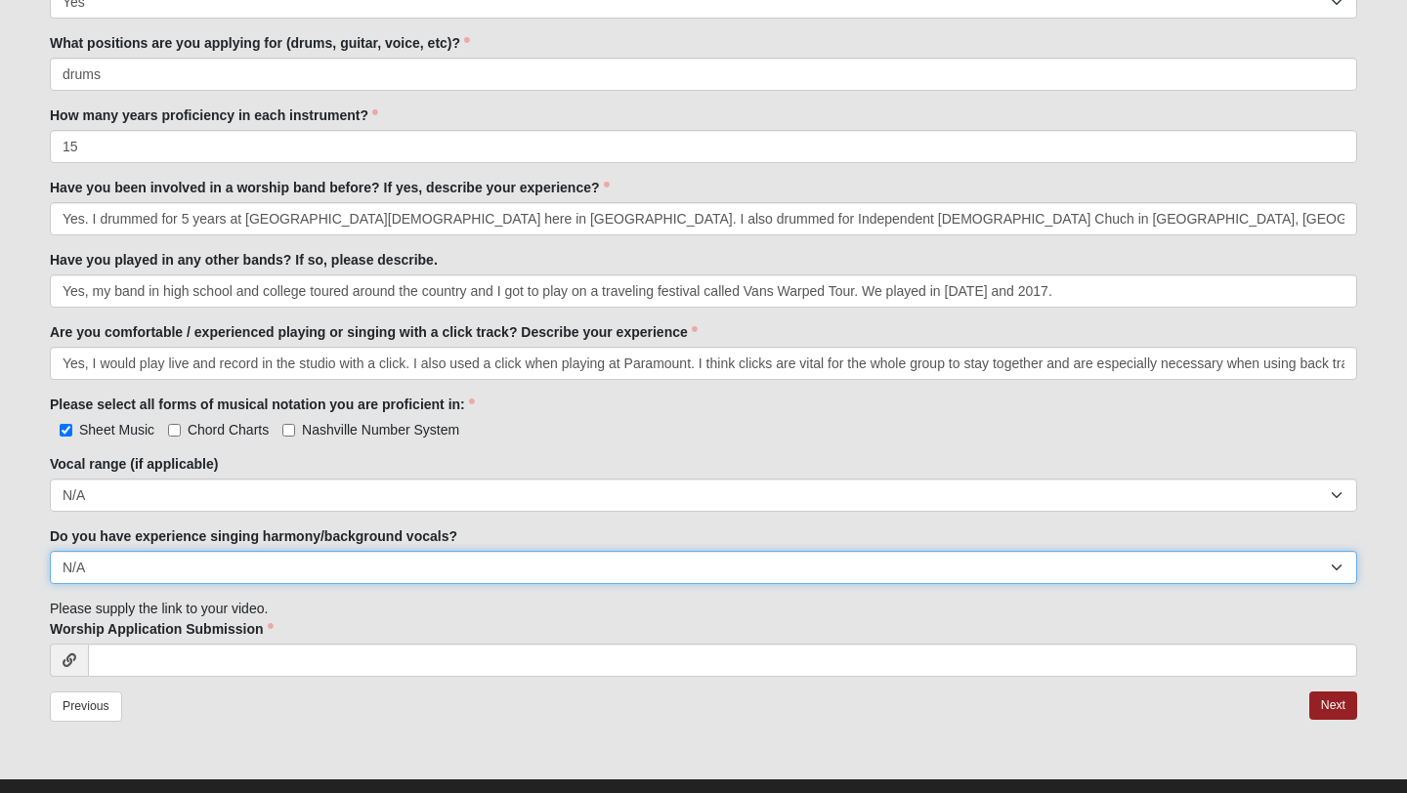
click at [392, 568] on select "Yes No N/A" at bounding box center [703, 567] width 1307 height 33
click at [398, 569] on select "Yes No N/A" at bounding box center [703, 567] width 1307 height 33
click at [399, 571] on select "Yes No N/A" at bounding box center [703, 567] width 1307 height 33
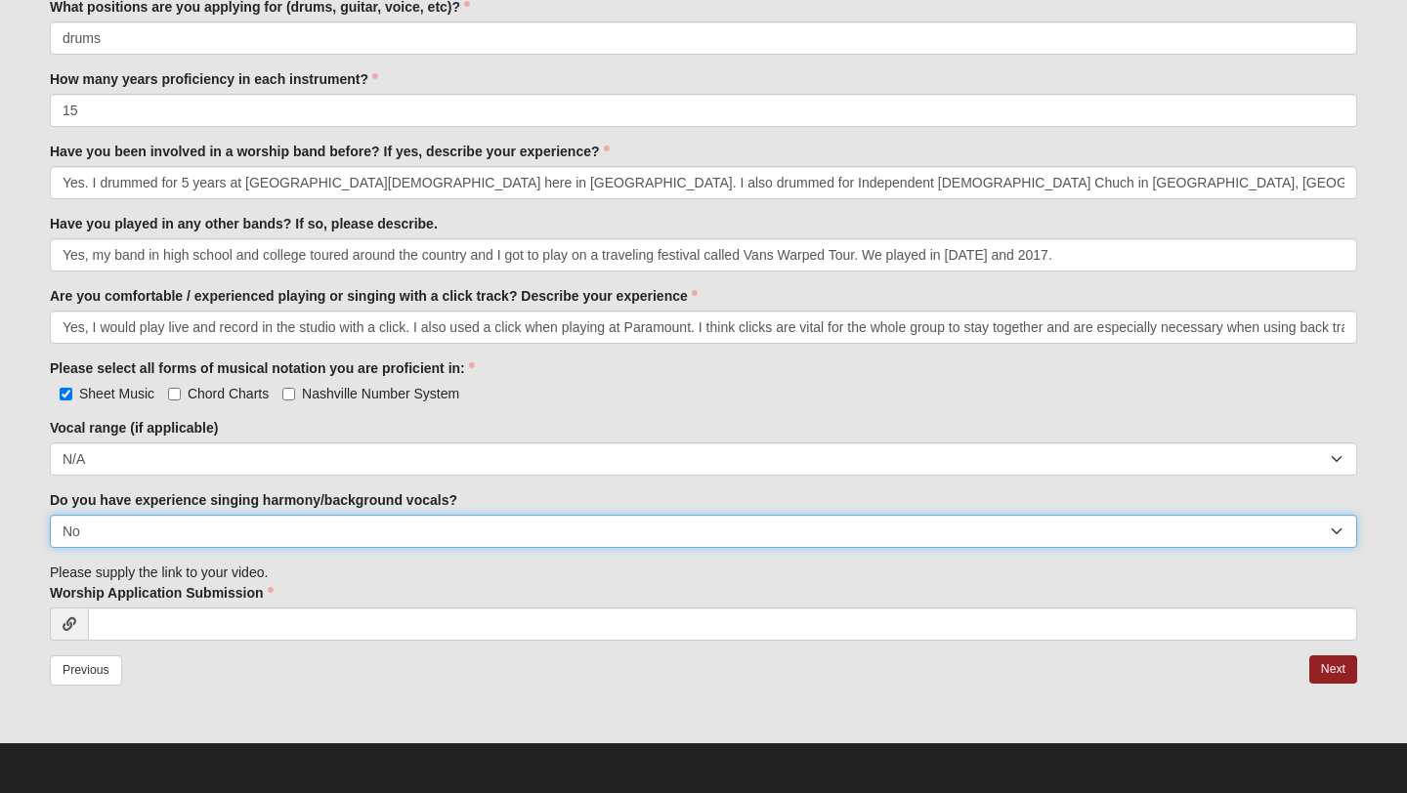
click at [426, 528] on select "Yes No N/A" at bounding box center [703, 531] width 1307 height 33
select select "Yes"
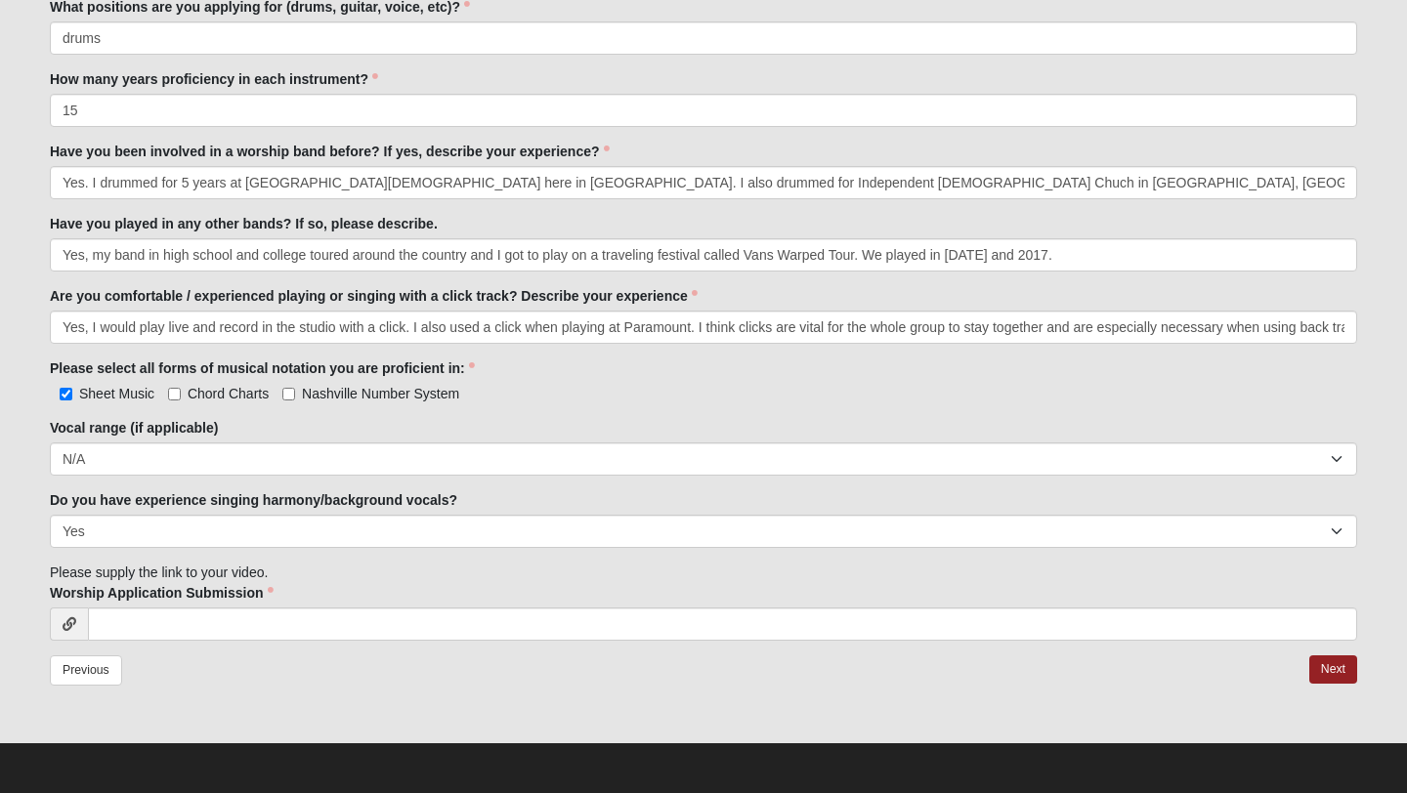
click at [414, 550] on div "Family Member to Register Have you ever had experience using inears? Yes No Hav…" at bounding box center [703, 283] width 1307 height 716
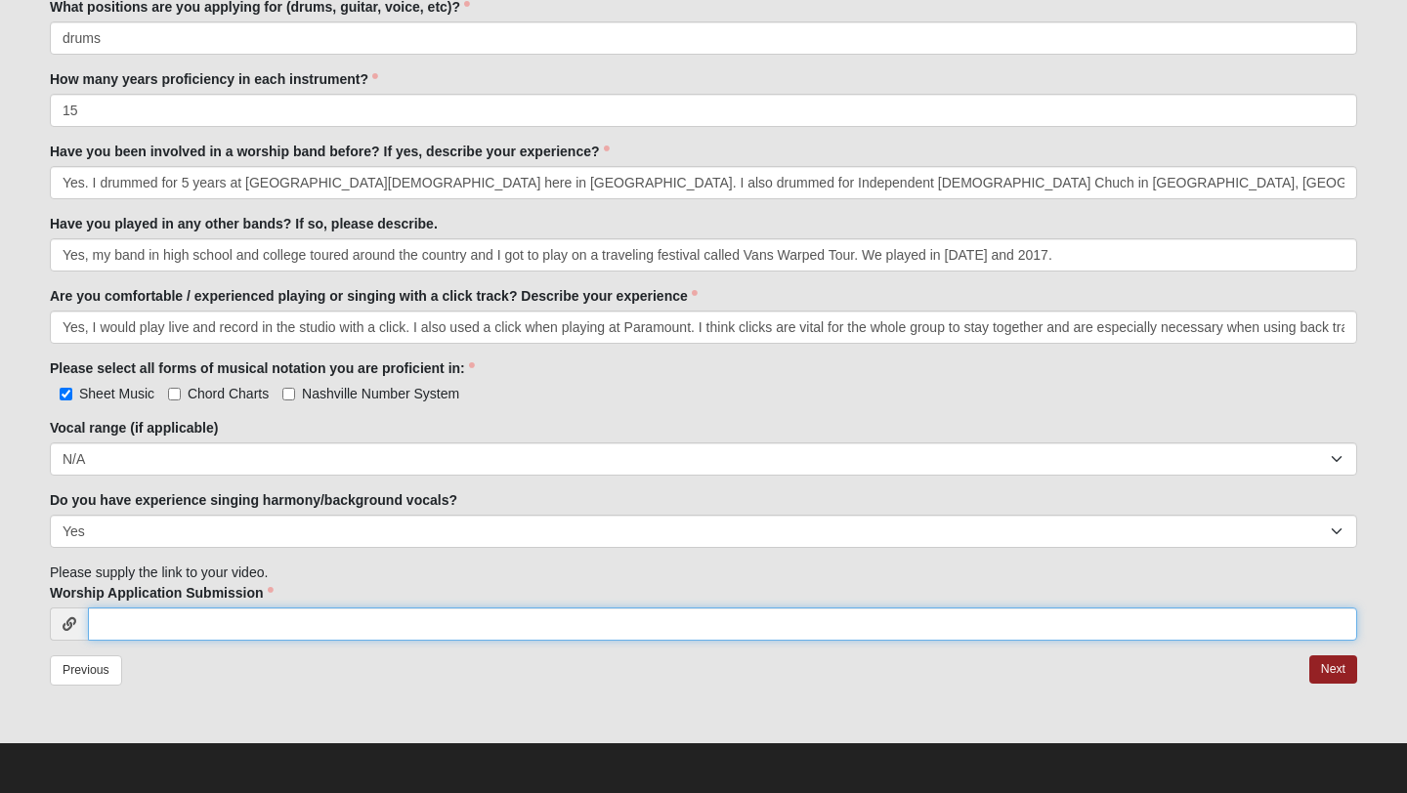
click at [382, 623] on input "Worship Application Submission" at bounding box center [722, 624] width 1269 height 33
click at [279, 617] on input "Worship Application Submission" at bounding box center [722, 624] width 1269 height 33
paste input "[URL][DOMAIN_NAME]"
click at [345, 631] on input "[URL][DOMAIN_NAME]" at bounding box center [722, 624] width 1269 height 33
type input "[URL][DOMAIN_NAME]"
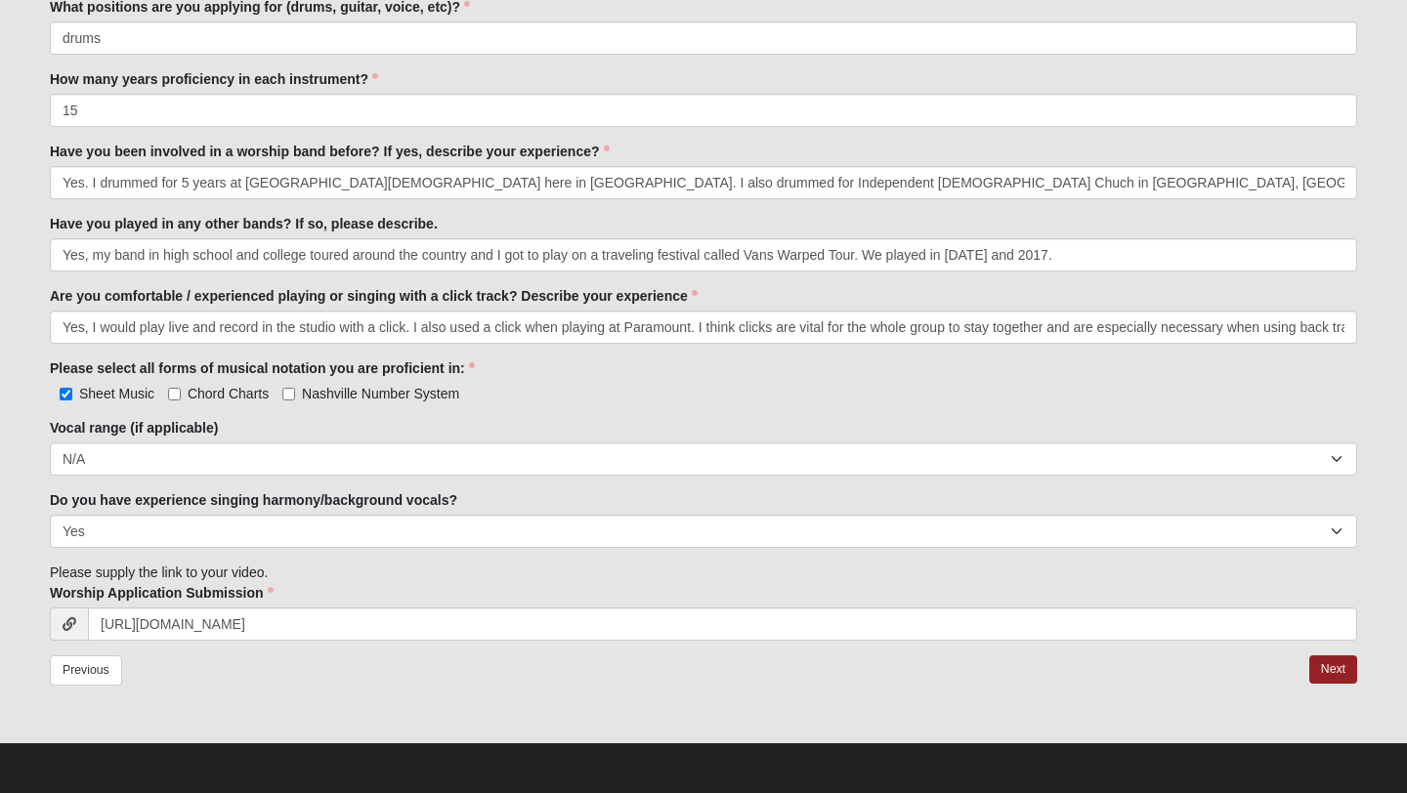
click at [64, 624] on icon at bounding box center [70, 624] width 14 height 14
click at [73, 628] on icon at bounding box center [70, 624] width 14 height 14
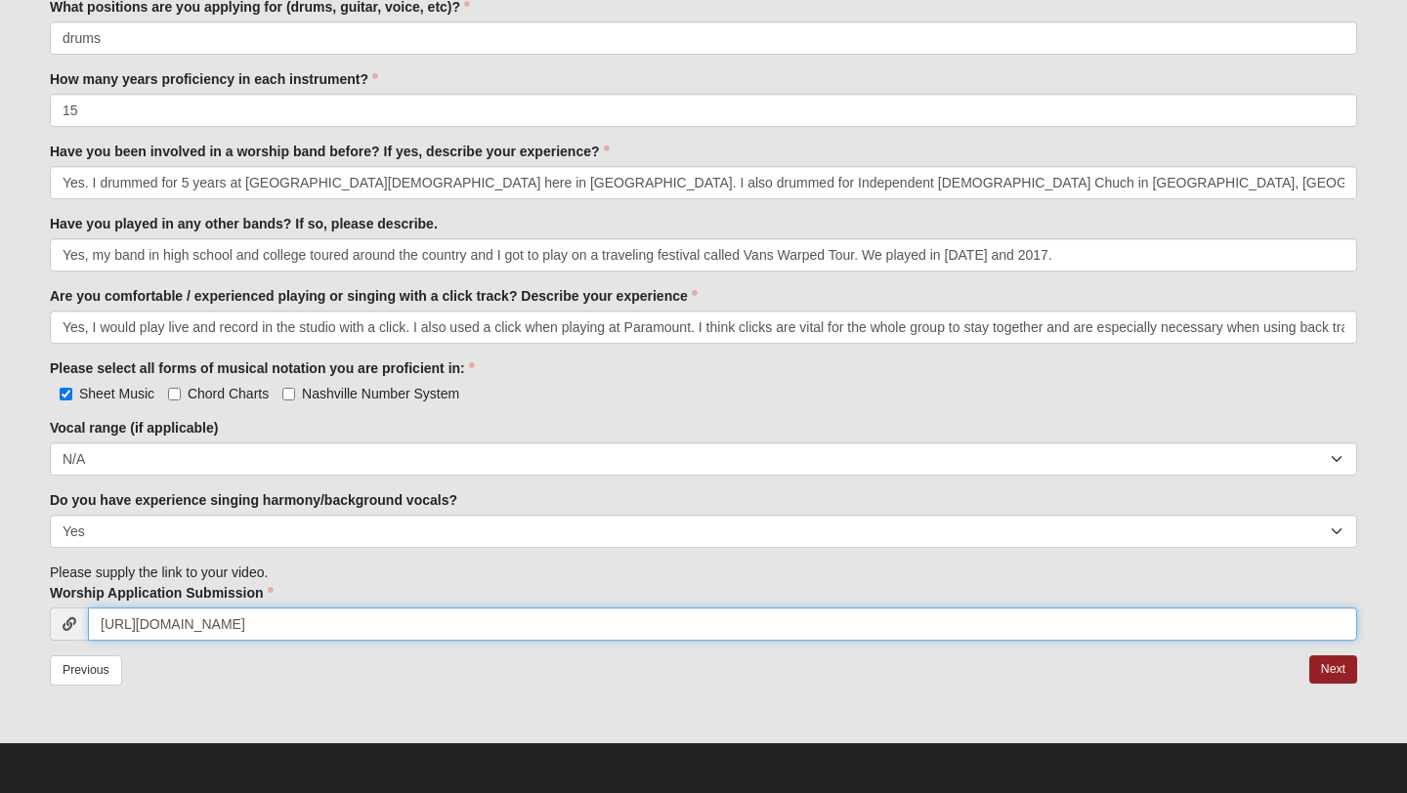
click at [338, 625] on input "[URL][DOMAIN_NAME]" at bounding box center [722, 624] width 1269 height 33
click at [310, 630] on input "[URL][DOMAIN_NAME]" at bounding box center [722, 624] width 1269 height 33
paste input "[URL][DOMAIN_NAME]"
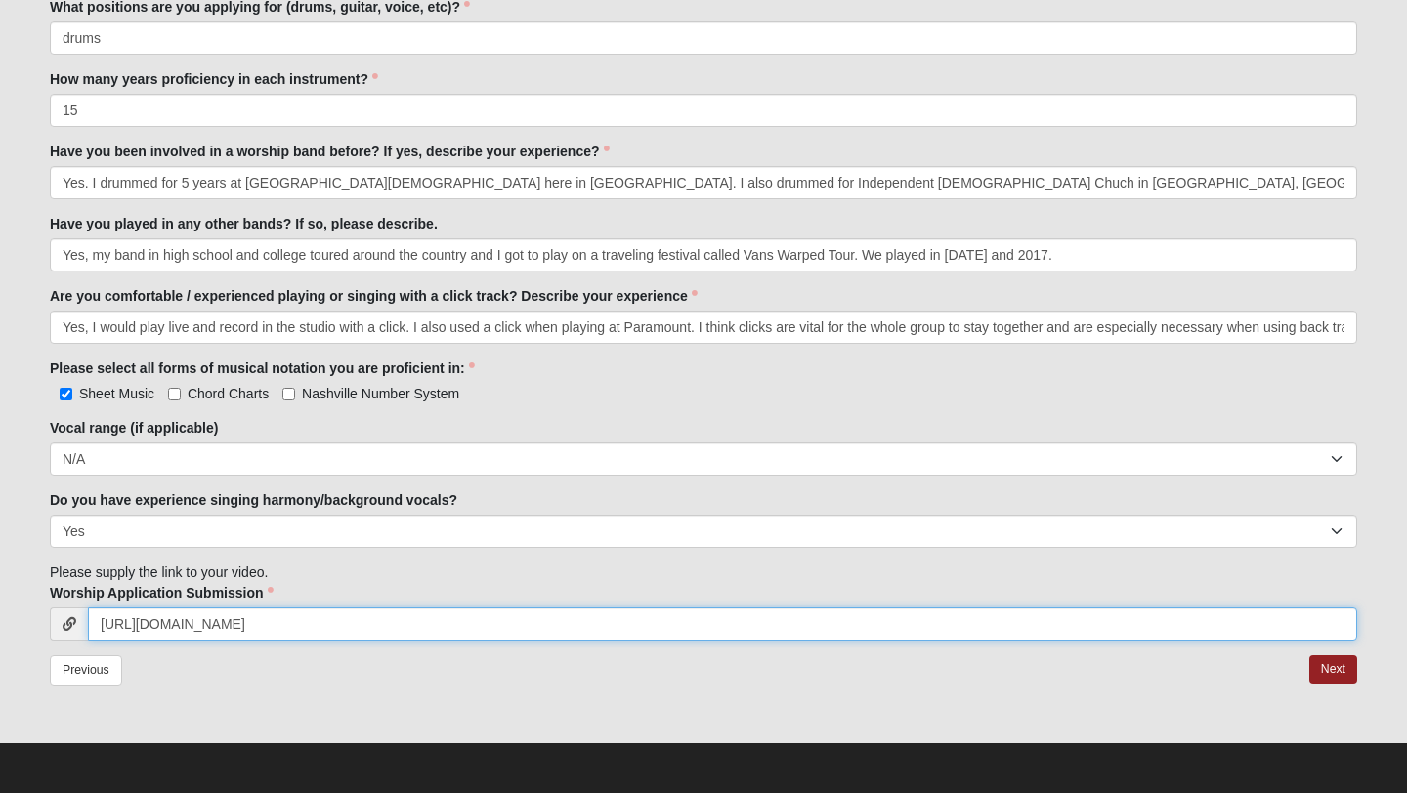
click at [832, 625] on input "[URL][DOMAIN_NAME]" at bounding box center [722, 624] width 1269 height 33
type input "[URL][DOMAIN_NAME]"
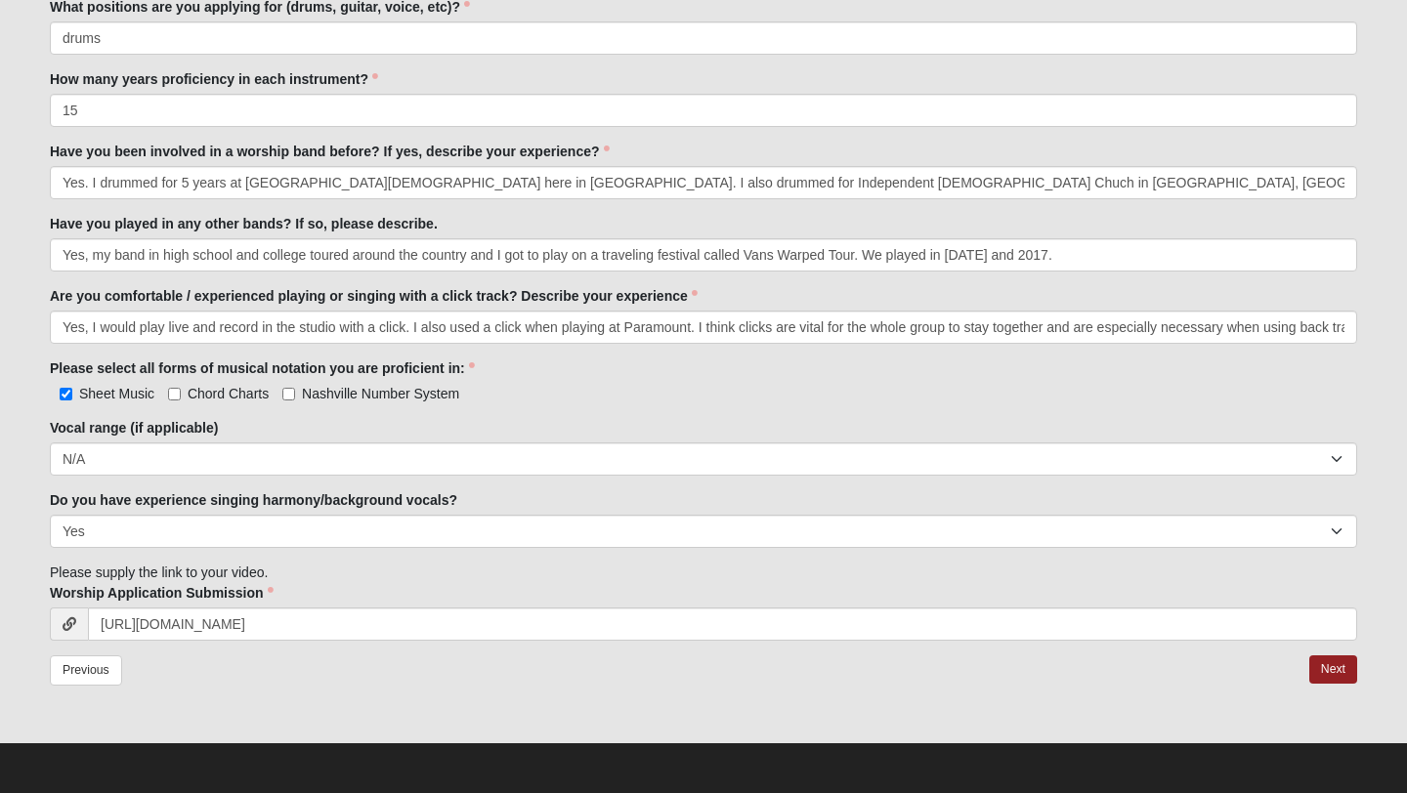
click at [832, 662] on div "Previous Next" at bounding box center [703, 684] width 1307 height 57
click at [1344, 667] on link "Next" at bounding box center [1333, 670] width 48 height 28
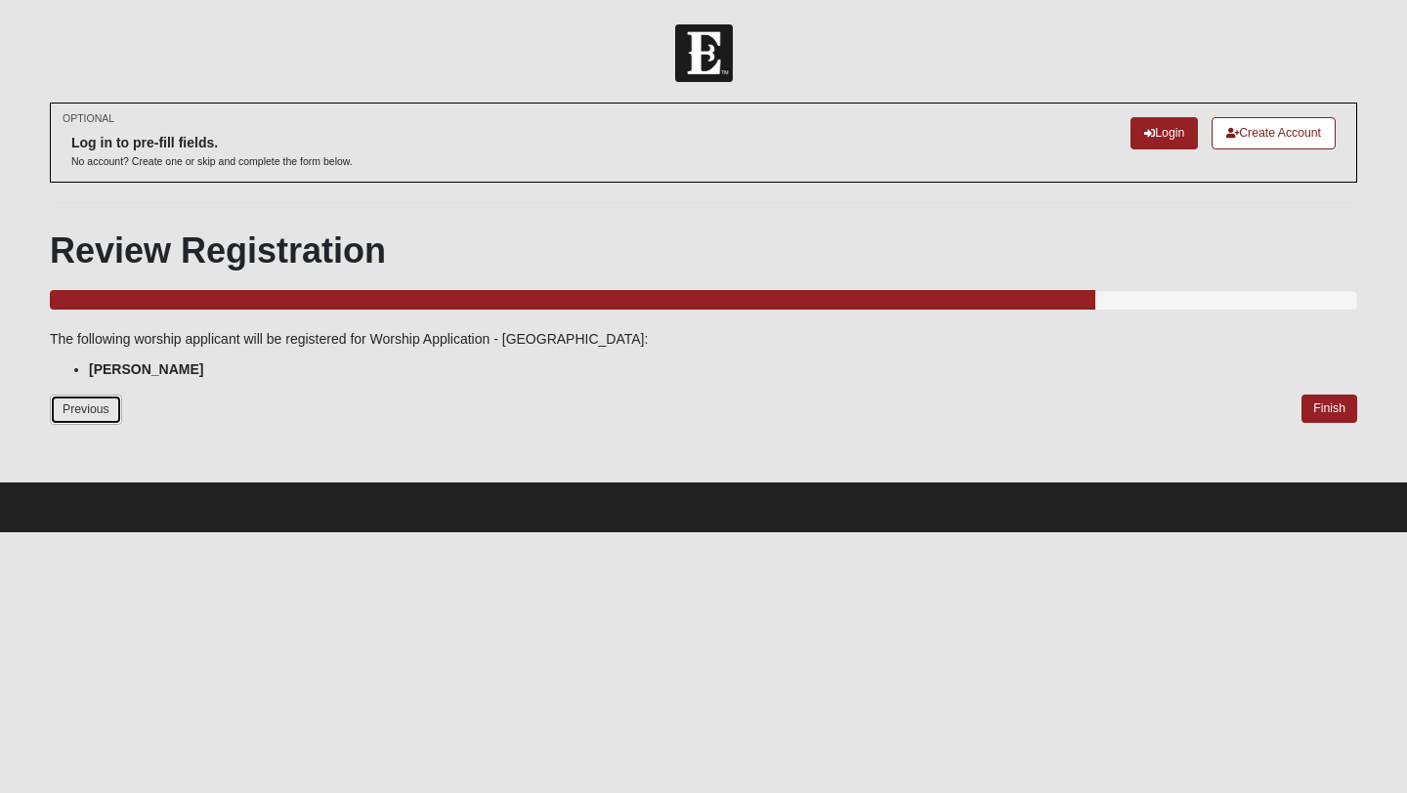
click at [83, 396] on link "Previous" at bounding box center [86, 410] width 72 height 30
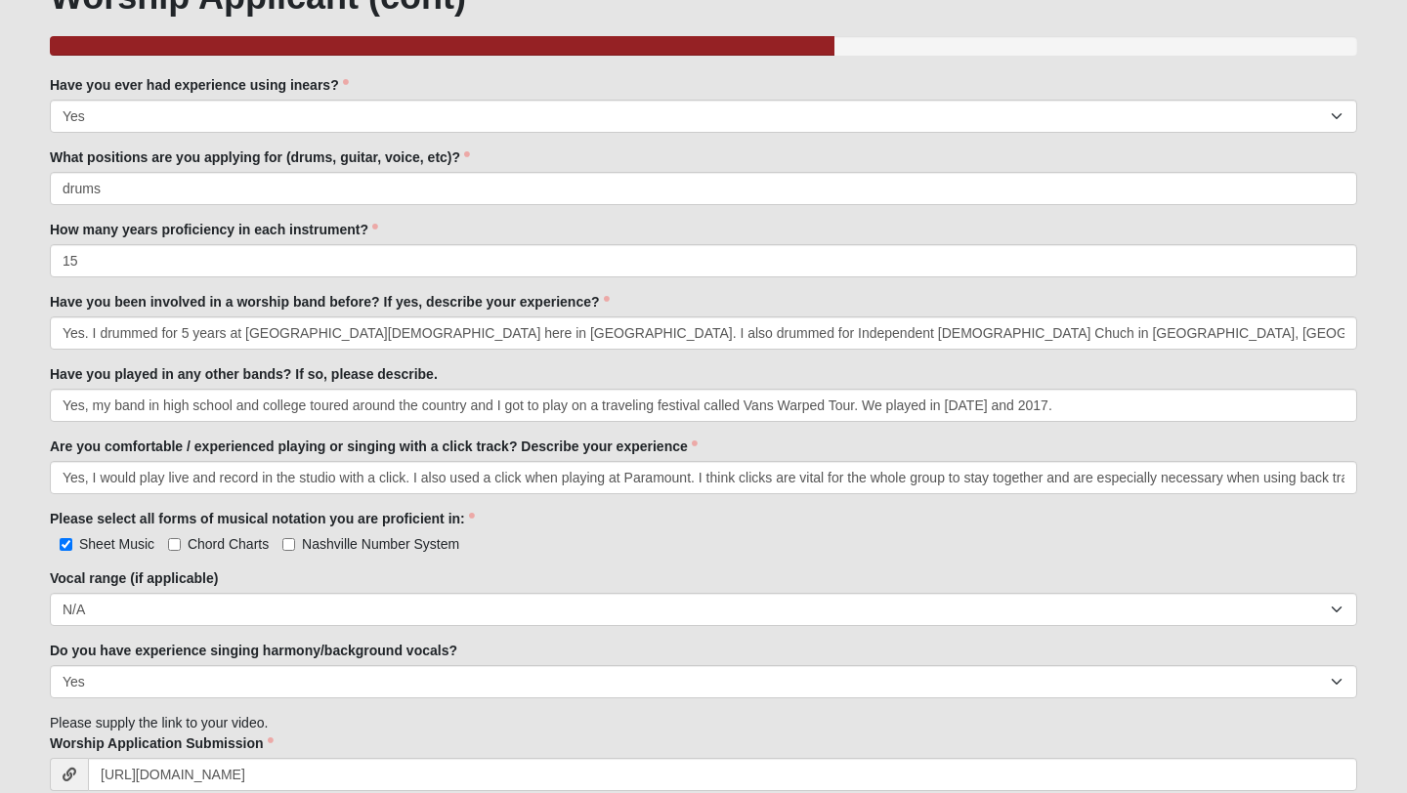
scroll to position [404, 0]
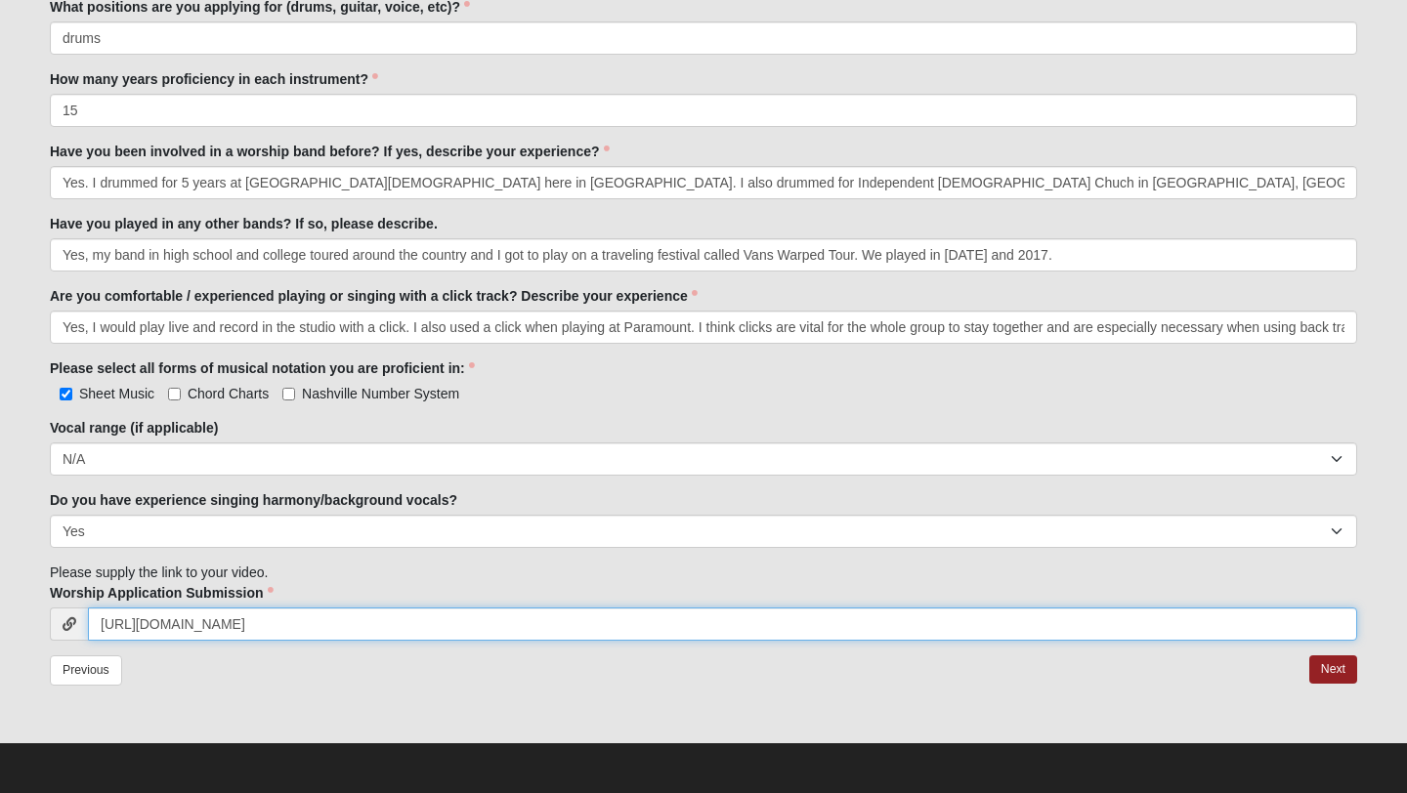
click at [745, 631] on input "[URL][DOMAIN_NAME]" at bounding box center [722, 624] width 1269 height 33
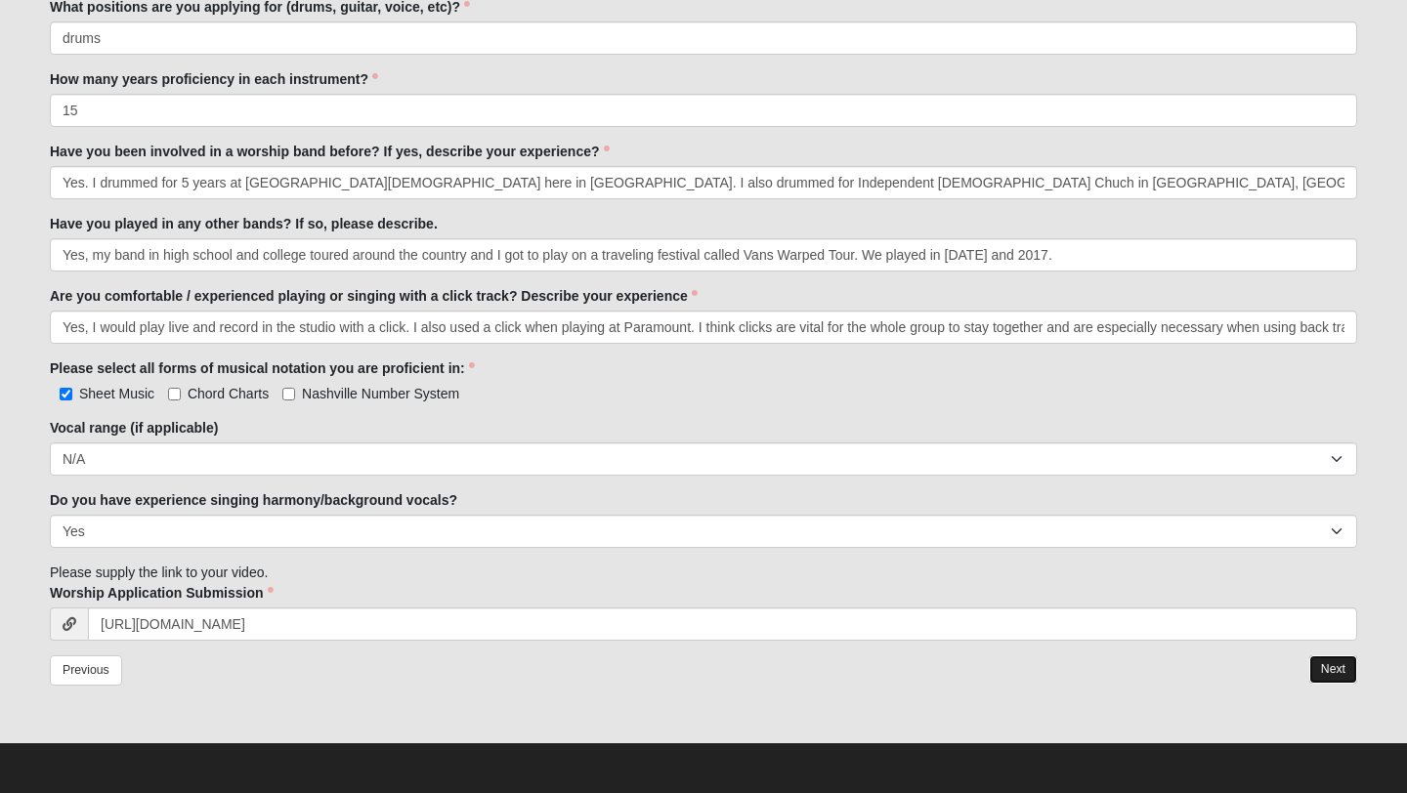
click at [1338, 674] on link "Next" at bounding box center [1333, 670] width 48 height 28
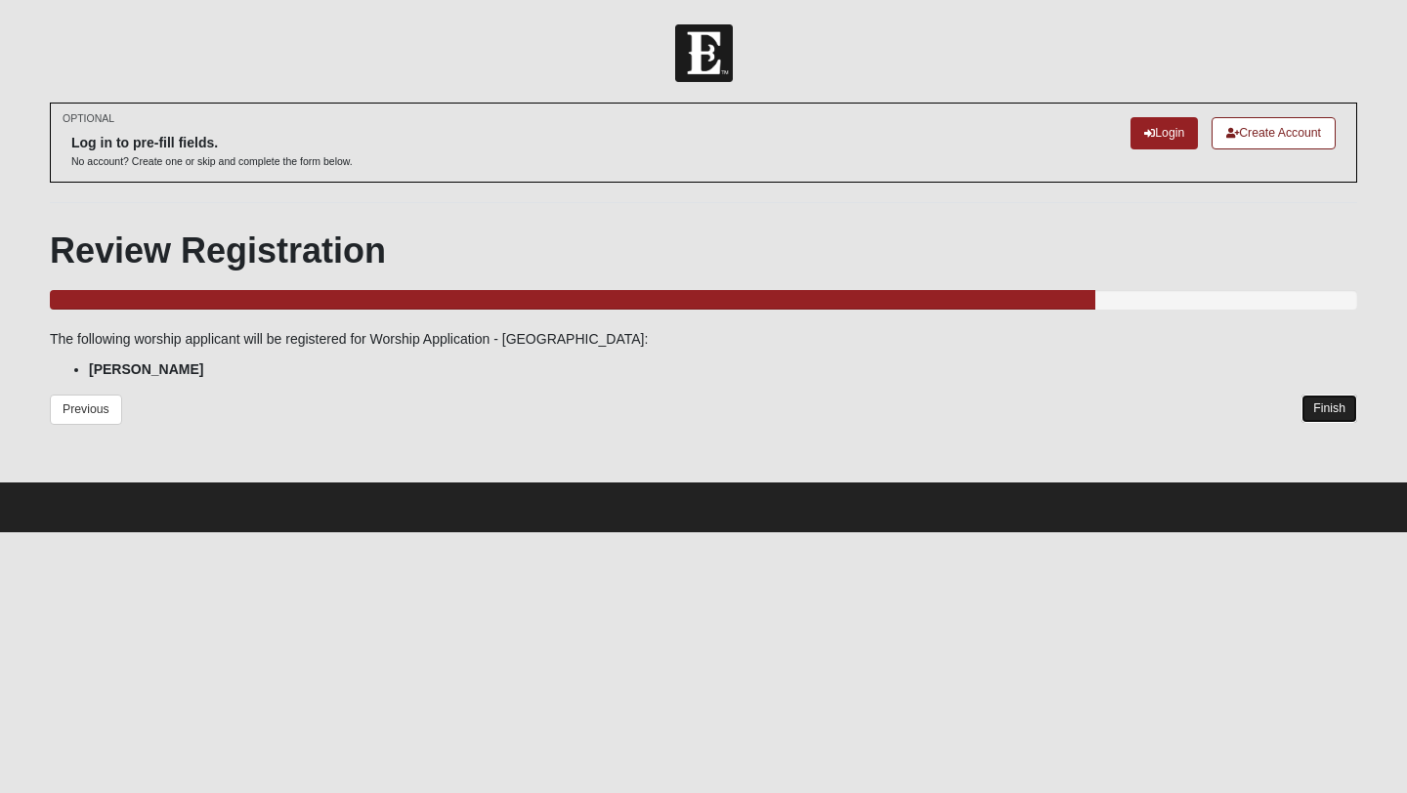
click at [1334, 408] on link "Finish" at bounding box center [1329, 409] width 56 height 28
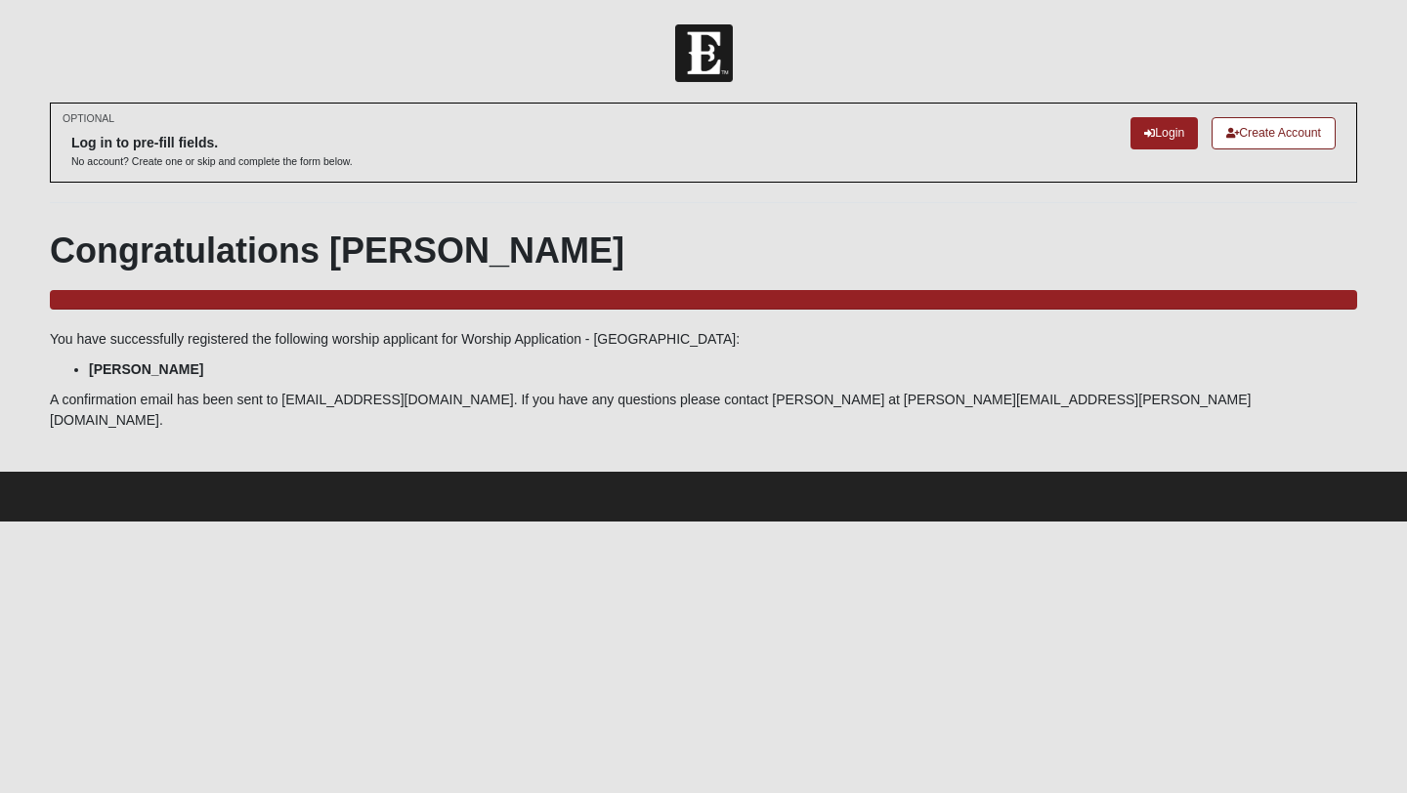
click at [288, 258] on h1 "Congratulations [PERSON_NAME]" at bounding box center [703, 251] width 1307 height 42
